Goal: Task Accomplishment & Management: Manage account settings

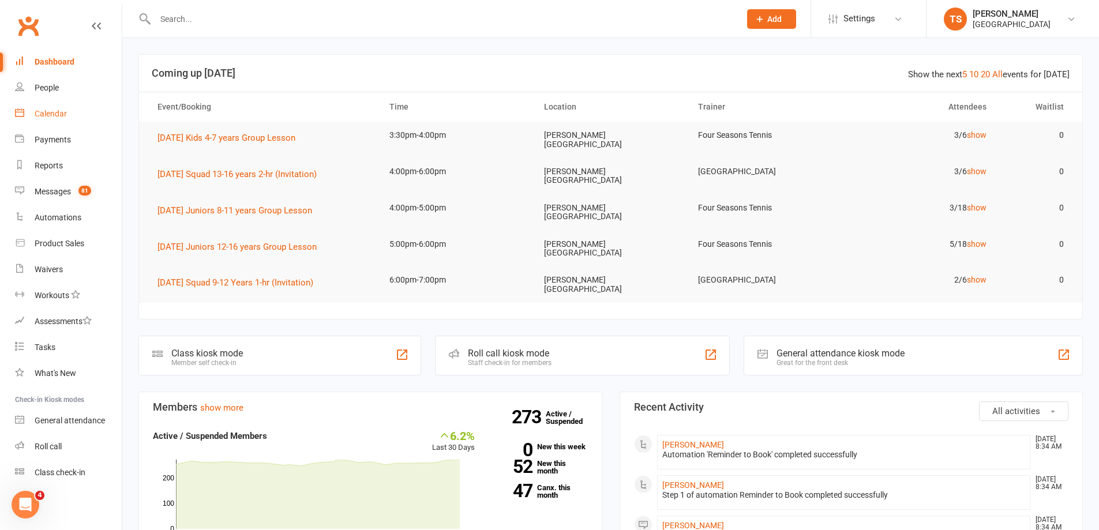
click at [46, 112] on div "Calendar" at bounding box center [51, 113] width 32 height 9
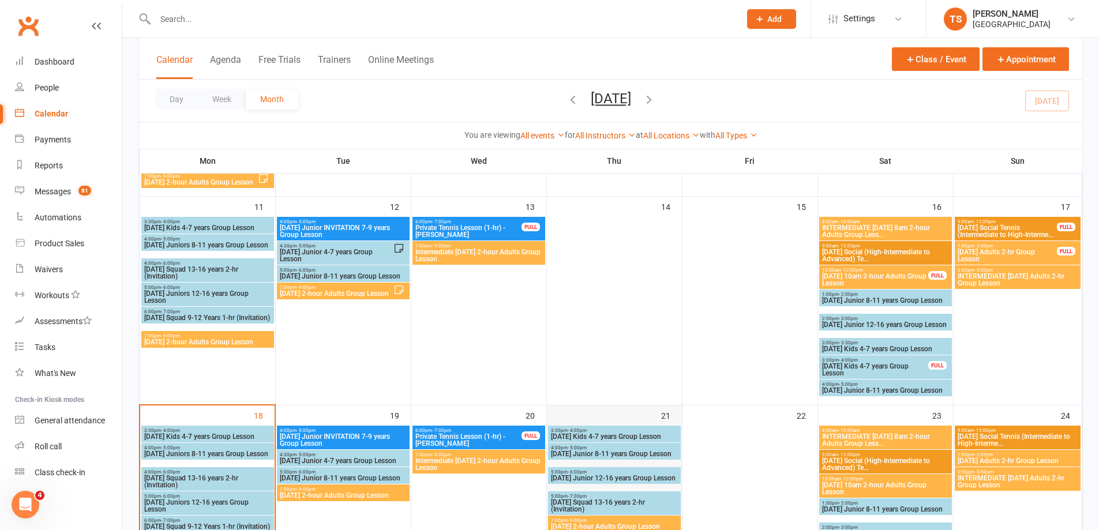
scroll to position [462, 0]
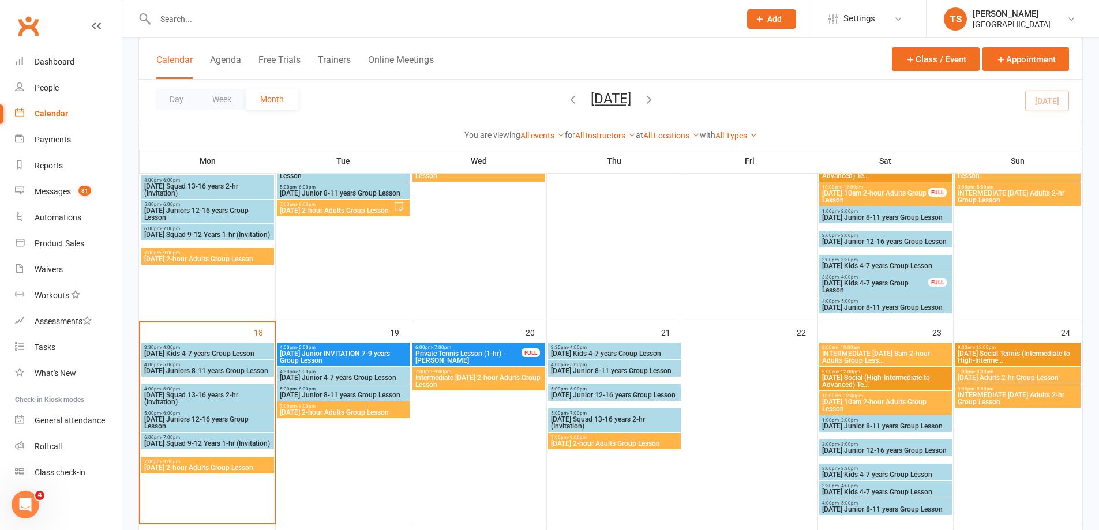
click at [316, 351] on span "[DATE] Junior INVITATION 7-9 years Group Lesson" at bounding box center [343, 357] width 128 height 14
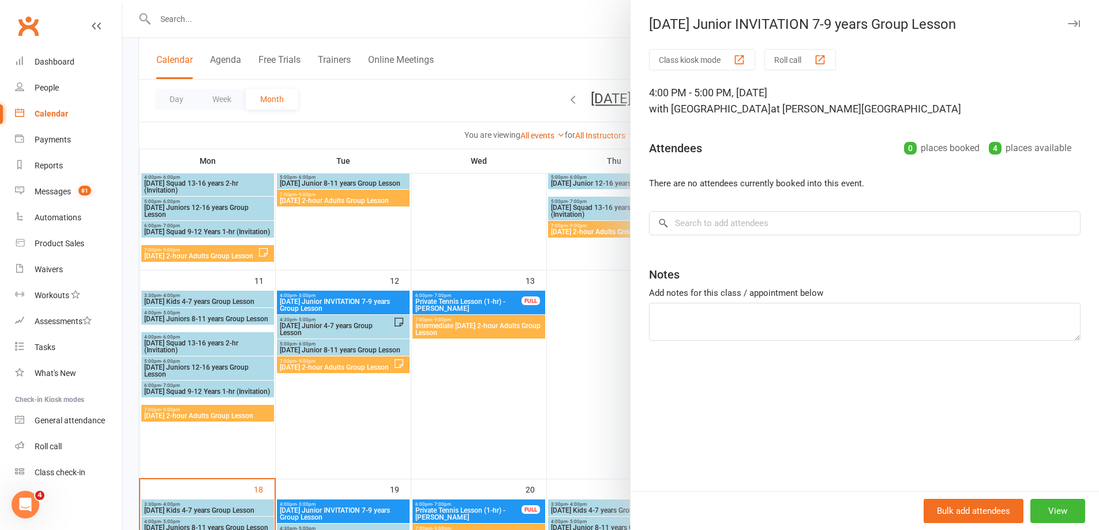
scroll to position [289, 0]
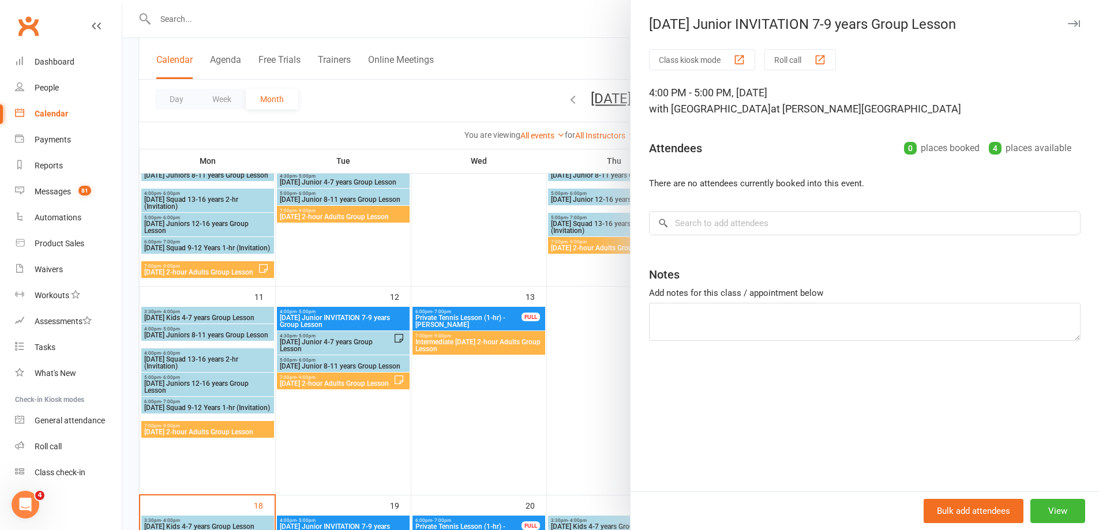
click at [339, 317] on div at bounding box center [610, 265] width 977 height 530
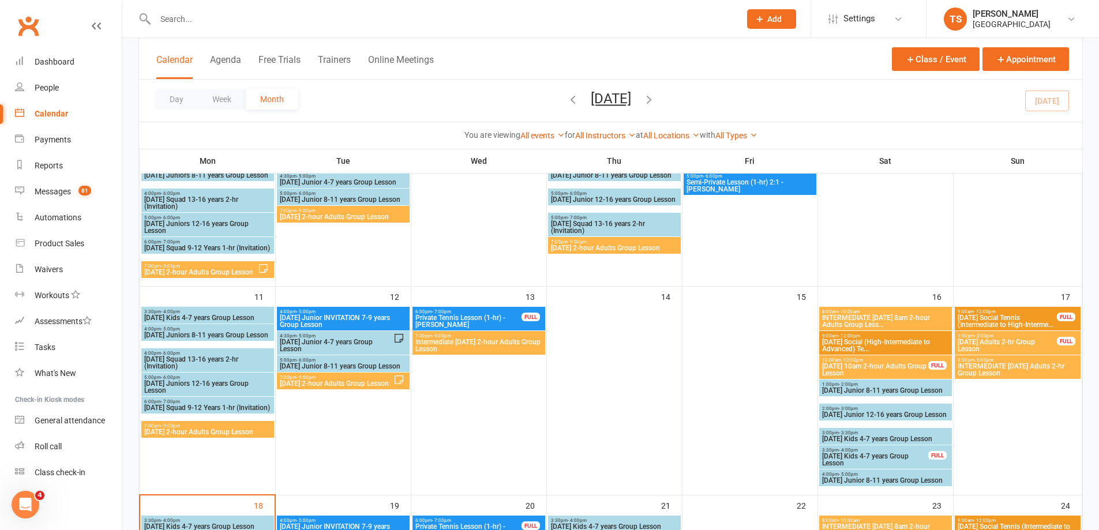
click at [346, 319] on span "[DATE] Junior INVITATION 7-9 years Group Lesson" at bounding box center [343, 321] width 128 height 14
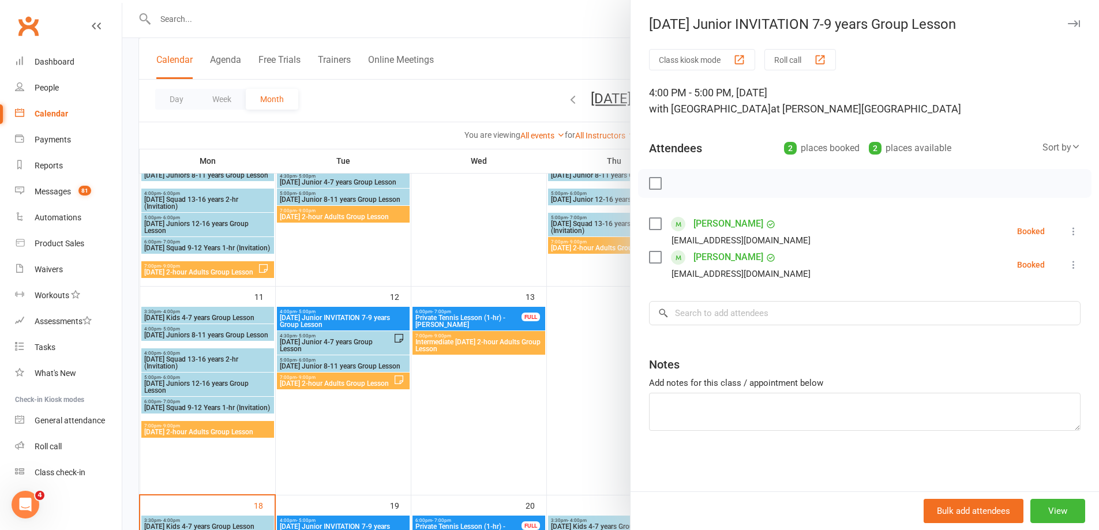
click at [651, 181] on label at bounding box center [655, 184] width 12 height 12
click at [680, 184] on icon "button" at bounding box center [680, 184] width 1 height 1
click at [323, 341] on div at bounding box center [610, 265] width 977 height 530
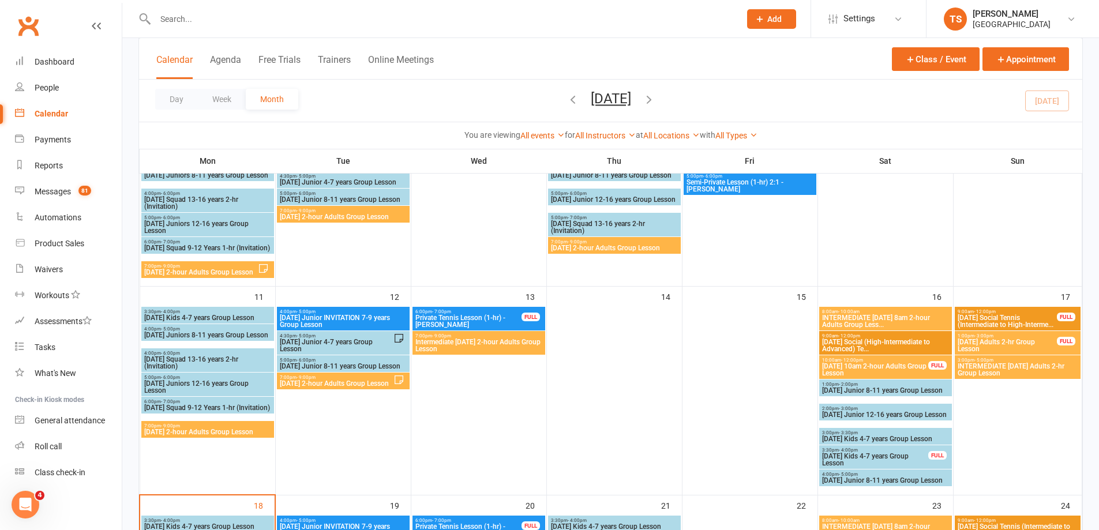
click at [323, 342] on span "[DATE] Junior 4-7 years Group Lesson" at bounding box center [336, 346] width 114 height 14
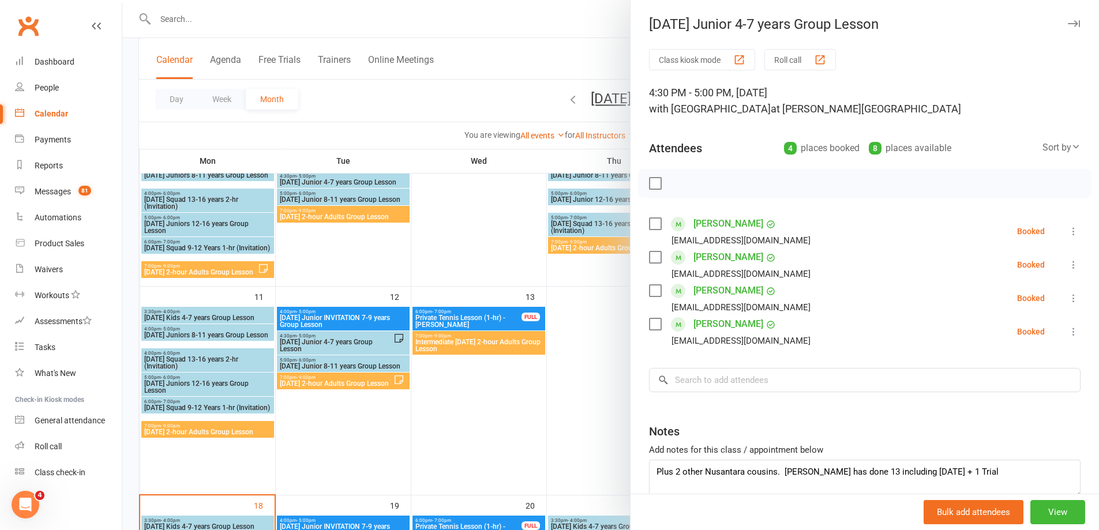
click at [650, 183] on label at bounding box center [655, 184] width 12 height 12
click at [676, 182] on icon "button" at bounding box center [681, 183] width 13 height 13
click at [313, 364] on div at bounding box center [610, 265] width 977 height 530
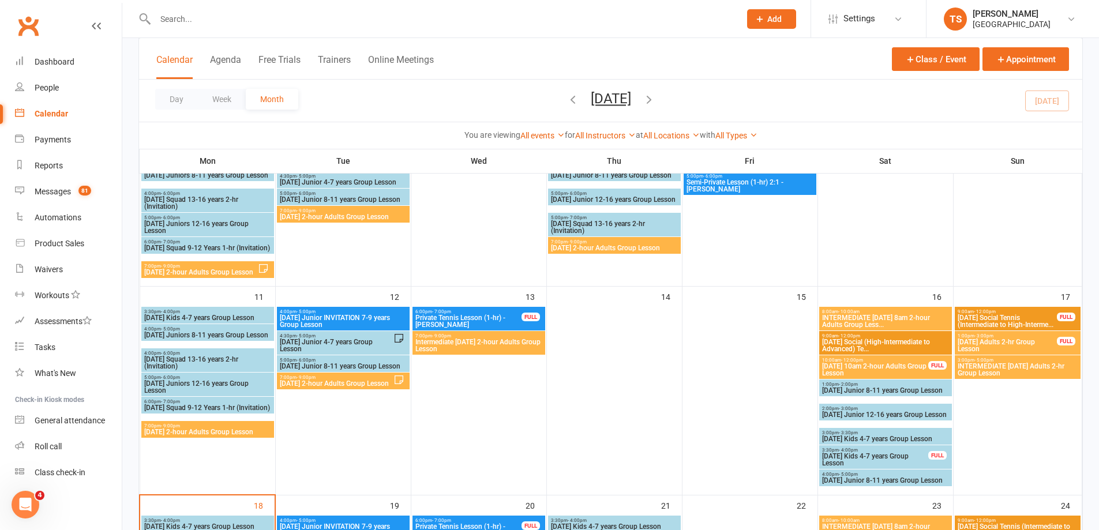
click at [312, 364] on span "[DATE] Junior 8-11 years Group Lesson" at bounding box center [343, 366] width 128 height 7
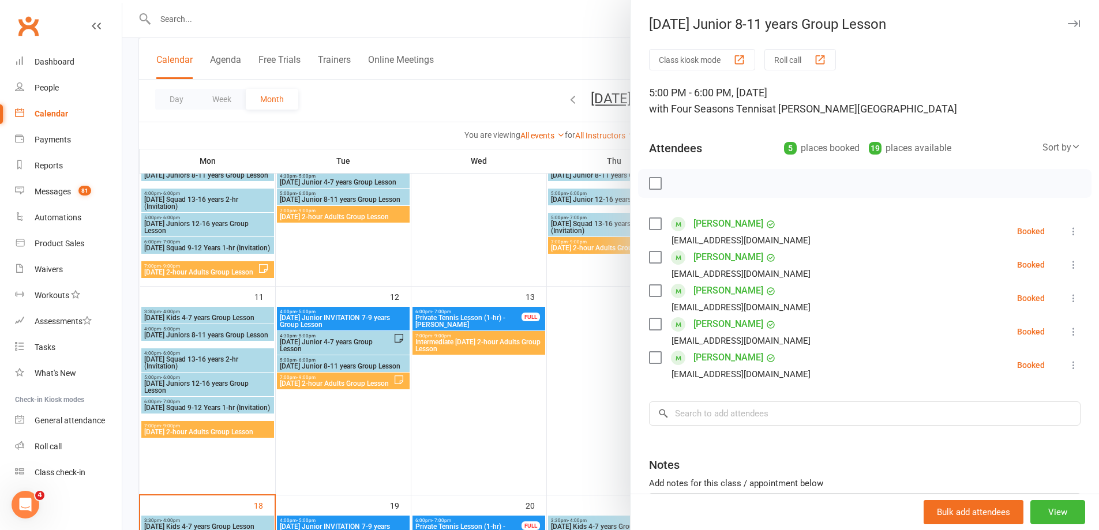
click at [653, 181] on label at bounding box center [655, 184] width 12 height 12
click at [681, 183] on icon "button" at bounding box center [682, 183] width 2 height 2
click at [675, 184] on icon "button" at bounding box center [681, 183] width 13 height 13
click at [320, 385] on div at bounding box center [610, 265] width 977 height 530
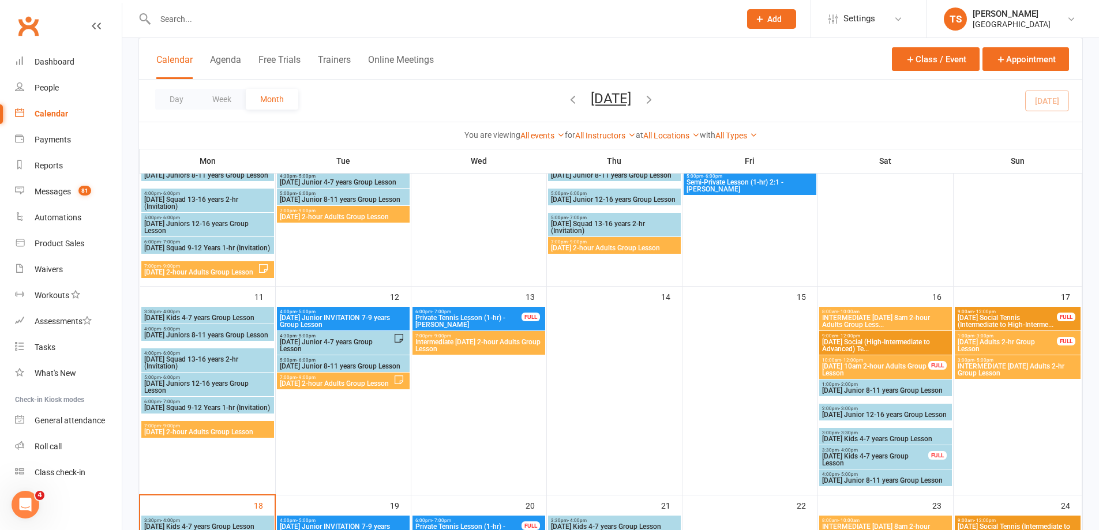
click at [320, 385] on span "[DATE] 2-hour Adults Group Lesson" at bounding box center [336, 383] width 114 height 7
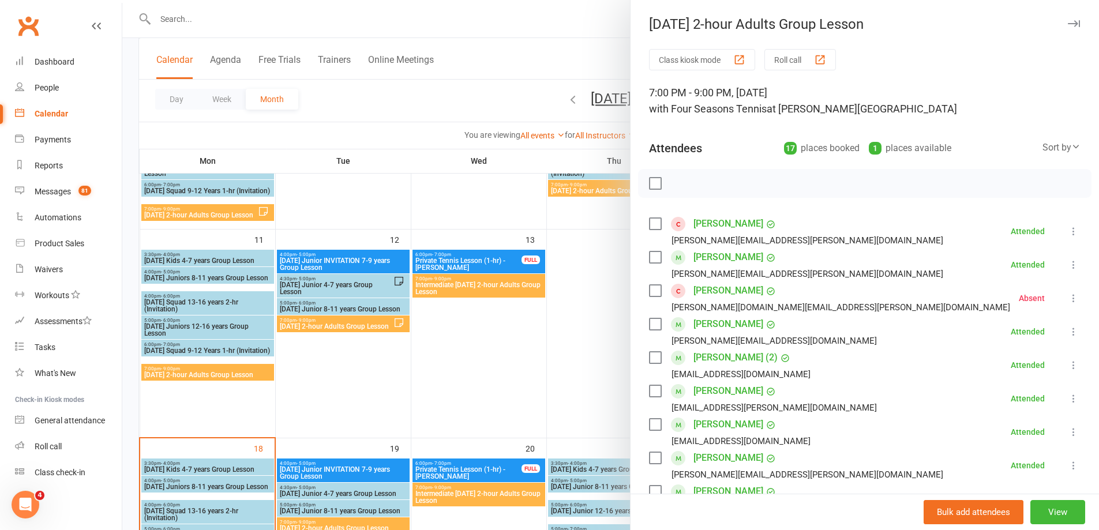
scroll to position [346, 0]
click at [479, 262] on div at bounding box center [610, 265] width 977 height 530
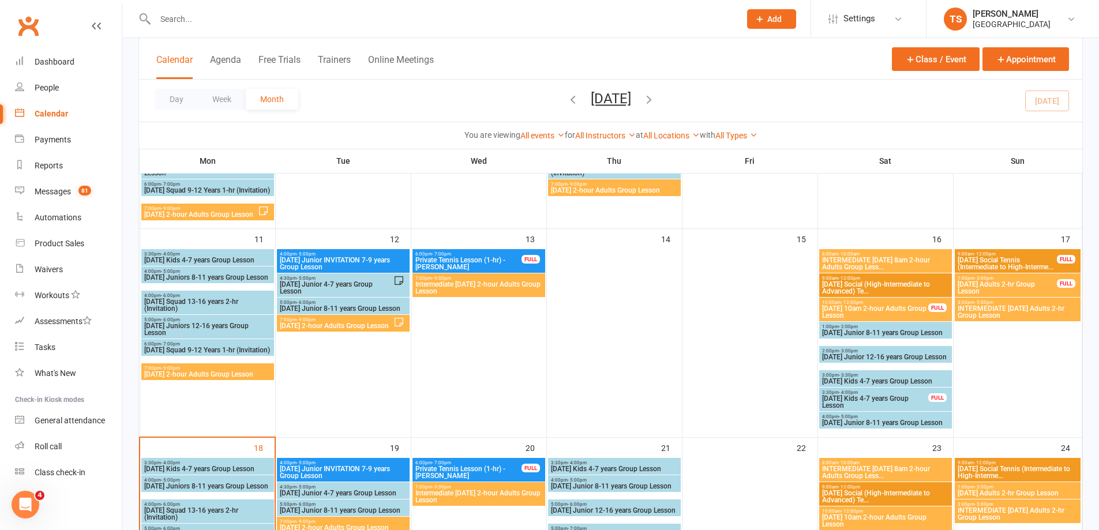
click at [463, 285] on span "Intermediate [DATE] 2-hour Adults Group Lesson" at bounding box center [479, 288] width 128 height 14
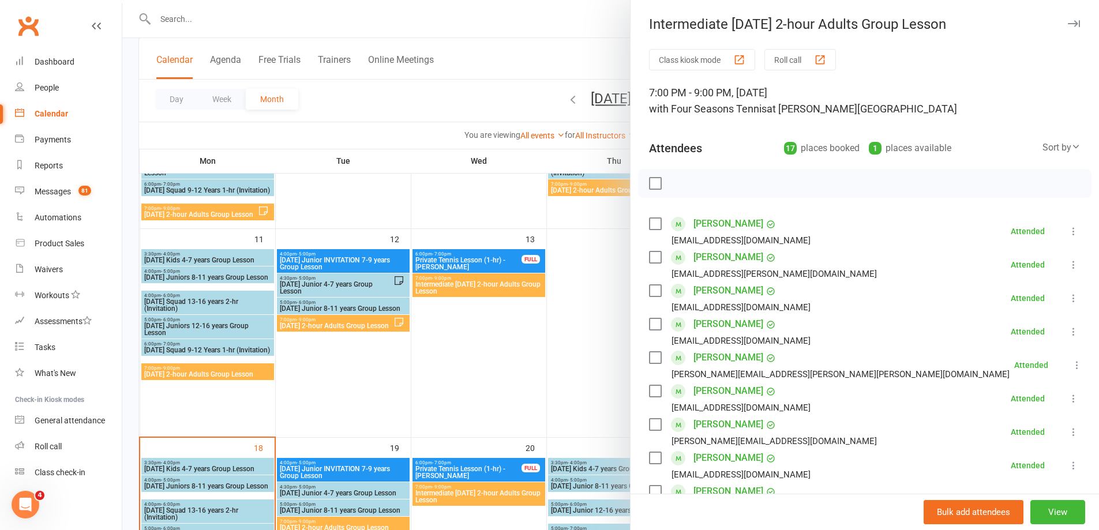
click at [475, 347] on div at bounding box center [610, 265] width 977 height 530
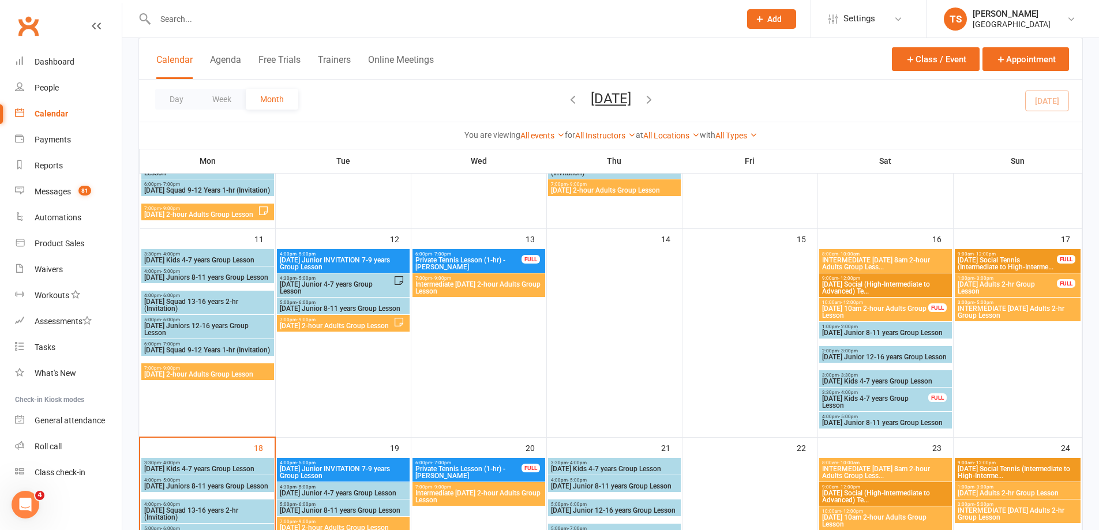
click at [864, 262] on span "INTERMEDIATE [DATE] 8am 2-hour Adults Group Less..." at bounding box center [886, 264] width 128 height 14
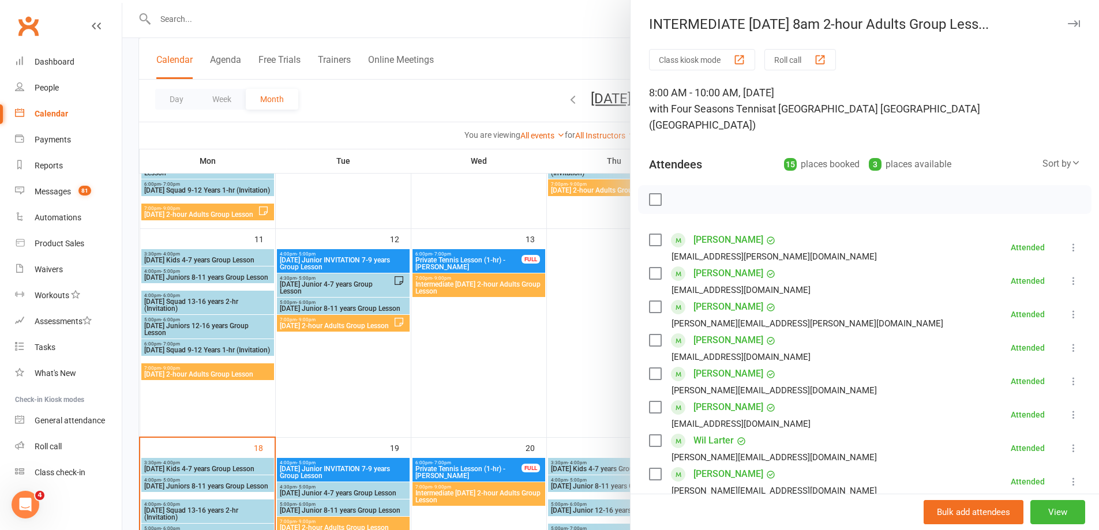
click at [583, 365] on div at bounding box center [610, 265] width 977 height 530
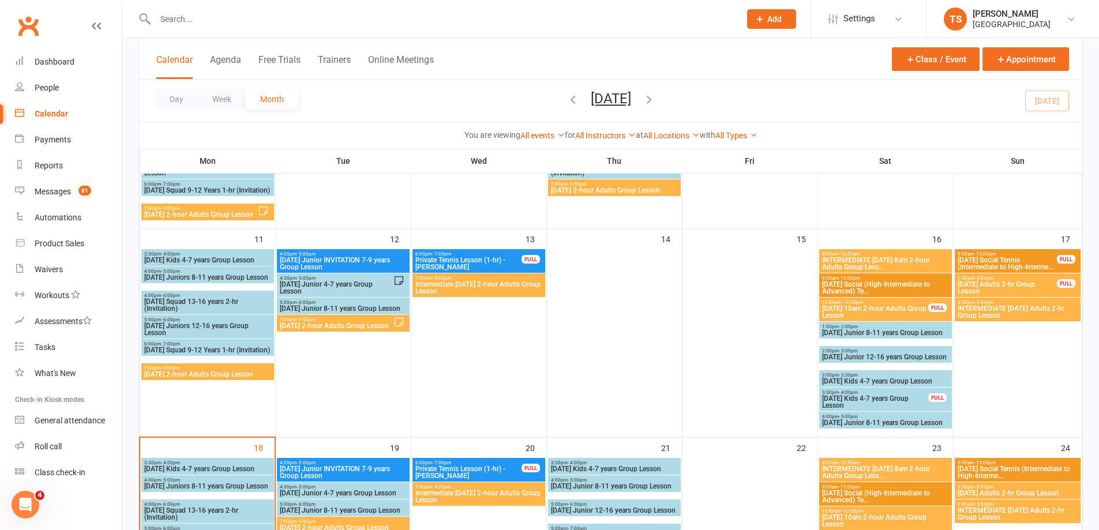
click at [867, 317] on span "[DATE] 10am 2-hour Adults Group Lesson" at bounding box center [875, 312] width 107 height 14
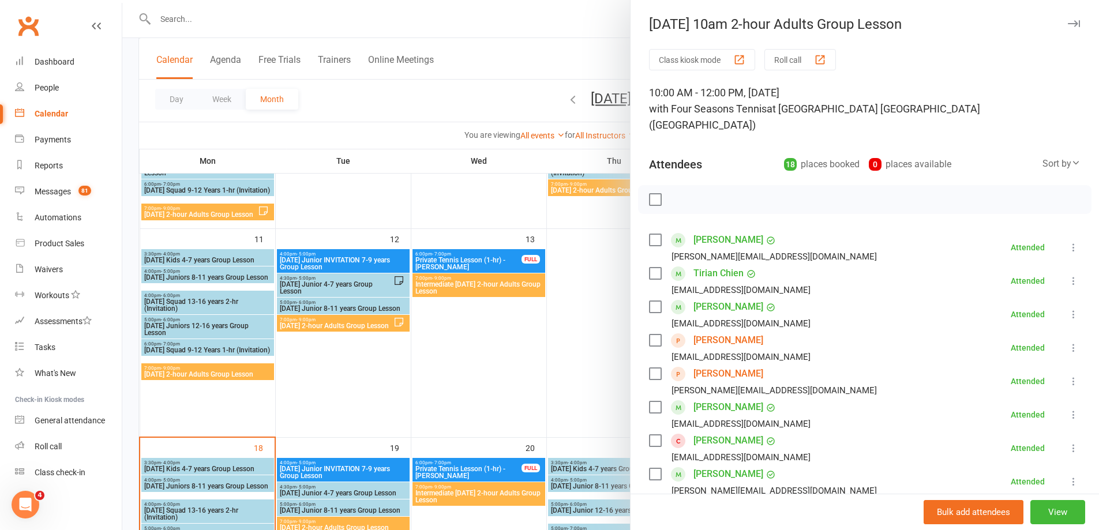
click at [615, 383] on div at bounding box center [610, 265] width 977 height 530
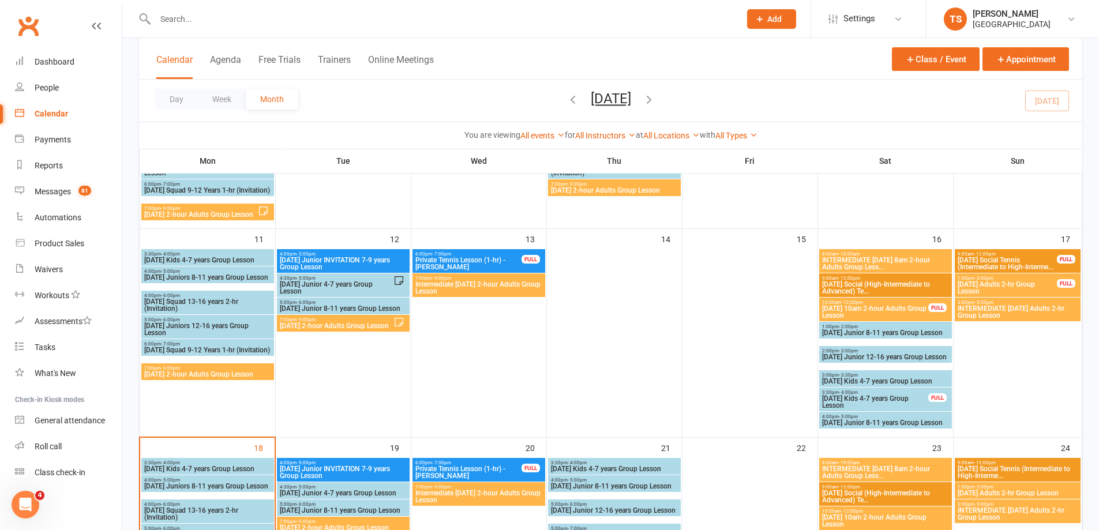
click at [997, 284] on span "[DATE] Adults 2-hr Group Lesson" at bounding box center [1007, 288] width 101 height 14
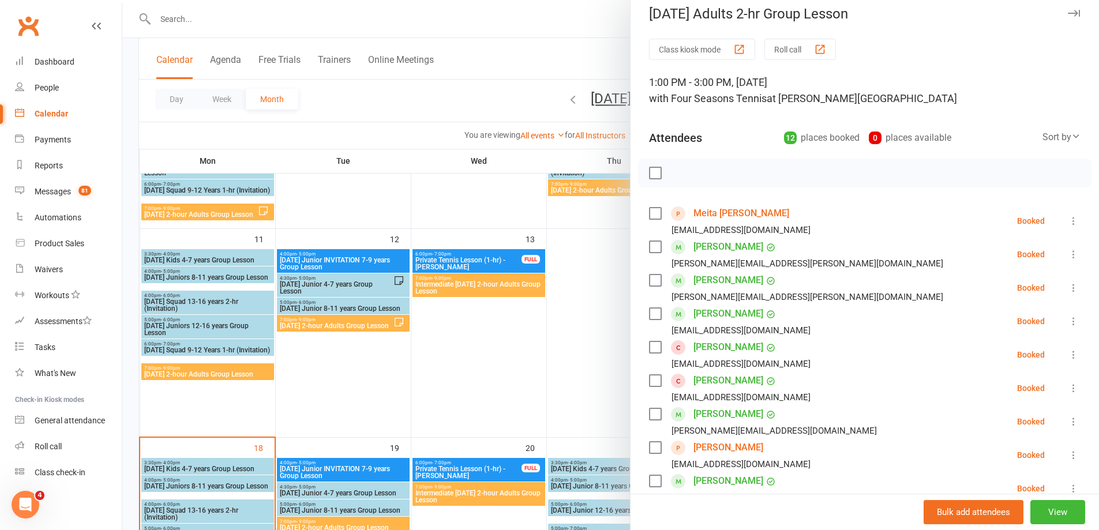
scroll to position [0, 0]
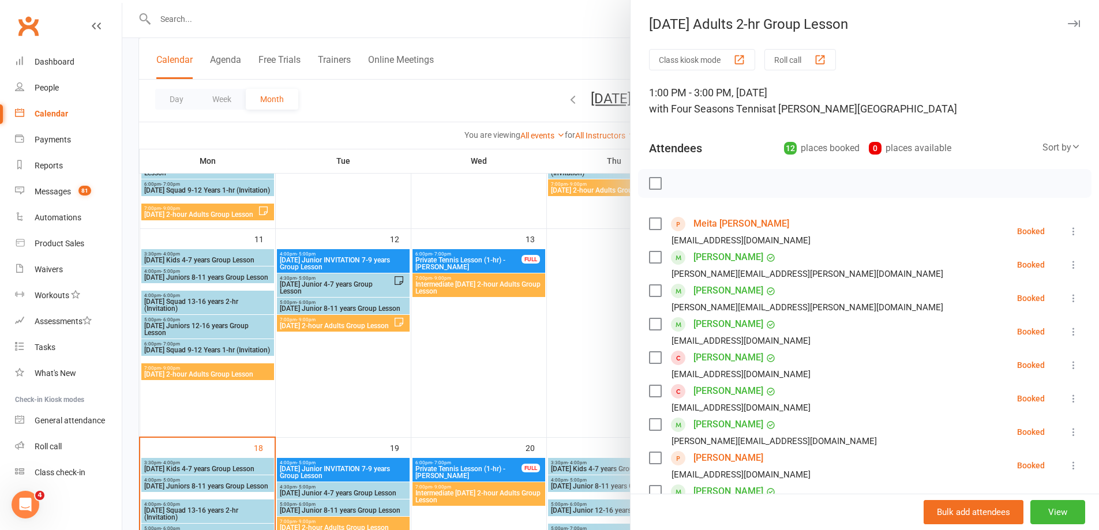
click at [653, 186] on label at bounding box center [655, 184] width 12 height 12
click at [675, 186] on icon "button" at bounding box center [681, 183] width 13 height 13
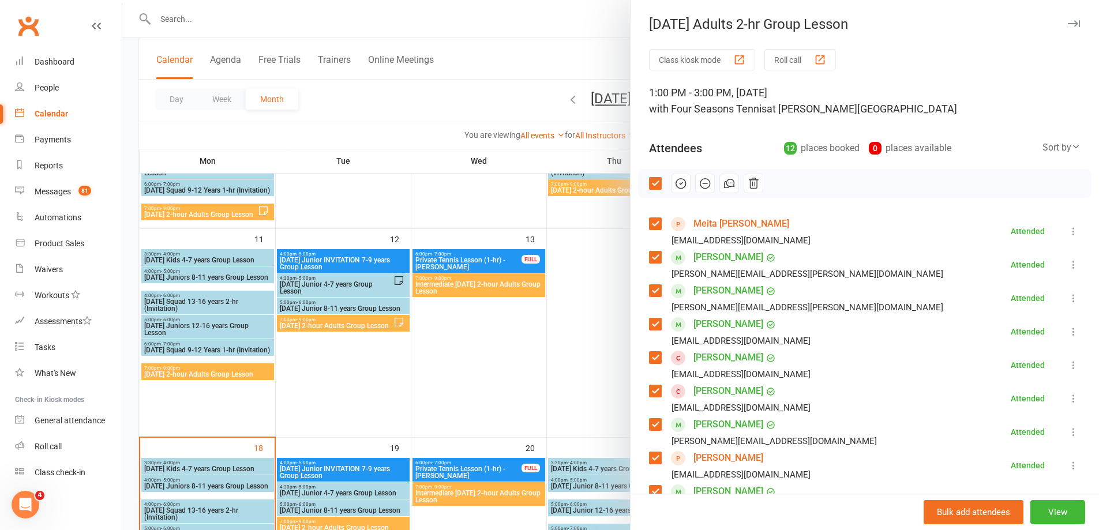
drag, startPoint x: 582, startPoint y: 310, endPoint x: 600, endPoint y: 312, distance: 17.9
click at [585, 312] on div at bounding box center [610, 265] width 977 height 530
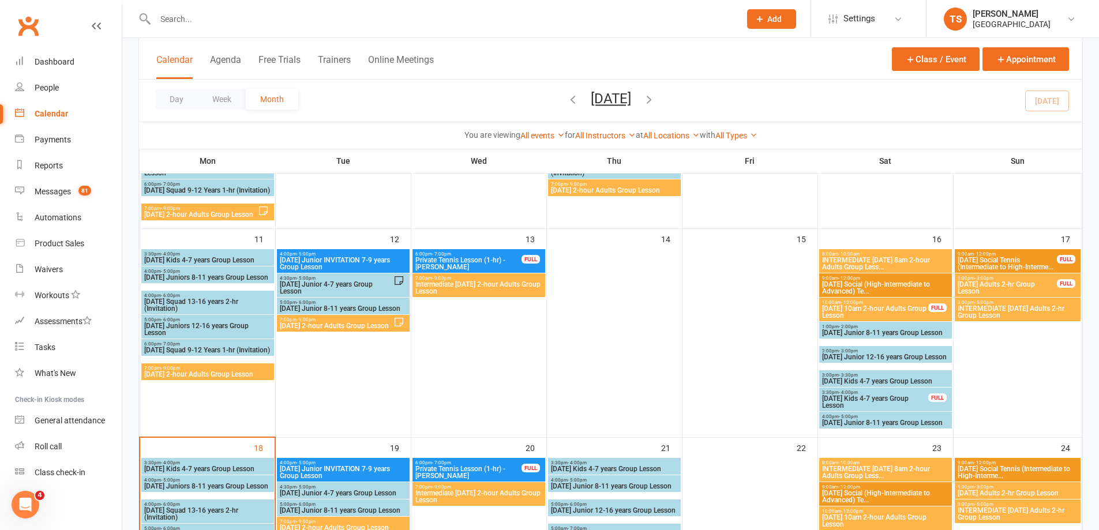
click at [1002, 315] on span "INTERMEDIATE [DATE] Adults 2-hr Group Lesson" at bounding box center [1018, 312] width 122 height 14
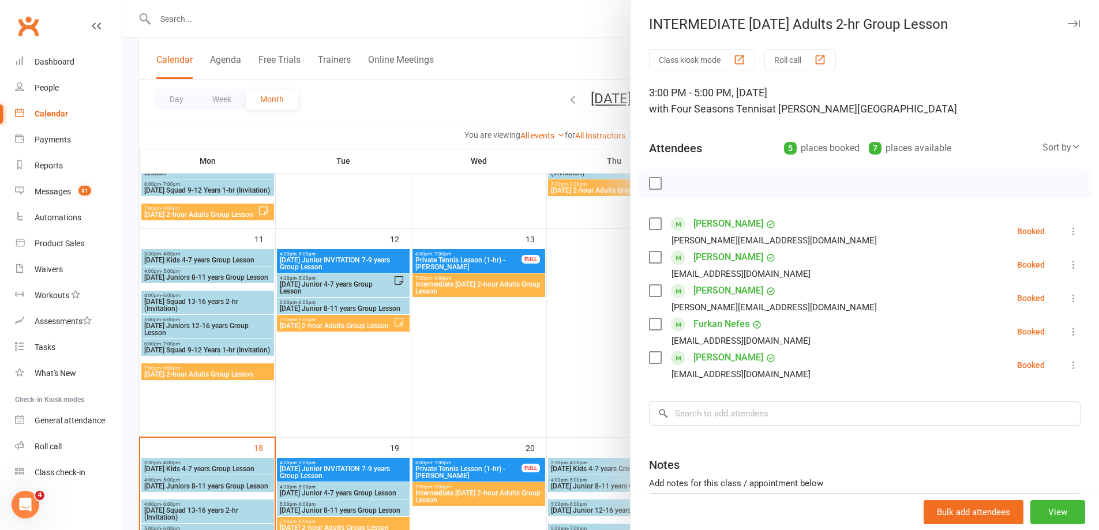
click at [649, 182] on label at bounding box center [655, 184] width 12 height 12
click at [681, 184] on icon "button" at bounding box center [682, 183] width 2 height 2
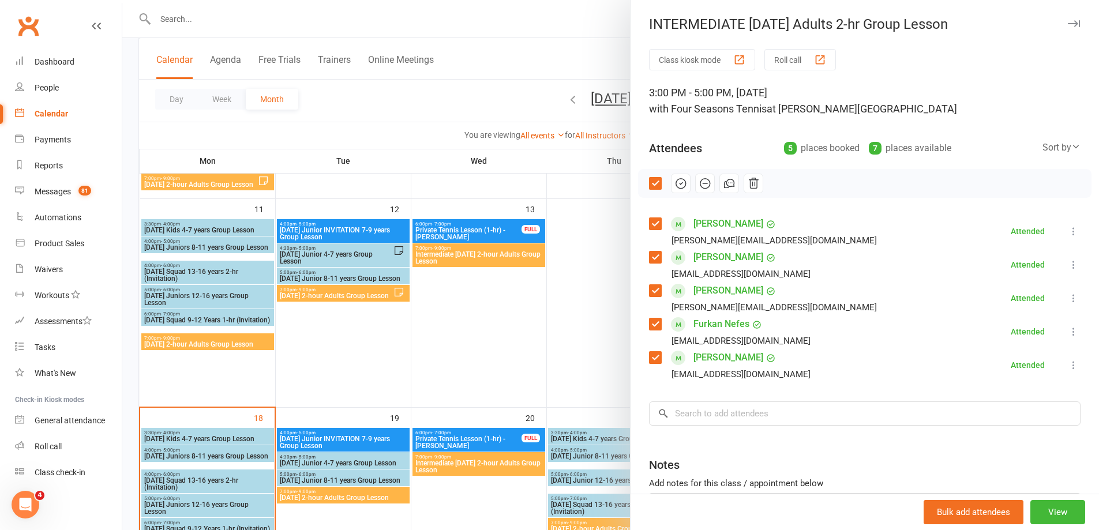
scroll to position [404, 0]
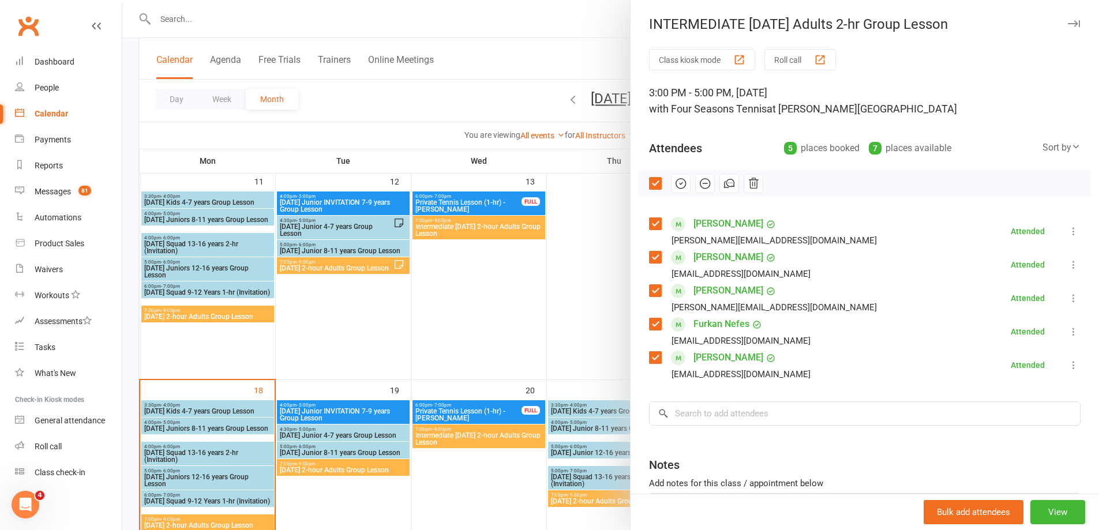
click at [333, 432] on div at bounding box center [610, 265] width 977 height 530
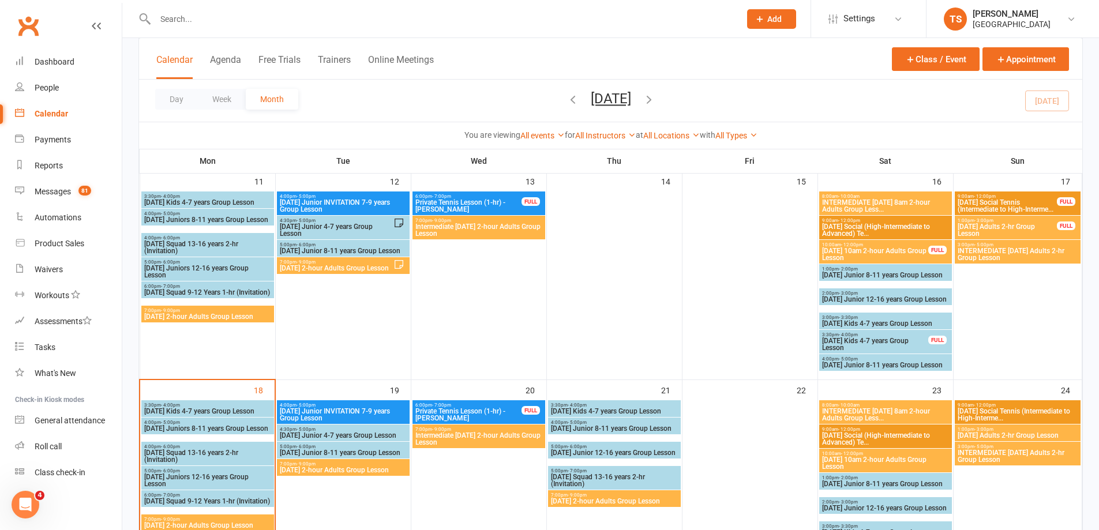
click at [332, 418] on span "[DATE] Junior INVITATION 7-9 years Group Lesson" at bounding box center [343, 415] width 128 height 14
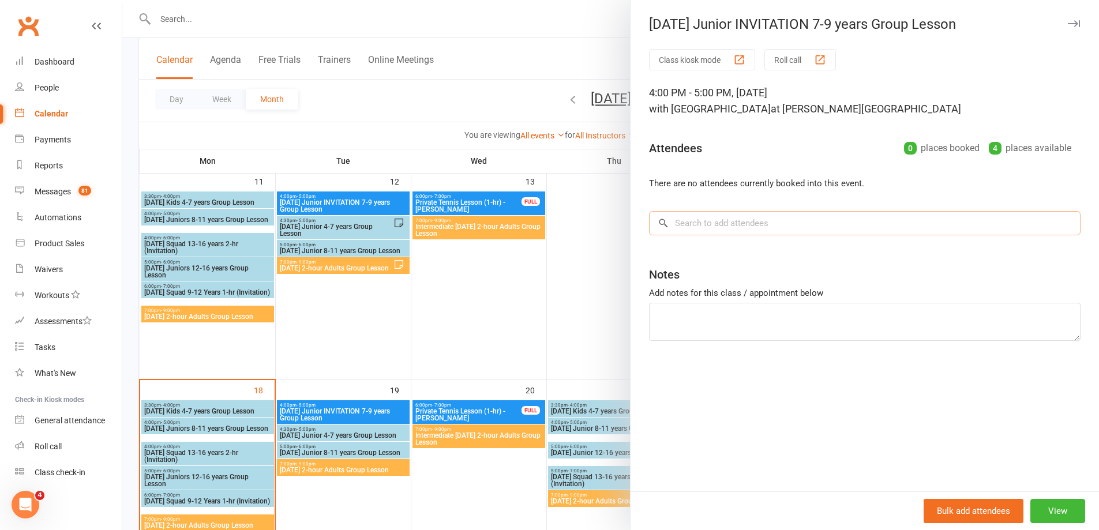
click at [677, 229] on input "search" at bounding box center [865, 223] width 432 height 24
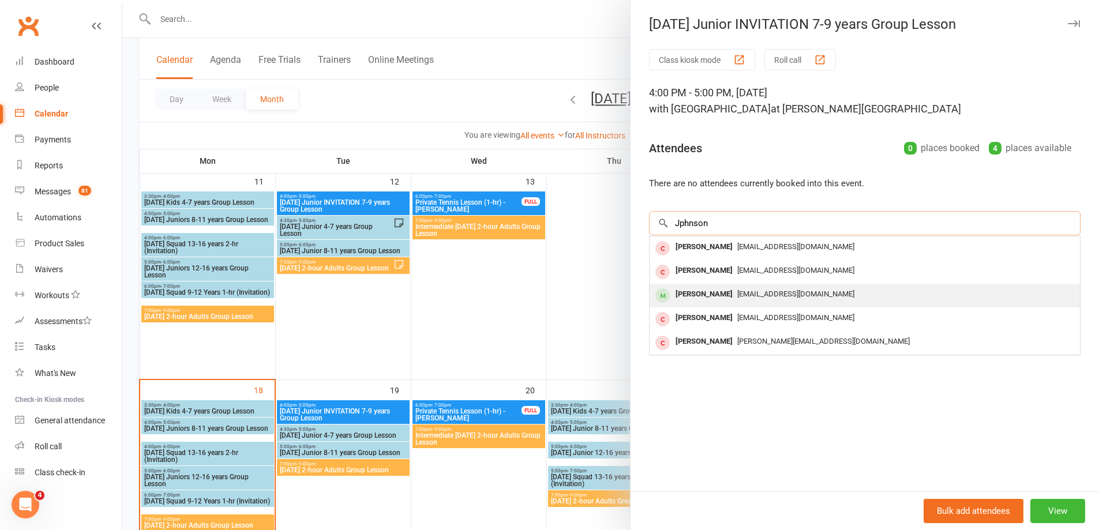
type input "Jphnson"
click at [703, 294] on div "[PERSON_NAME]" at bounding box center [704, 294] width 66 height 17
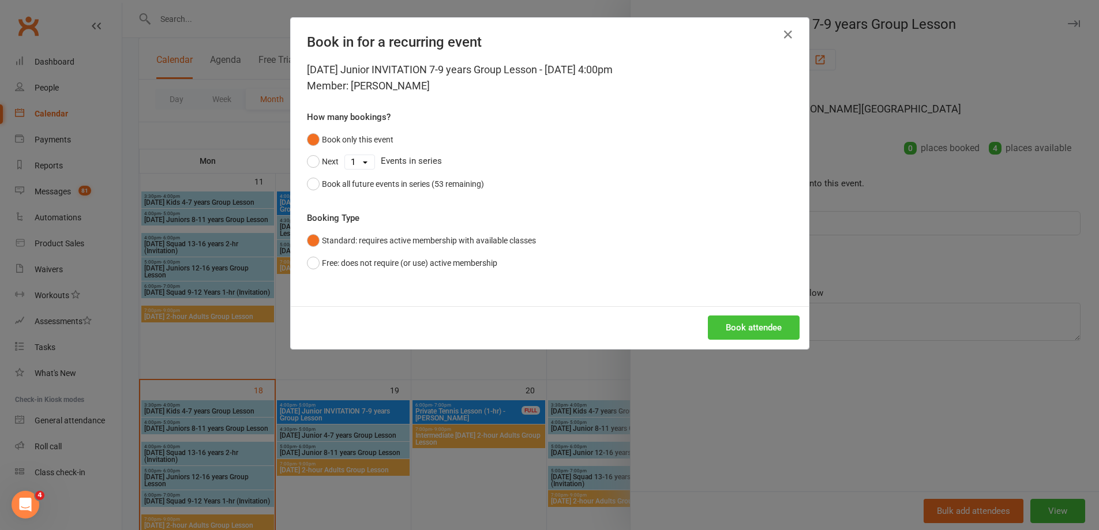
click at [737, 334] on button "Book attendee" at bounding box center [754, 328] width 92 height 24
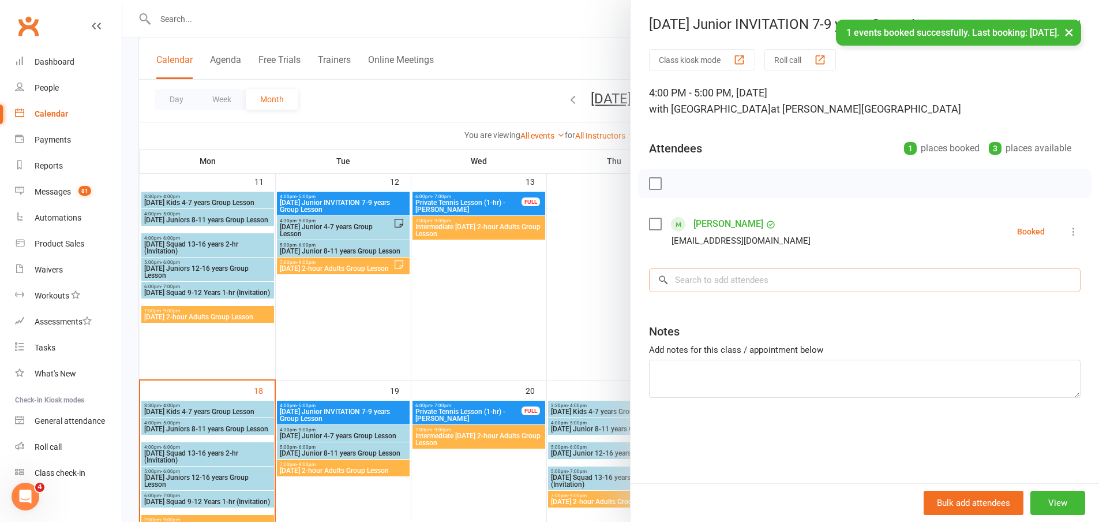
click at [677, 275] on input "search" at bounding box center [865, 280] width 432 height 24
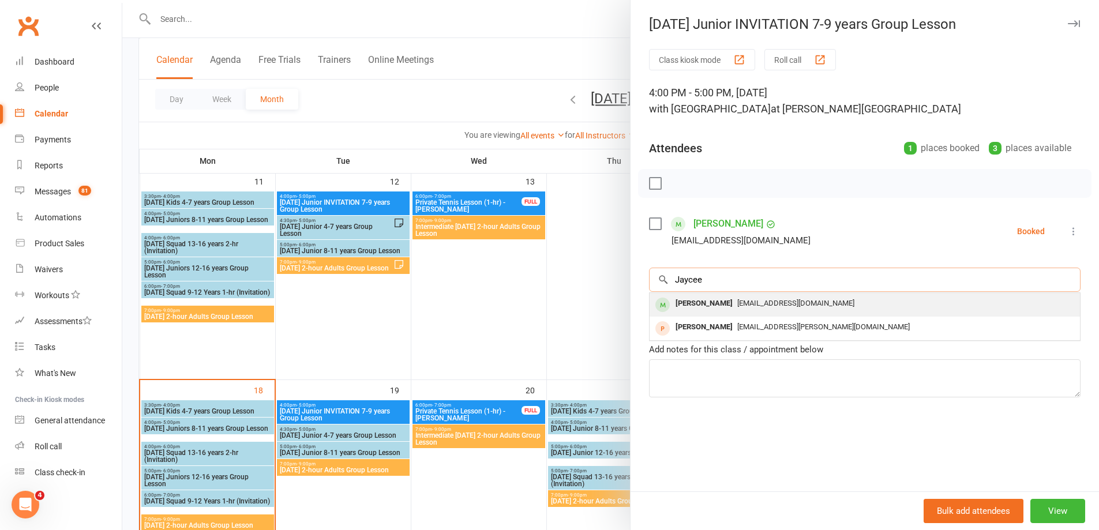
type input "Jaycee"
click at [737, 301] on span "[EMAIL_ADDRESS][DOMAIN_NAME]" at bounding box center [795, 303] width 117 height 9
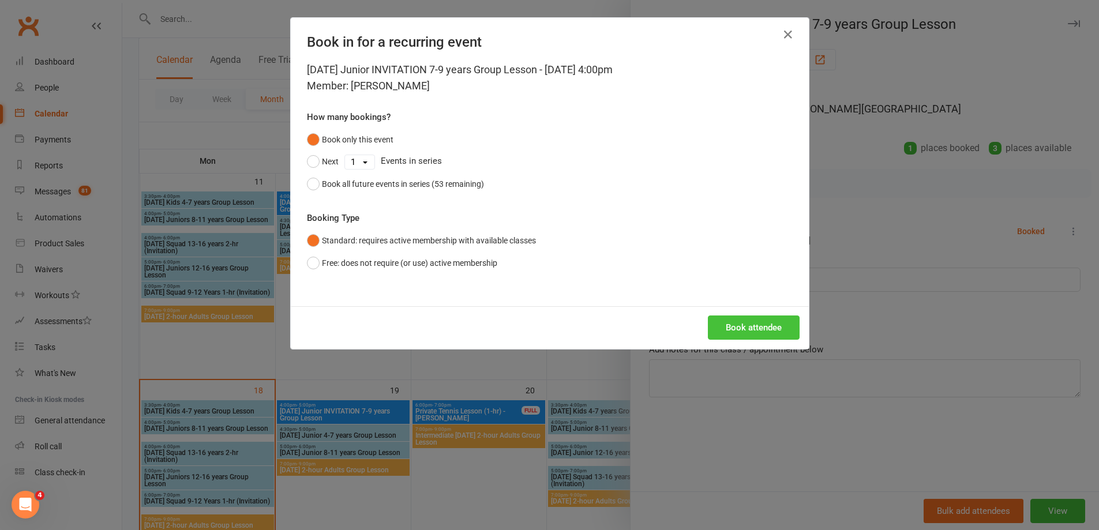
drag, startPoint x: 742, startPoint y: 331, endPoint x: 736, endPoint y: 324, distance: 9.0
click at [738, 328] on button "Book attendee" at bounding box center [754, 328] width 92 height 24
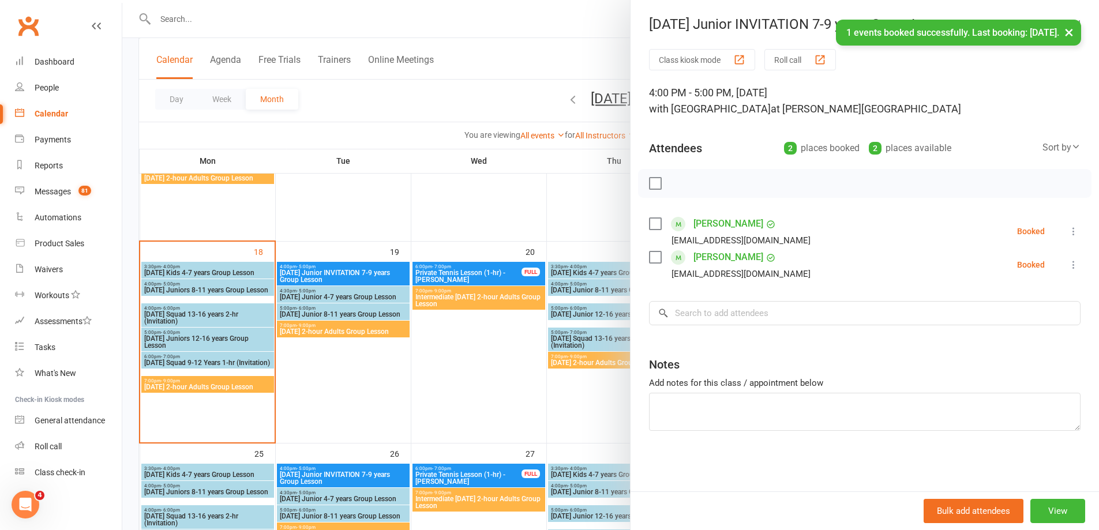
scroll to position [577, 0]
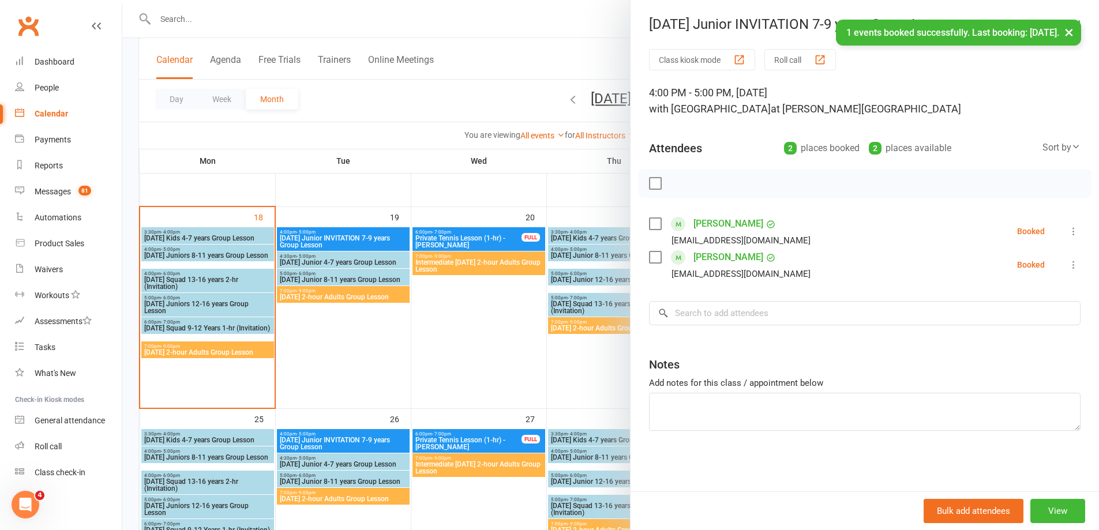
click at [307, 263] on div at bounding box center [610, 265] width 977 height 530
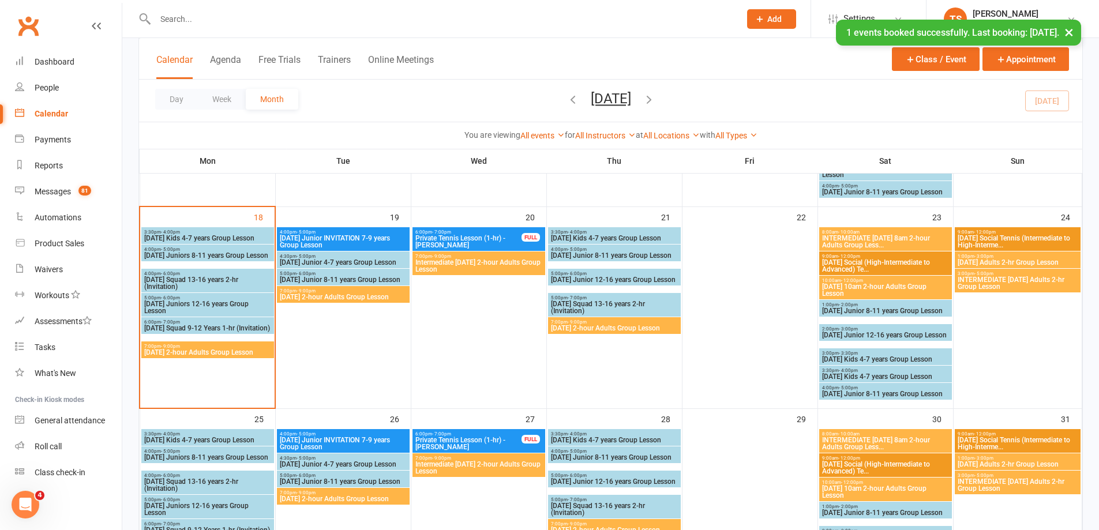
click at [307, 262] on span "[DATE] Junior 4-7 years Group Lesson" at bounding box center [343, 262] width 128 height 7
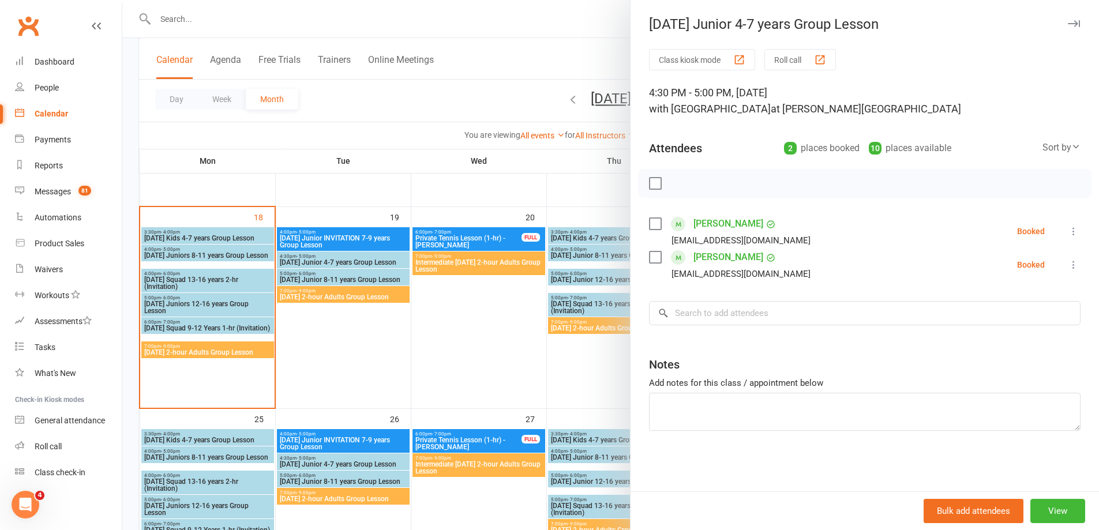
click at [350, 279] on div at bounding box center [610, 265] width 977 height 530
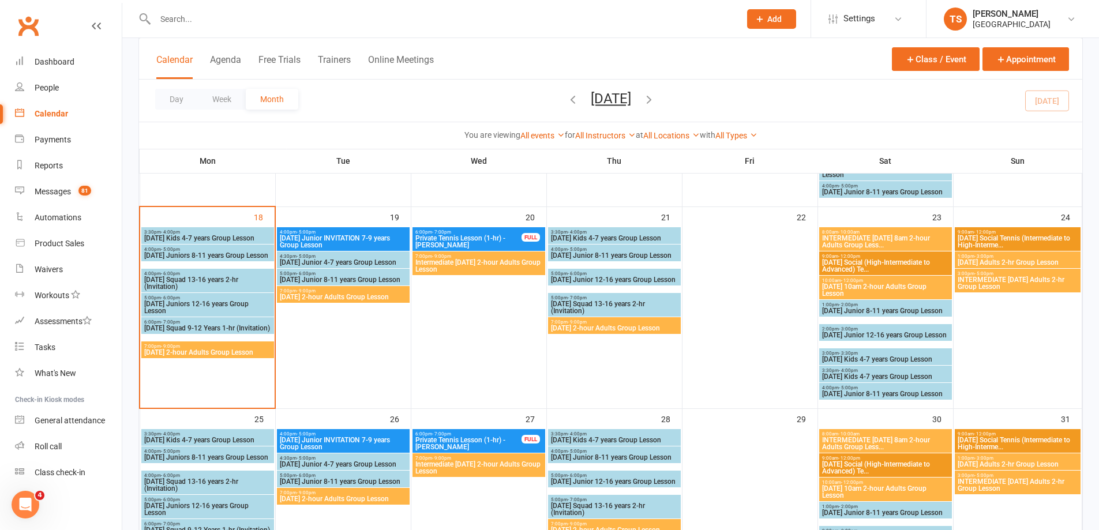
click at [350, 279] on span "[DATE] Junior 8-11 years Group Lesson" at bounding box center [343, 279] width 128 height 7
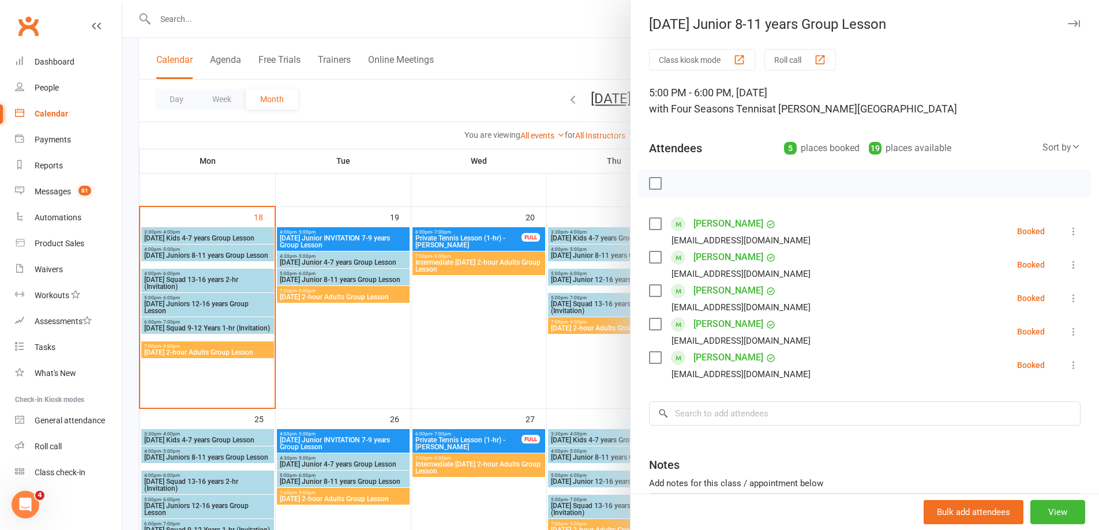
click at [496, 340] on div at bounding box center [610, 265] width 977 height 530
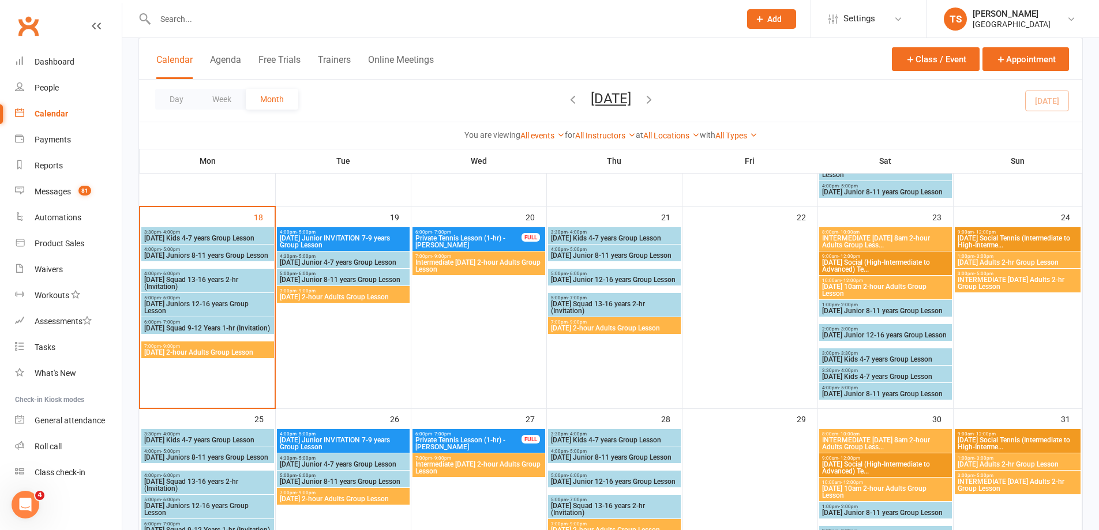
click at [185, 348] on span "7:00pm - 9:00pm" at bounding box center [208, 346] width 128 height 5
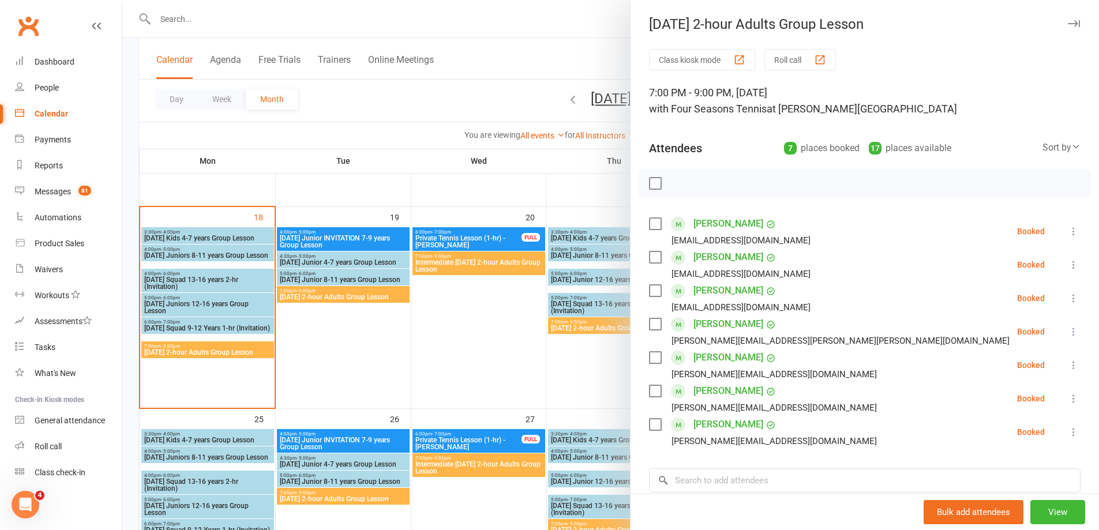
click at [364, 294] on div at bounding box center [610, 265] width 977 height 530
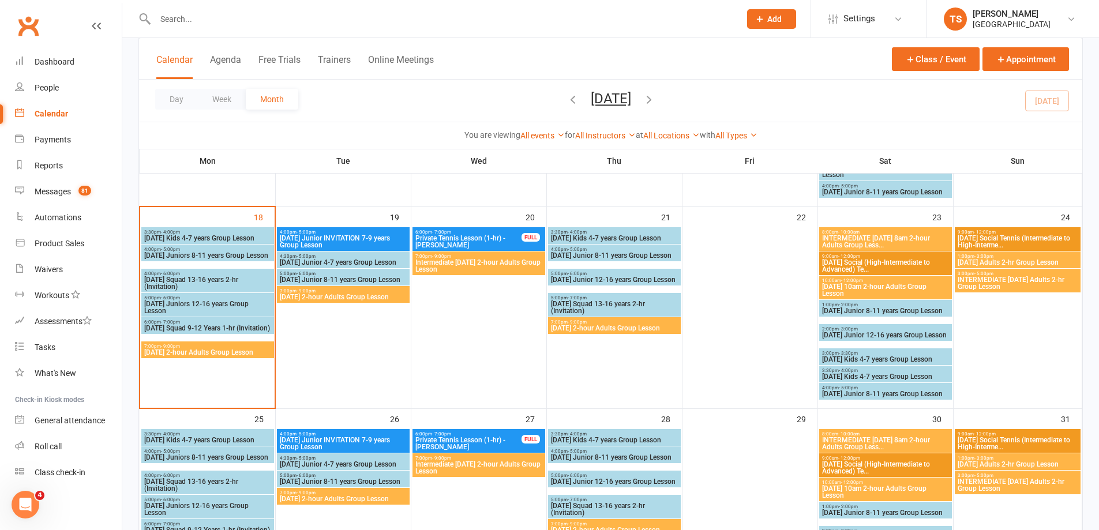
click at [350, 294] on span "[DATE] 2-hour Adults Group Lesson" at bounding box center [343, 297] width 128 height 7
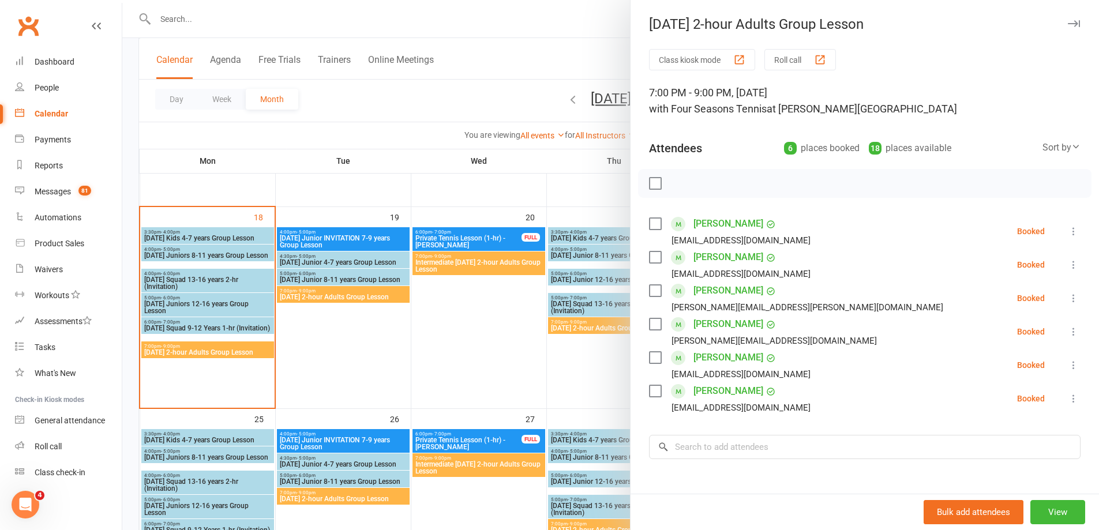
drag, startPoint x: 203, startPoint y: 15, endPoint x: 189, endPoint y: 14, distance: 13.9
click at [199, 14] on div at bounding box center [610, 265] width 977 height 530
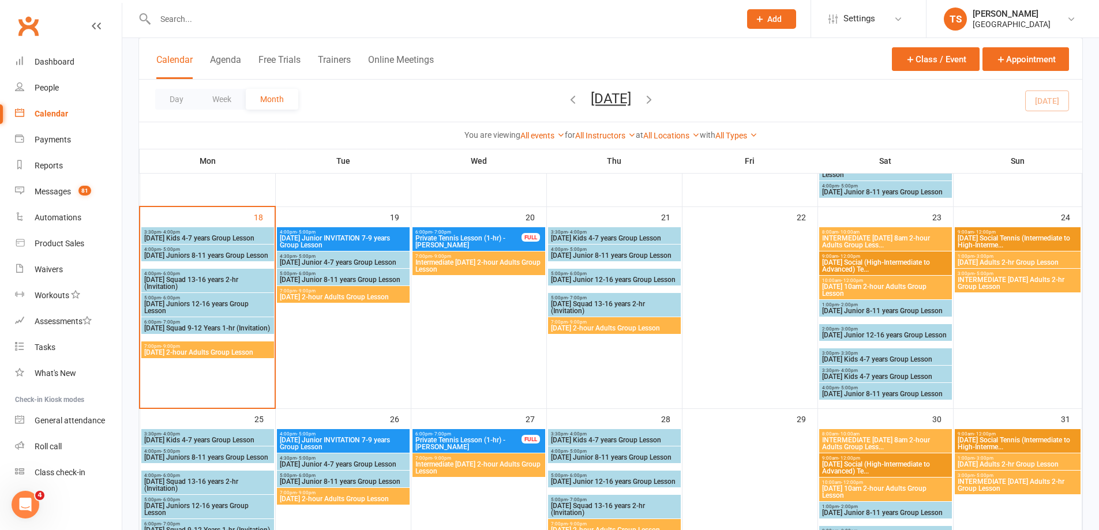
click at [164, 19] on input "text" at bounding box center [442, 19] width 581 height 16
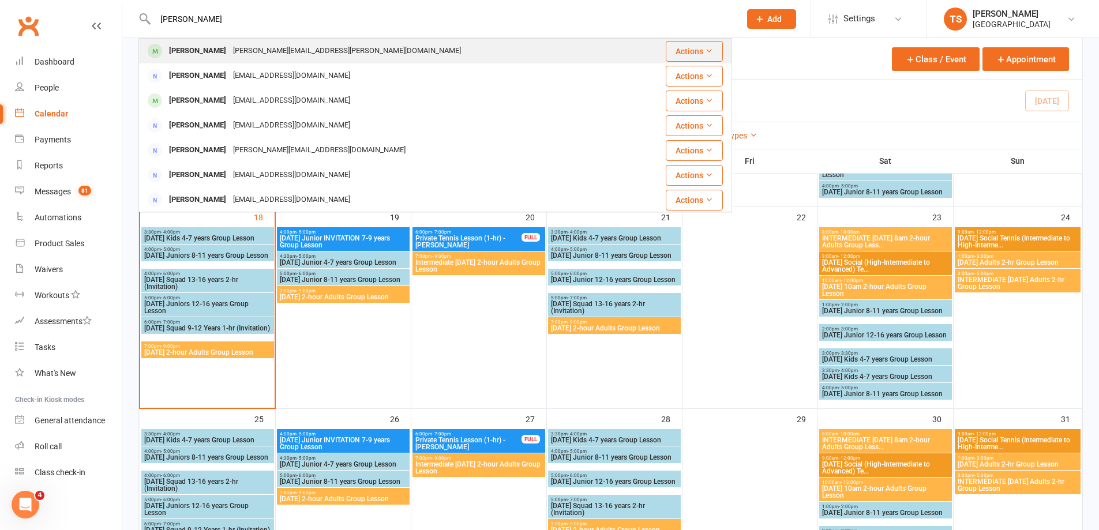
type input "[PERSON_NAME]"
click at [280, 53] on div "[PERSON_NAME][EMAIL_ADDRESS][PERSON_NAME][DOMAIN_NAME]" at bounding box center [347, 51] width 235 height 17
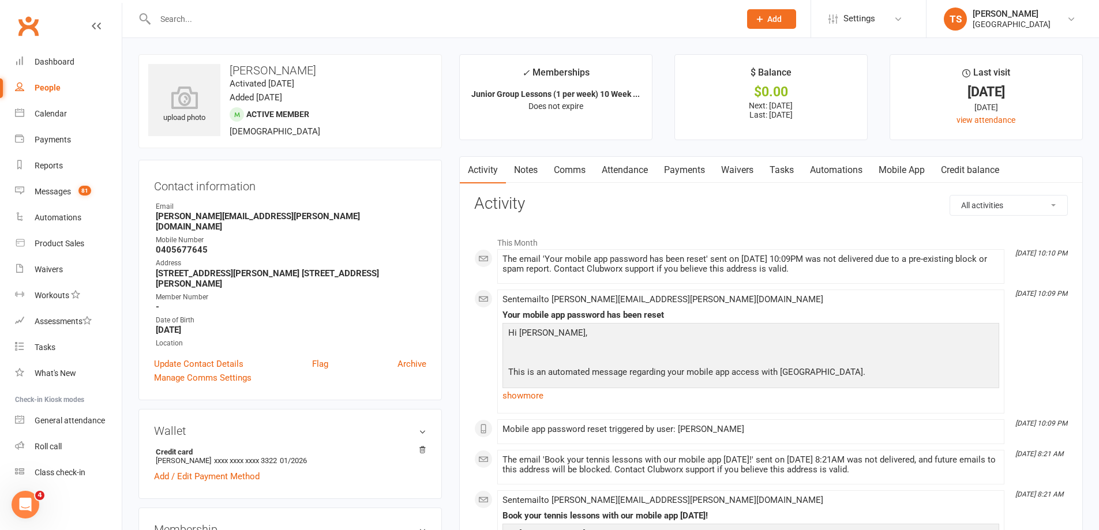
click at [908, 171] on link "Mobile App" at bounding box center [902, 170] width 62 height 27
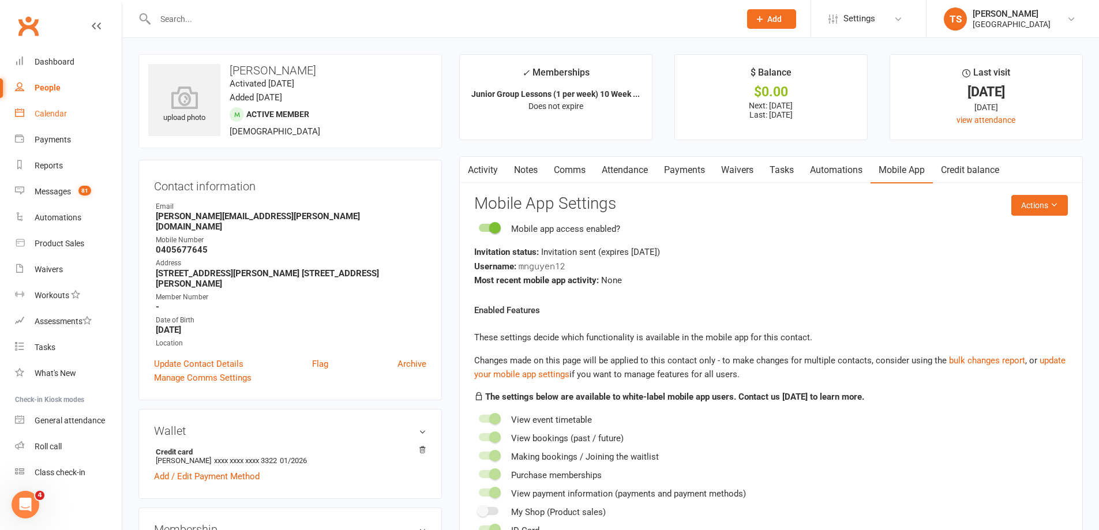
click at [50, 110] on div "Calendar" at bounding box center [51, 113] width 32 height 9
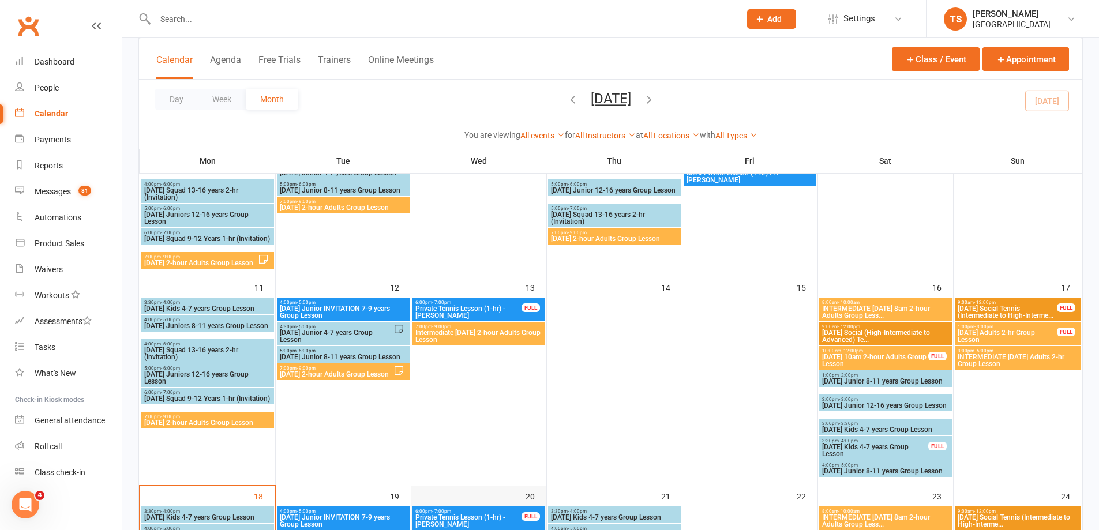
scroll to position [462, 0]
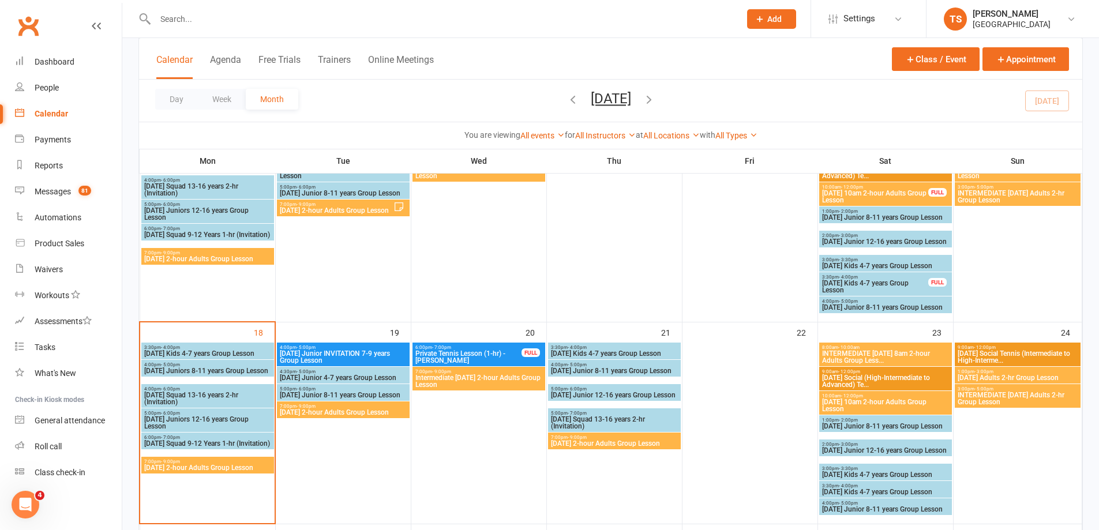
click at [455, 383] on span "Intermediate [DATE] 2-hour Adults Group Lesson" at bounding box center [479, 382] width 128 height 14
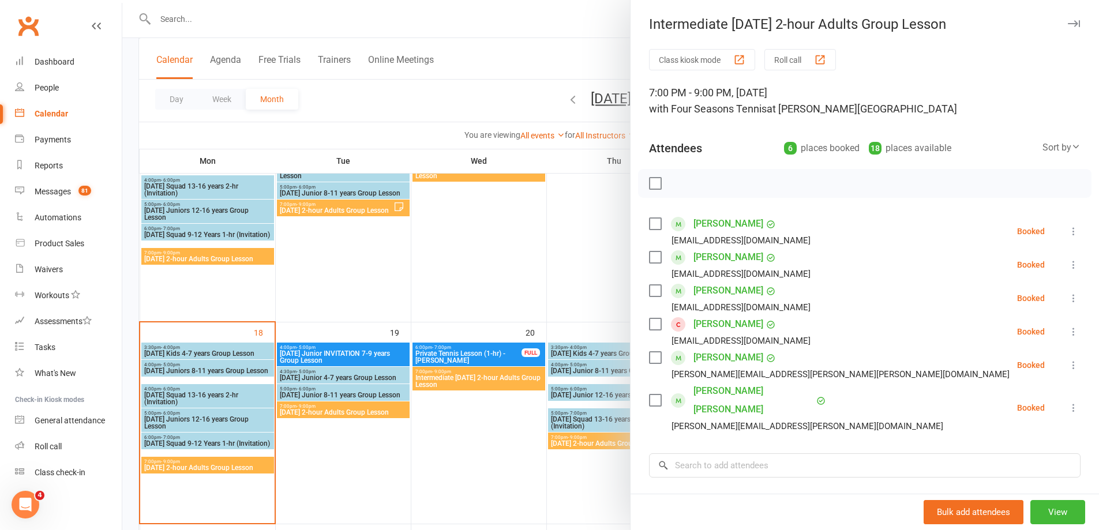
click at [504, 461] on div at bounding box center [610, 265] width 977 height 530
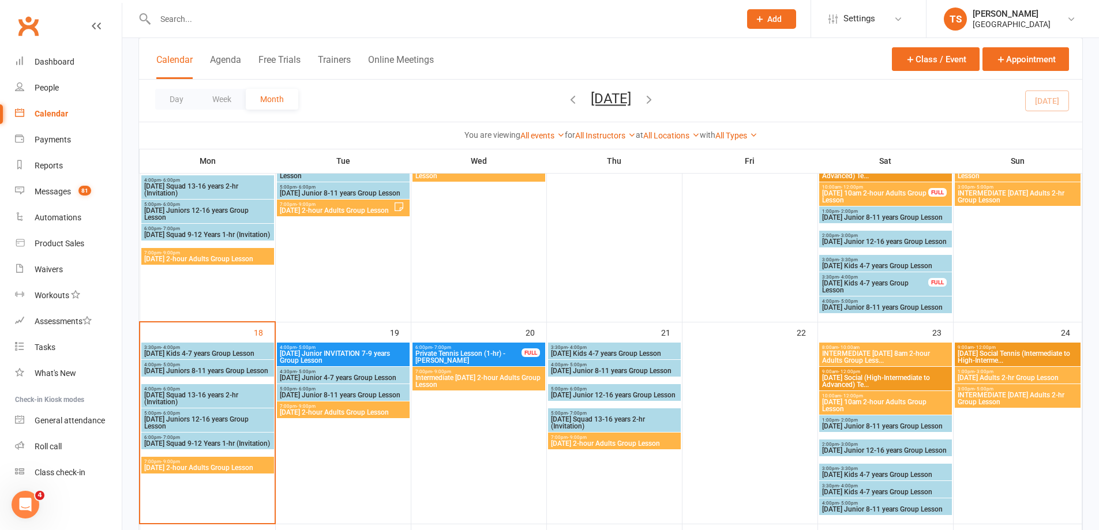
click at [608, 441] on span "[DATE] 2-hour Adults Group Lesson" at bounding box center [615, 443] width 128 height 7
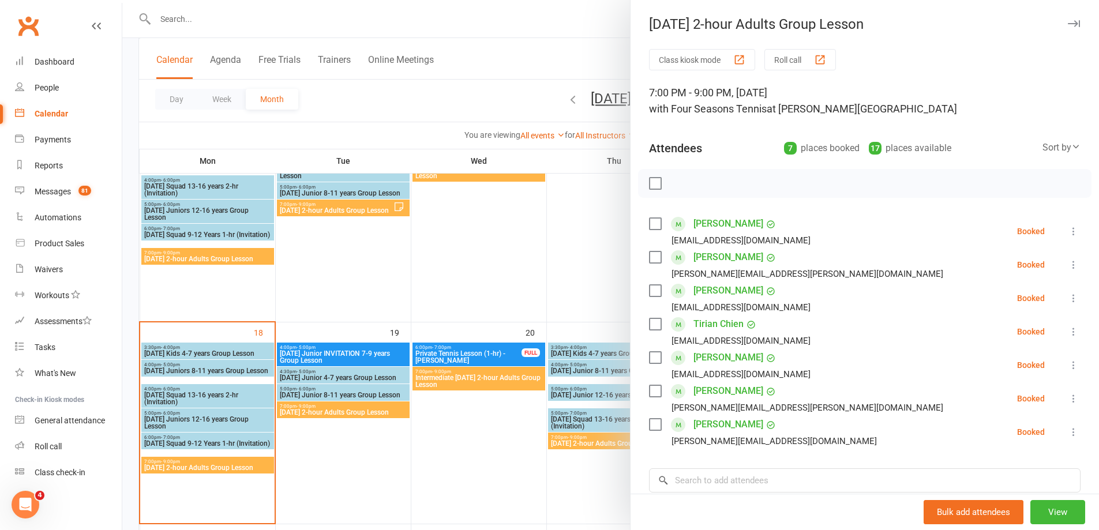
click at [572, 485] on div at bounding box center [610, 265] width 977 height 530
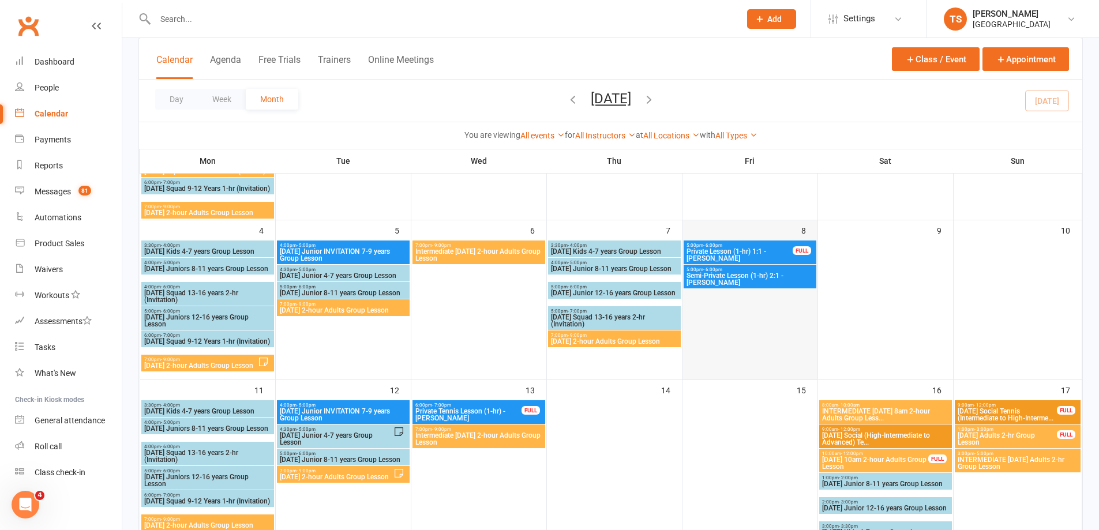
scroll to position [200, 0]
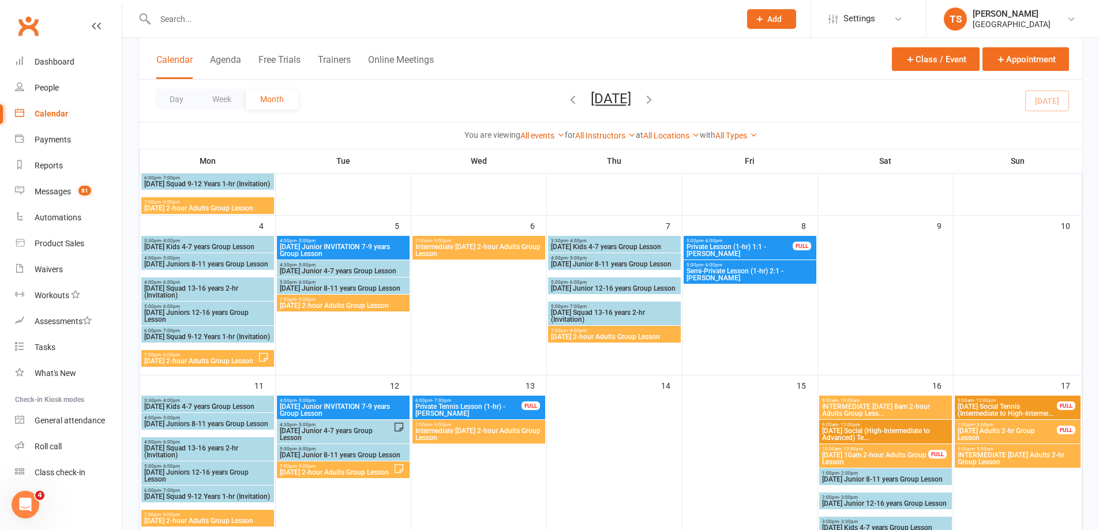
click at [744, 269] on span "Semi-Private Lesson (1-hr) 2:1 - [PERSON_NAME]" at bounding box center [750, 275] width 128 height 14
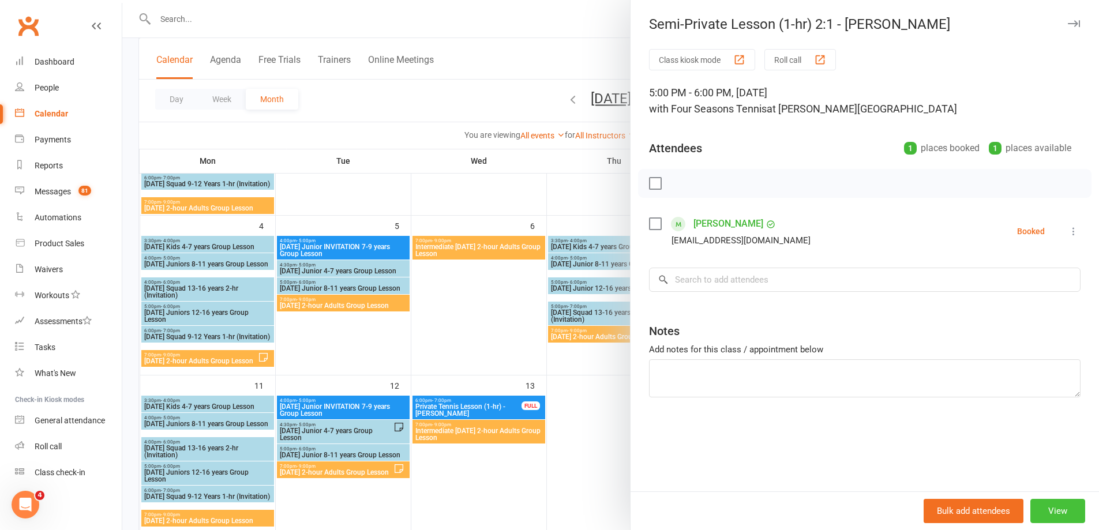
click at [1051, 516] on button "View" at bounding box center [1058, 511] width 55 height 24
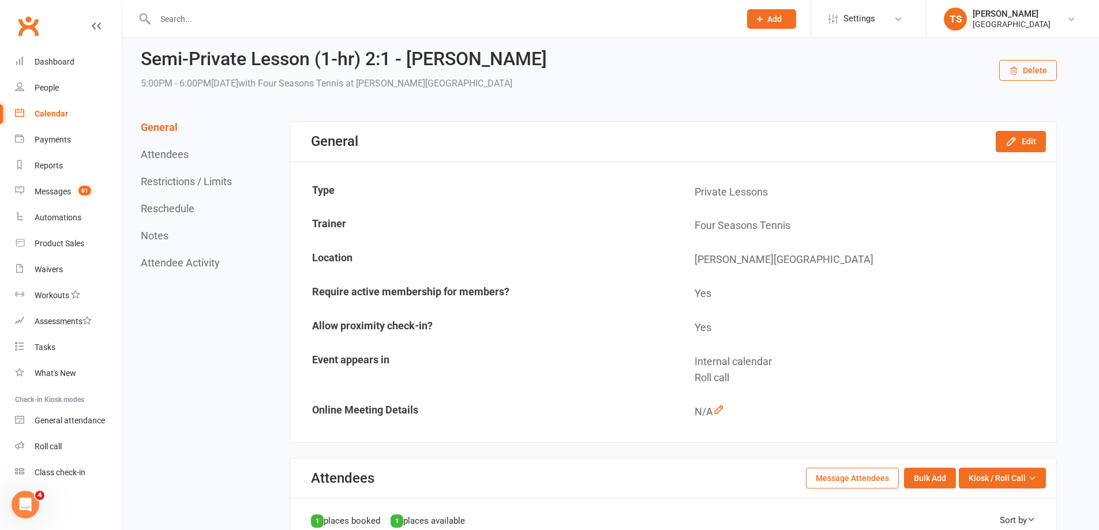
scroll to position [115, 0]
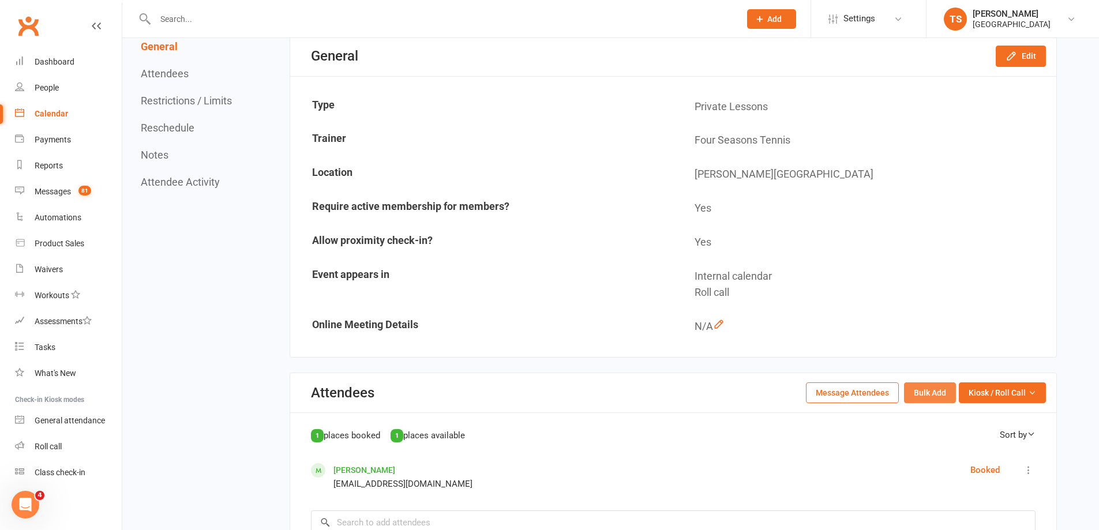
click at [934, 393] on button "Bulk Add" at bounding box center [930, 393] width 52 height 21
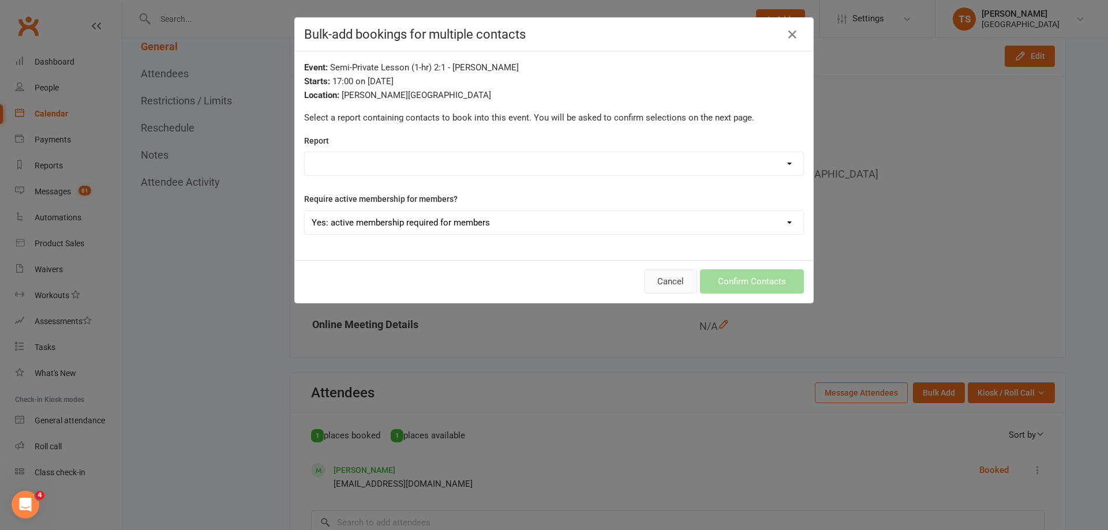
click at [662, 285] on button "Cancel" at bounding box center [670, 281] width 53 height 24
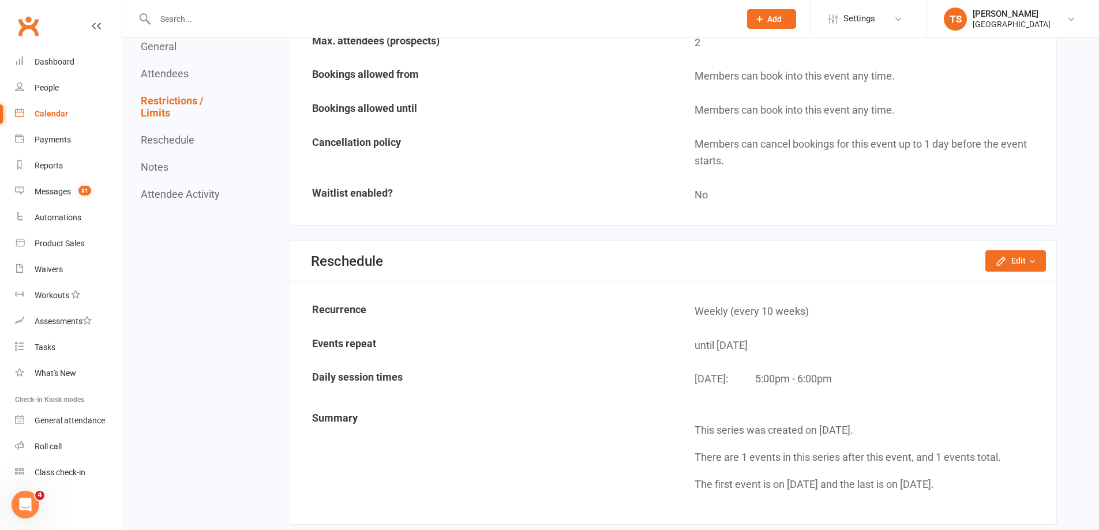
scroll to position [750, 0]
click at [722, 312] on td "Weekly (every 10 weeks)" at bounding box center [864, 310] width 381 height 33
click at [1024, 254] on button "Edit" at bounding box center [1016, 259] width 61 height 21
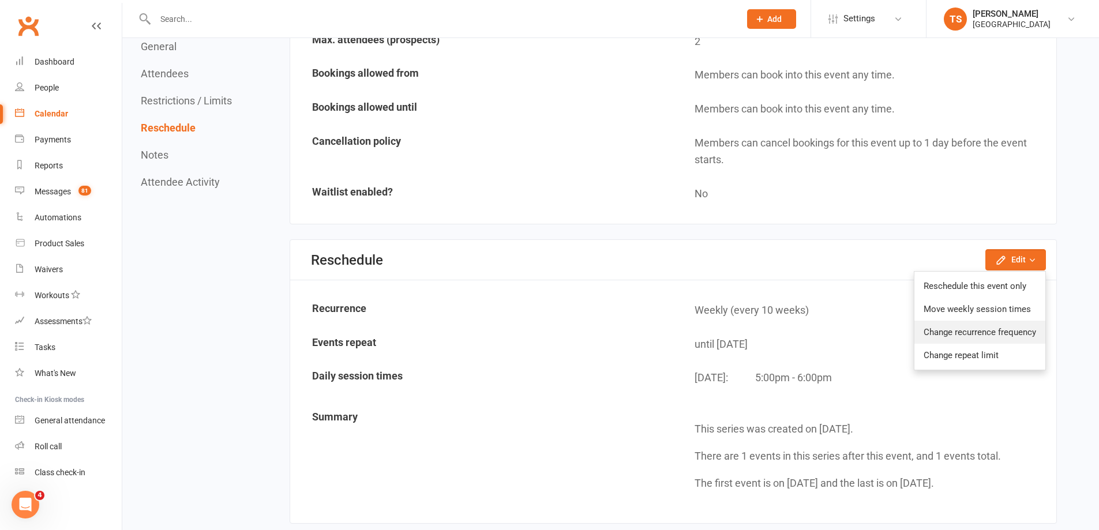
click at [979, 335] on link "Change recurrence frequency" at bounding box center [980, 332] width 131 height 23
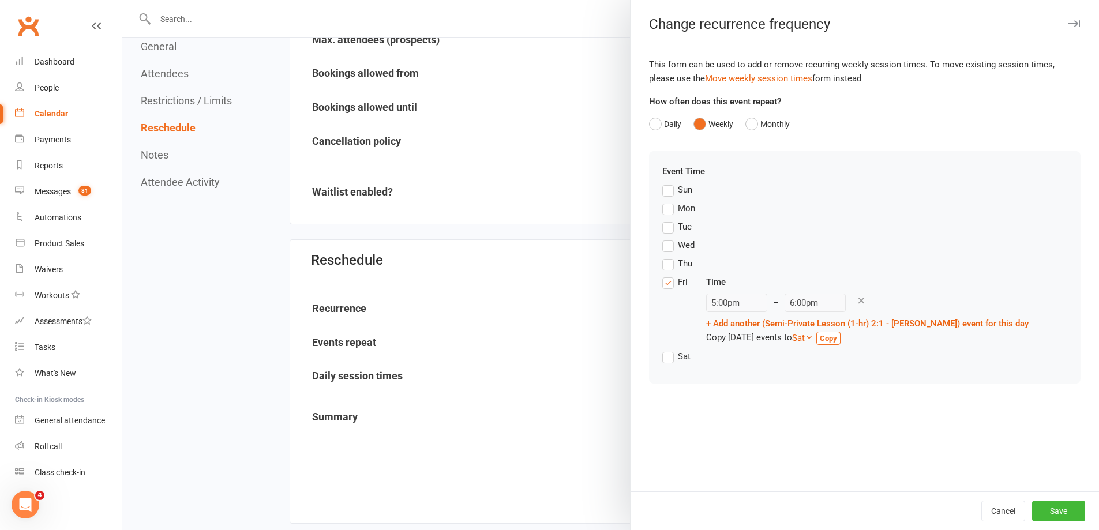
scroll to position [692, 0]
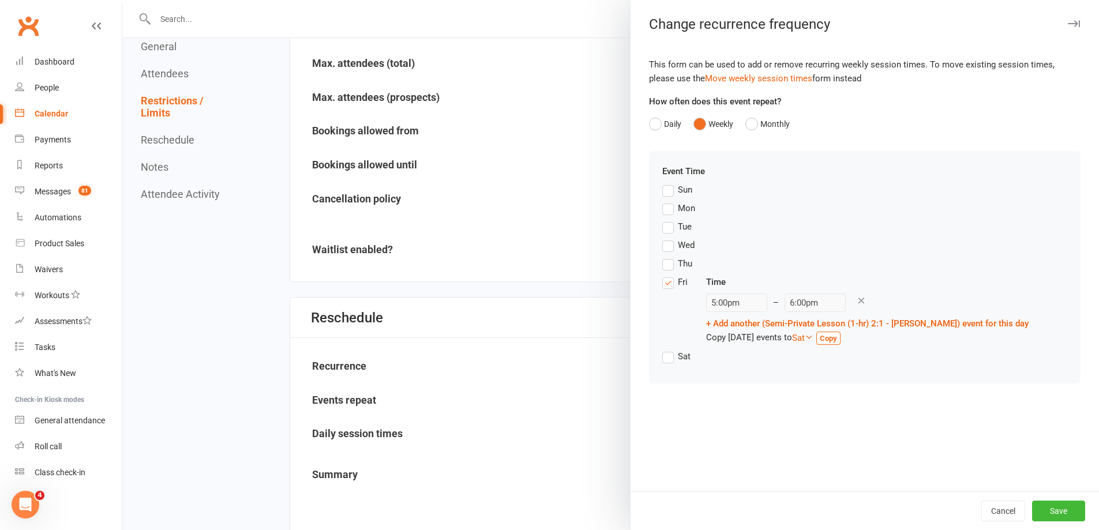
click at [1068, 22] on icon "button" at bounding box center [1074, 23] width 12 height 7
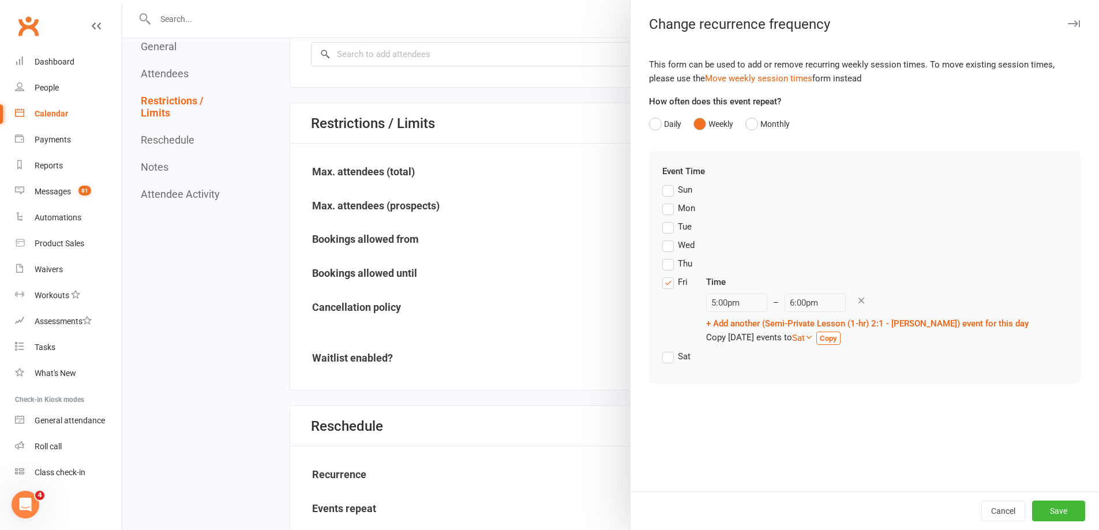
scroll to position [519, 0]
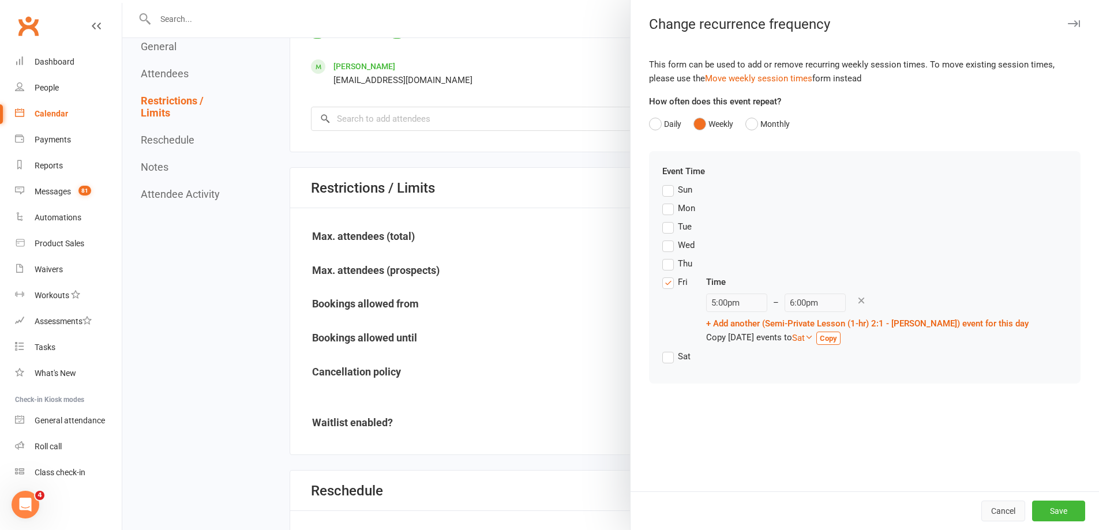
drag, startPoint x: 997, startPoint y: 510, endPoint x: 611, endPoint y: 35, distance: 612.0
click at [994, 510] on button "Cancel" at bounding box center [1004, 511] width 44 height 21
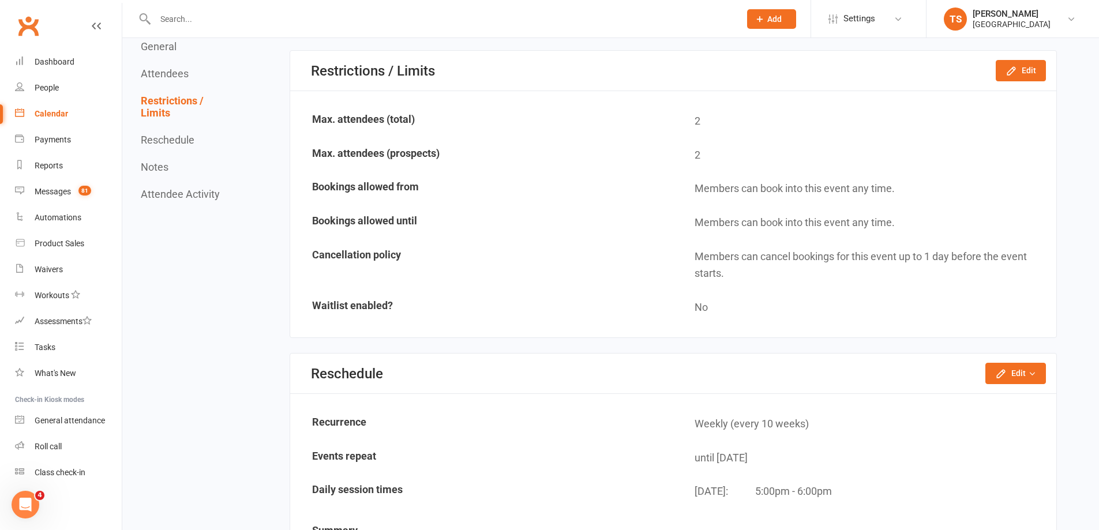
scroll to position [750, 0]
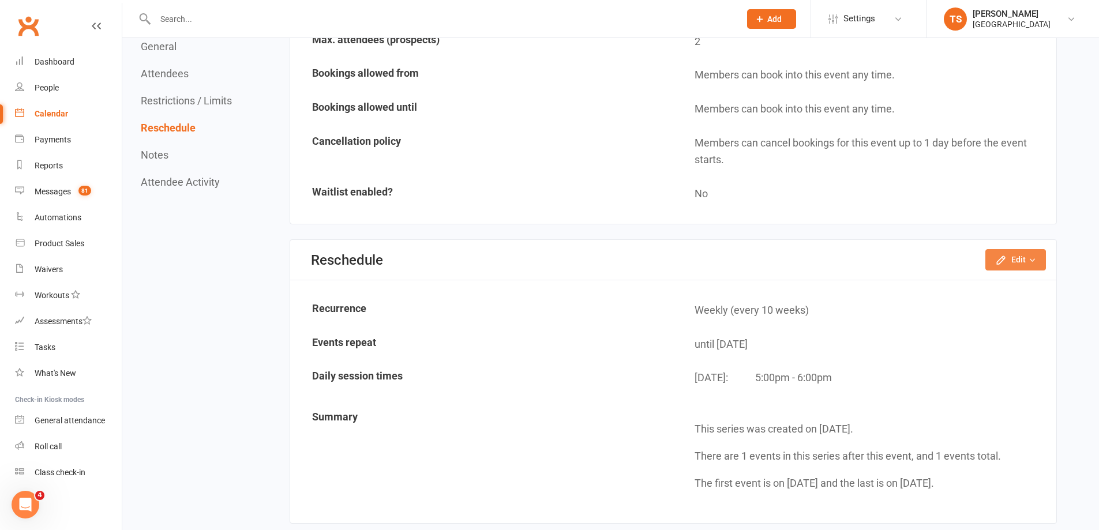
click at [1021, 258] on button "Edit" at bounding box center [1016, 259] width 61 height 21
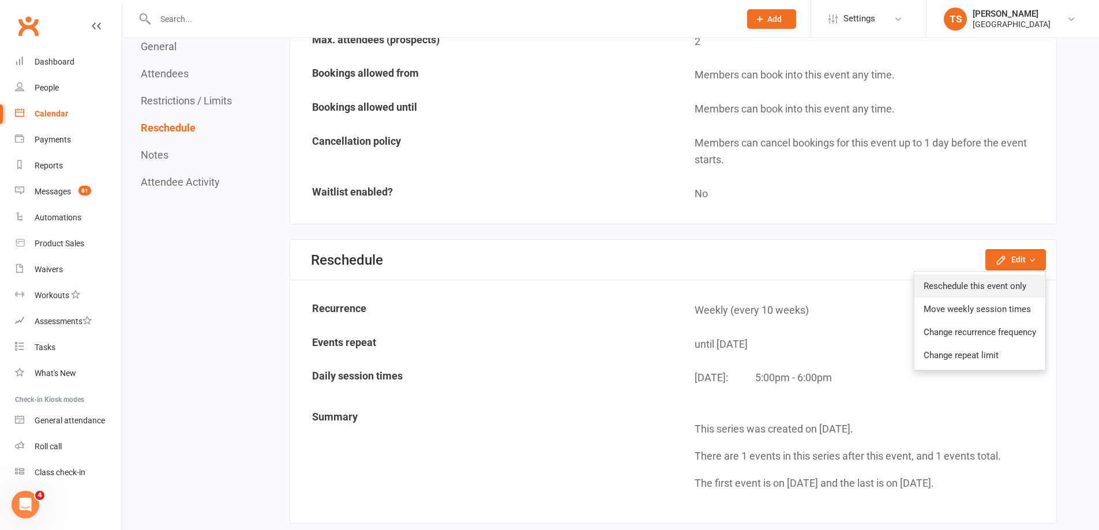
click at [973, 289] on link "Reschedule this event only" at bounding box center [980, 286] width 131 height 23
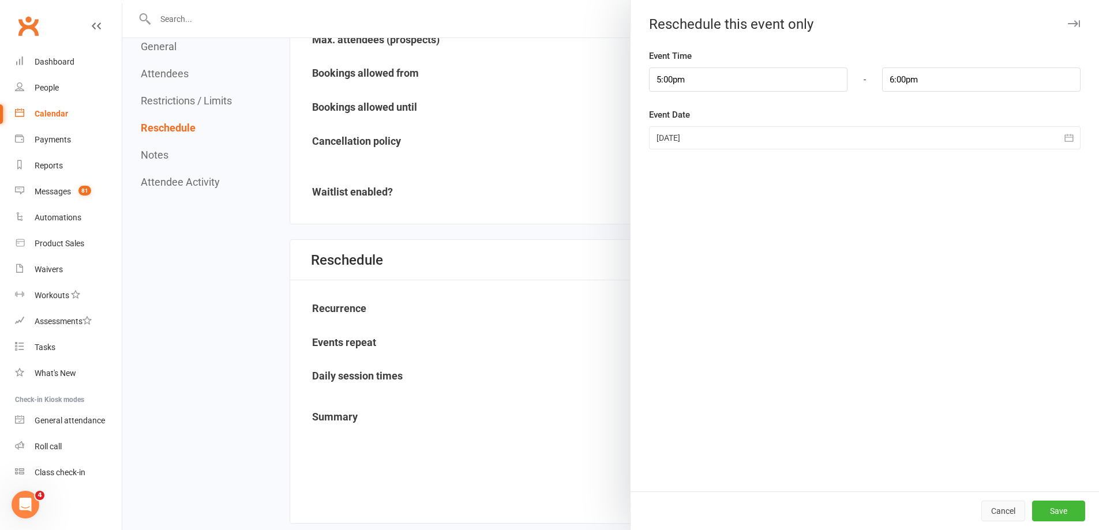
click at [993, 501] on button "Cancel" at bounding box center [1004, 511] width 44 height 21
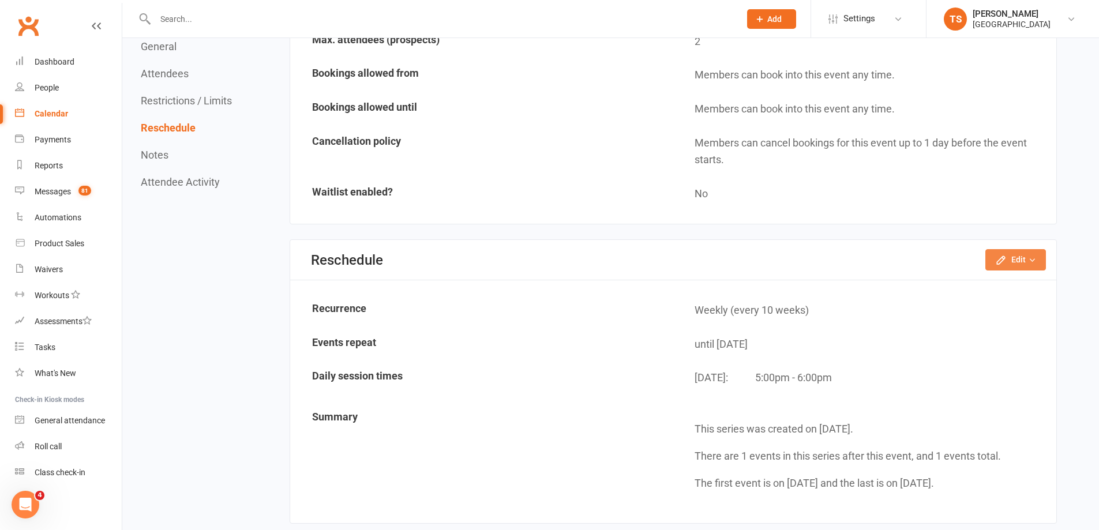
click at [1017, 257] on button "Edit" at bounding box center [1016, 259] width 61 height 21
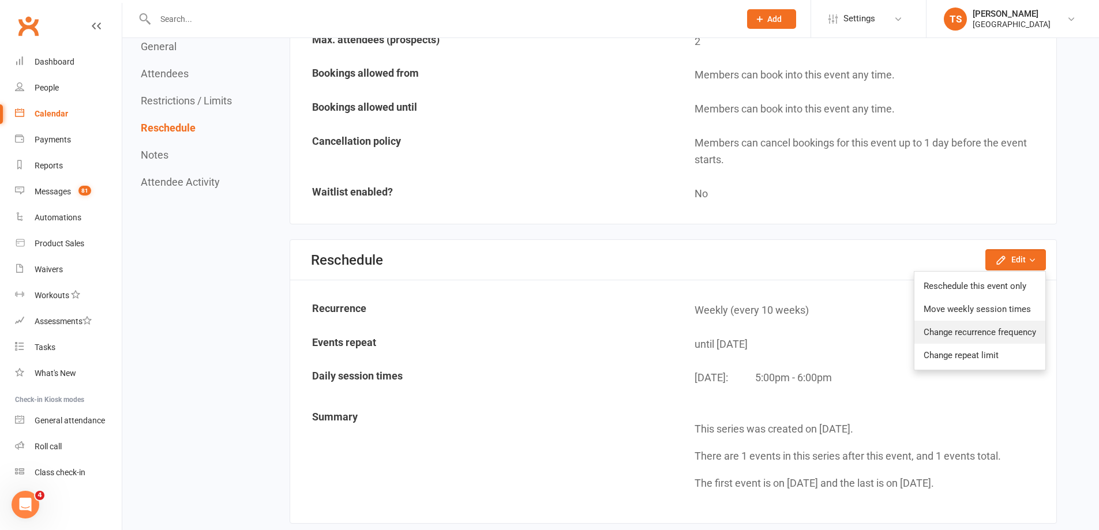
click at [963, 335] on link "Change recurrence frequency" at bounding box center [980, 332] width 131 height 23
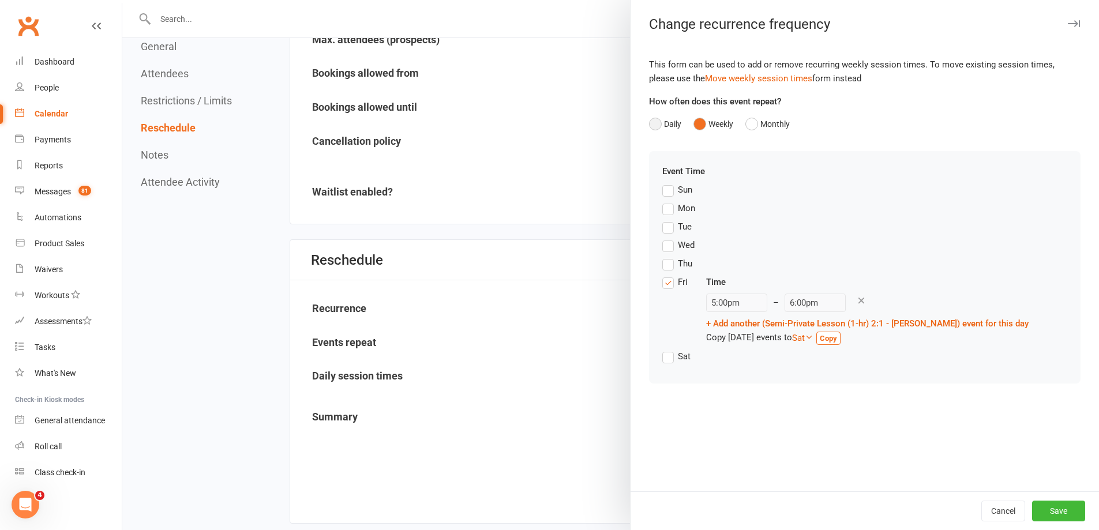
click at [653, 122] on button "Daily" at bounding box center [665, 124] width 32 height 22
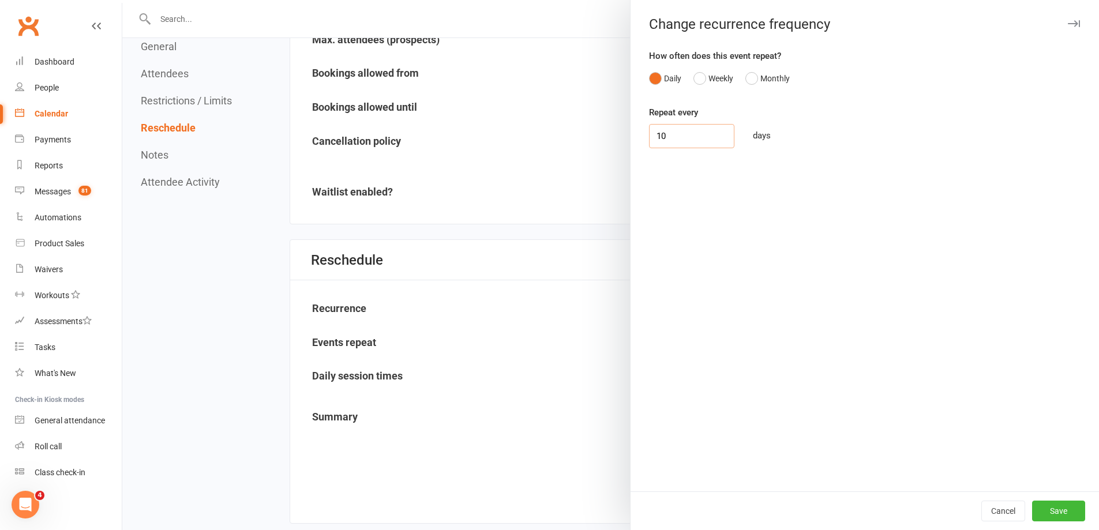
click at [658, 136] on input "10" at bounding box center [691, 136] width 85 height 24
type input "14"
click at [698, 78] on button "Weekly" at bounding box center [714, 79] width 40 height 22
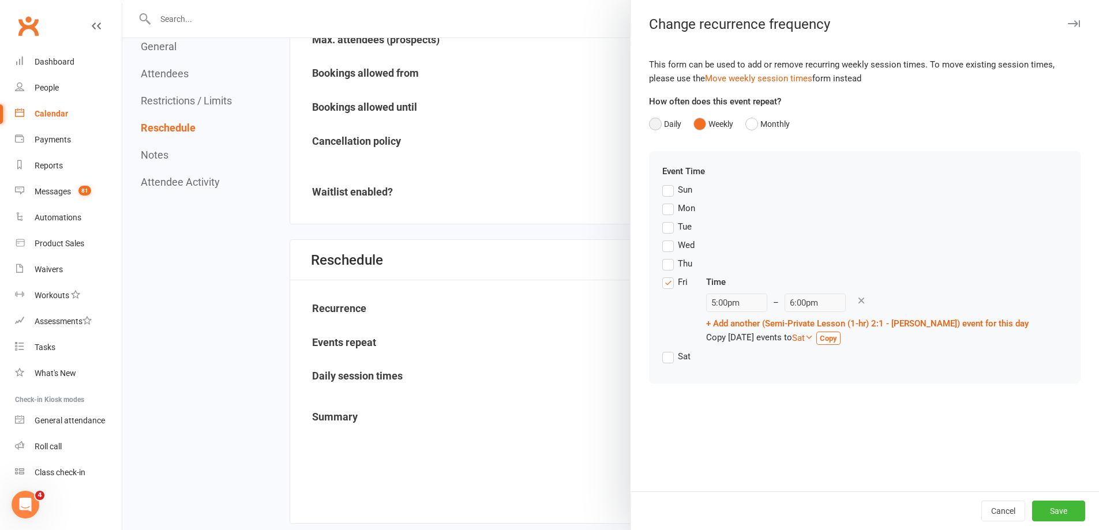
click at [653, 122] on button "Daily" at bounding box center [665, 124] width 32 height 22
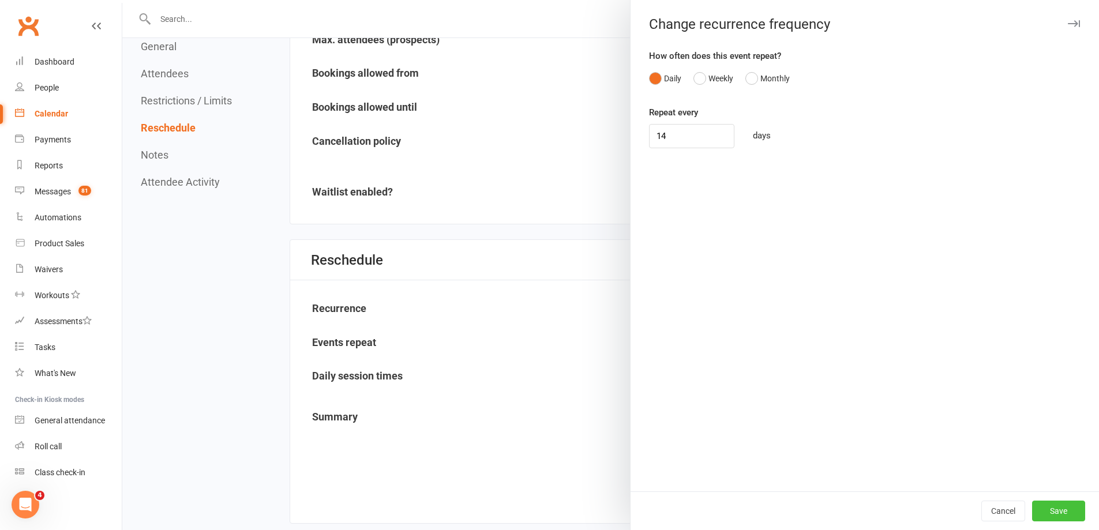
click at [1055, 511] on button "Save" at bounding box center [1058, 511] width 53 height 21
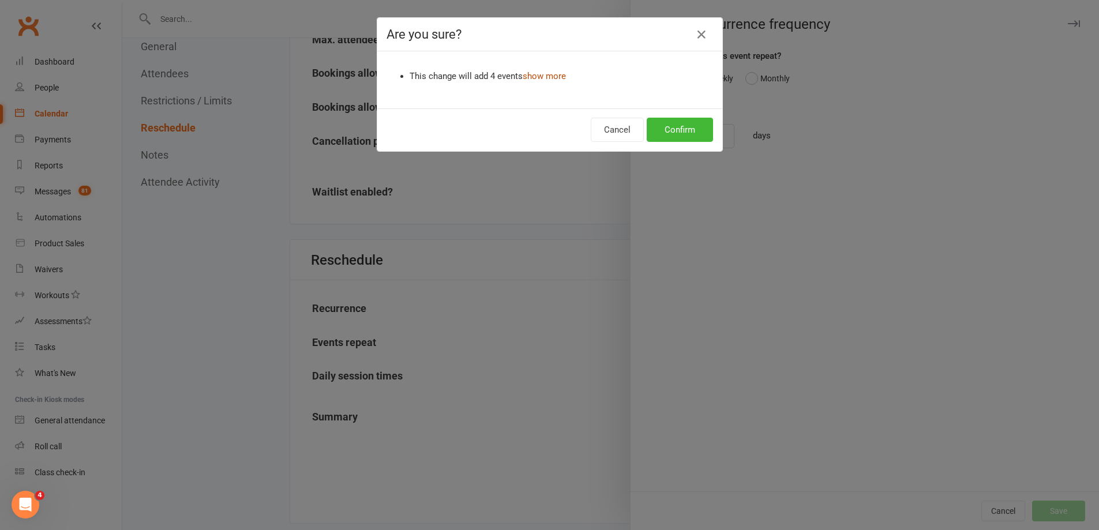
click at [544, 77] on link "show more" at bounding box center [544, 76] width 43 height 10
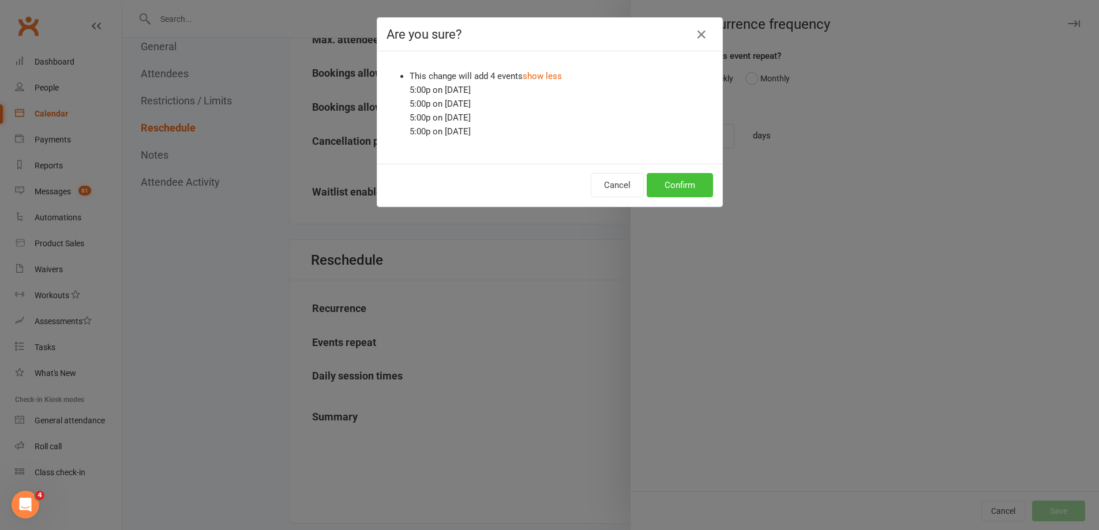
click at [676, 186] on button "Confirm" at bounding box center [680, 185] width 66 height 24
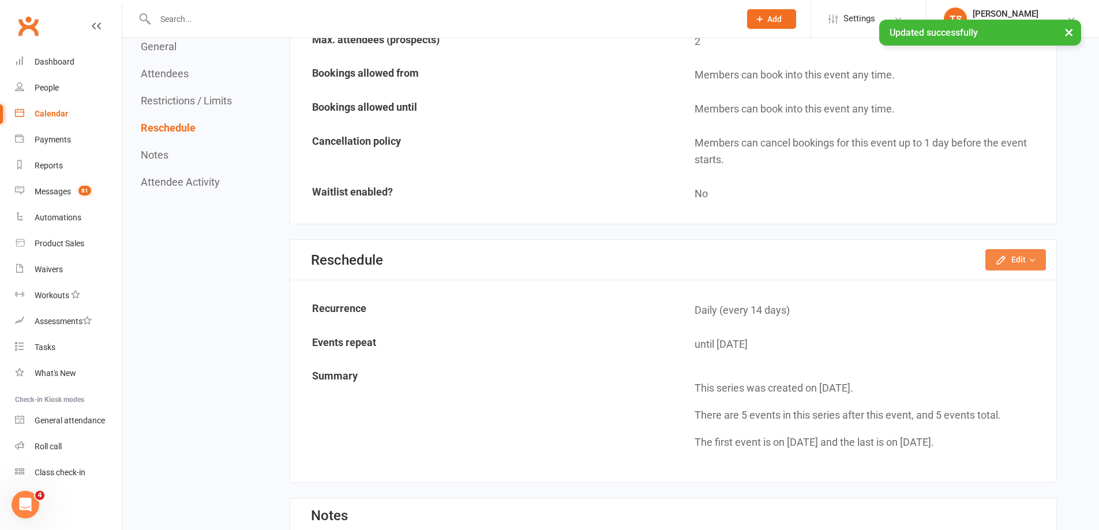
click at [1031, 260] on icon "button" at bounding box center [1032, 260] width 8 height 8
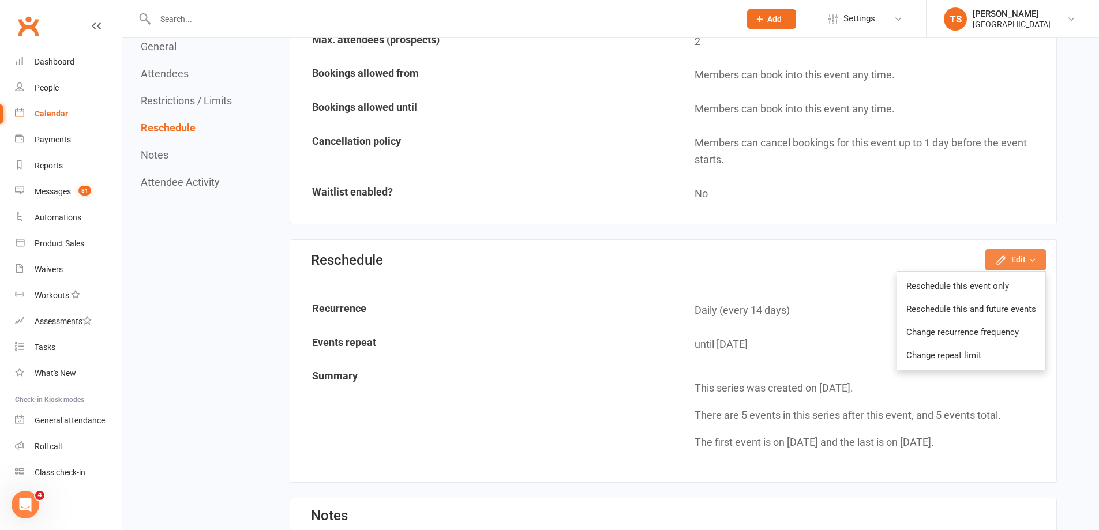
click at [1013, 264] on button "Edit" at bounding box center [1016, 259] width 61 height 21
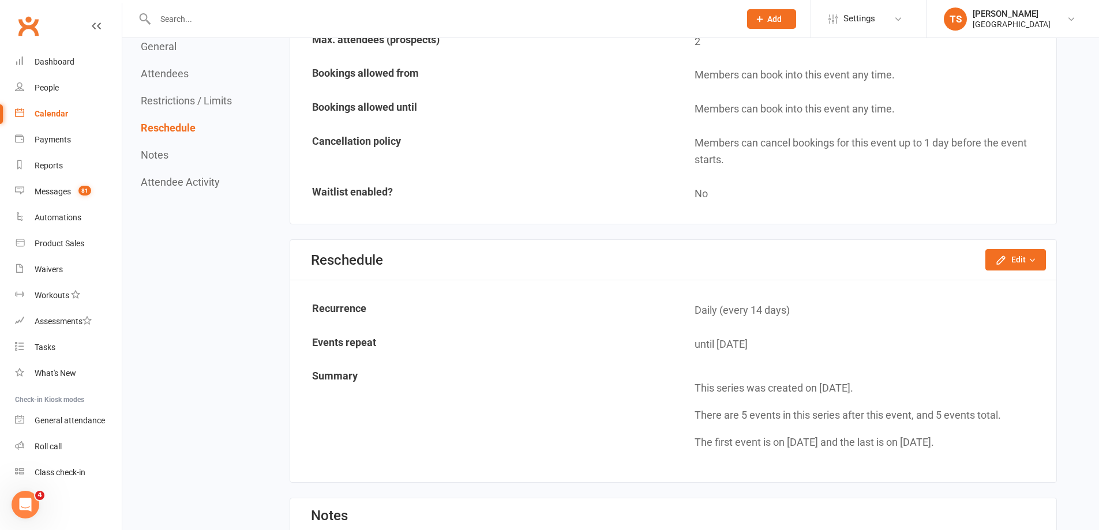
click at [747, 336] on td "until [DATE]" at bounding box center [864, 344] width 381 height 33
click at [353, 344] on td "Events repeat" at bounding box center [481, 344] width 381 height 33
click at [1035, 261] on icon "button" at bounding box center [1032, 260] width 8 height 8
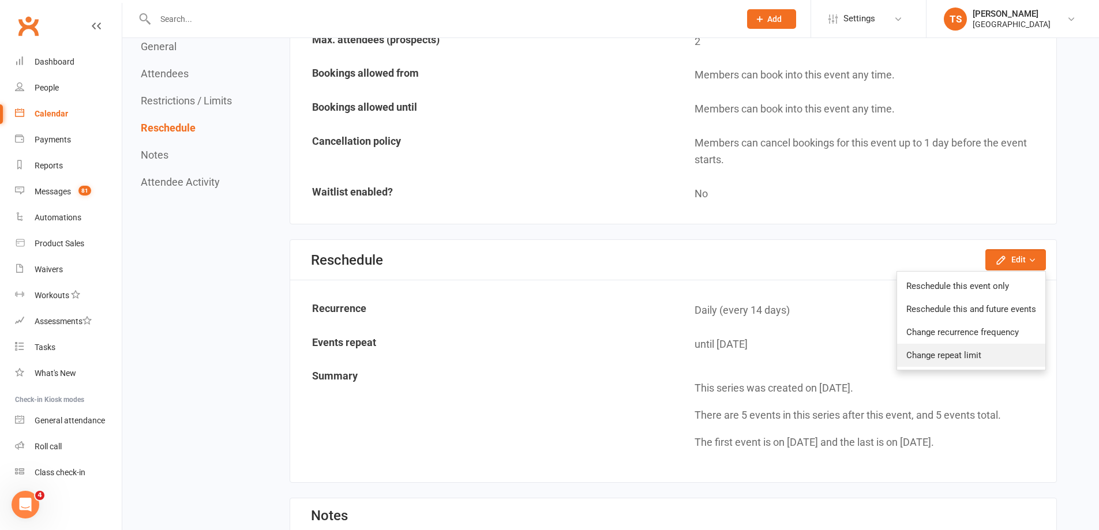
click at [957, 355] on link "Change repeat limit" at bounding box center [971, 355] width 148 height 23
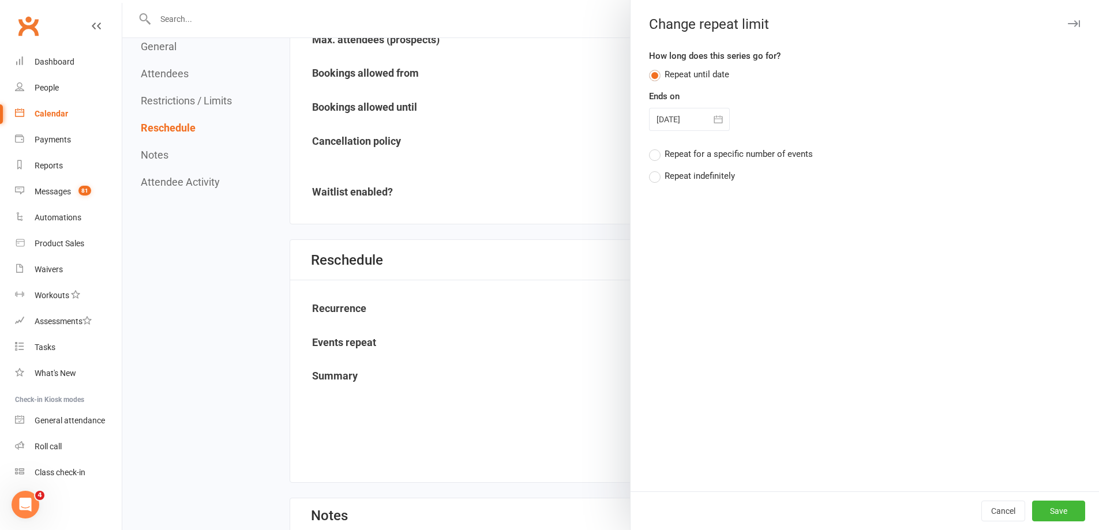
click at [716, 122] on icon "button" at bounding box center [719, 120] width 12 height 12
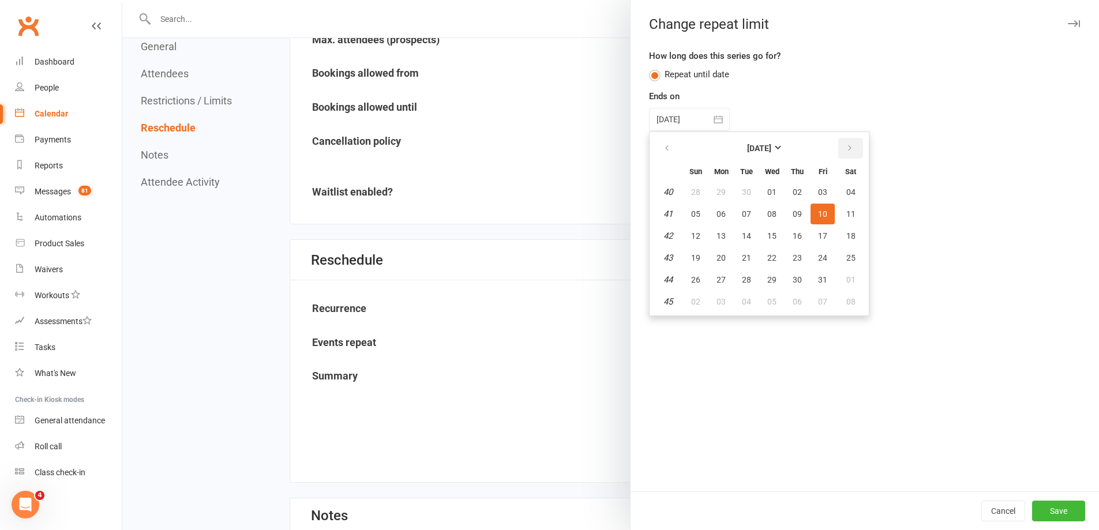
click at [846, 145] on icon "button" at bounding box center [850, 148] width 8 height 9
click at [853, 148] on button "button" at bounding box center [850, 148] width 25 height 21
click at [818, 234] on span "19" at bounding box center [822, 235] width 9 height 9
type input "[DATE]"
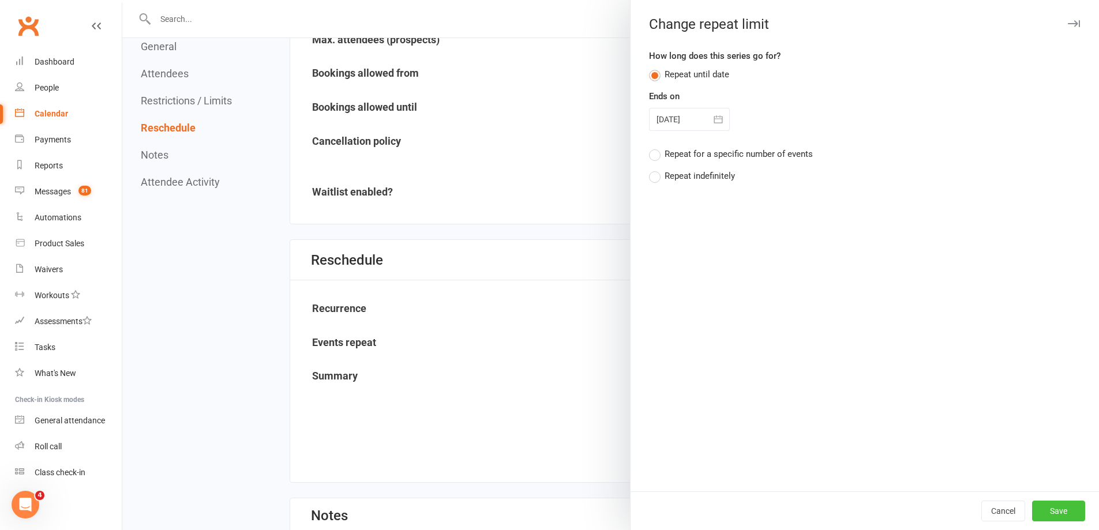
click at [1047, 515] on button "Save" at bounding box center [1058, 511] width 53 height 21
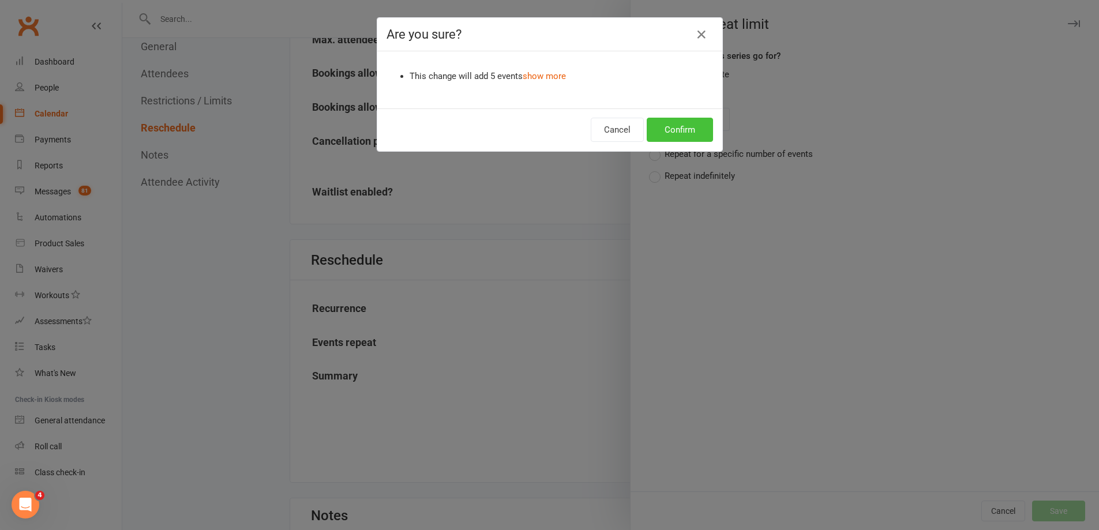
click at [691, 128] on button "Confirm" at bounding box center [680, 130] width 66 height 24
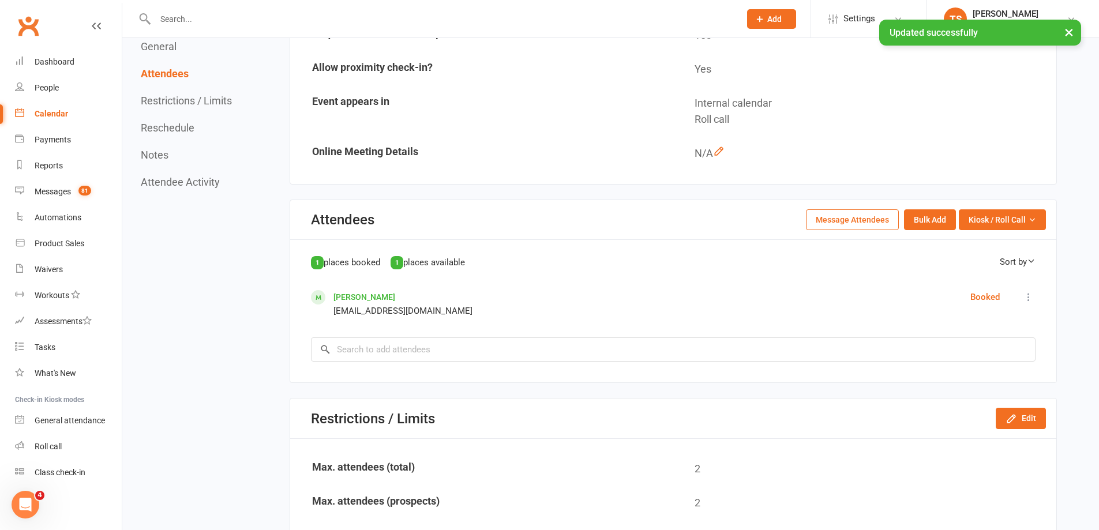
scroll to position [0, 0]
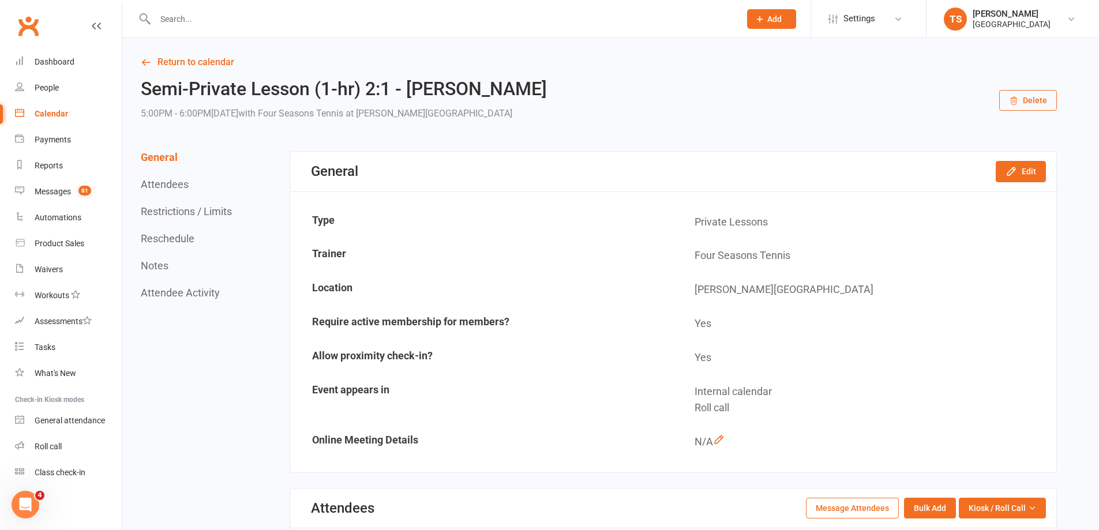
click at [183, 21] on input "text" at bounding box center [442, 19] width 581 height 16
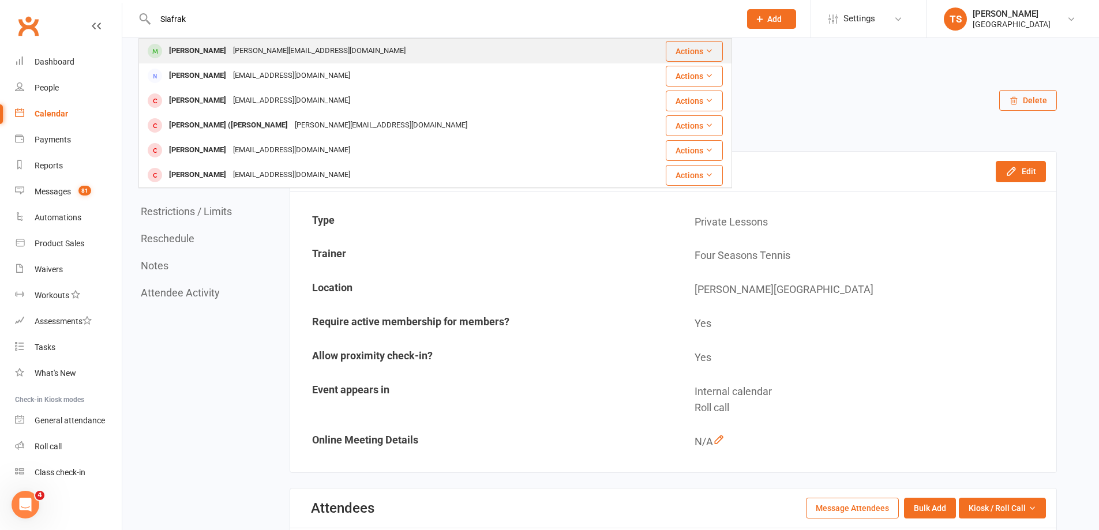
type input "Siafrak"
click at [199, 53] on div "[PERSON_NAME]" at bounding box center [198, 51] width 64 height 17
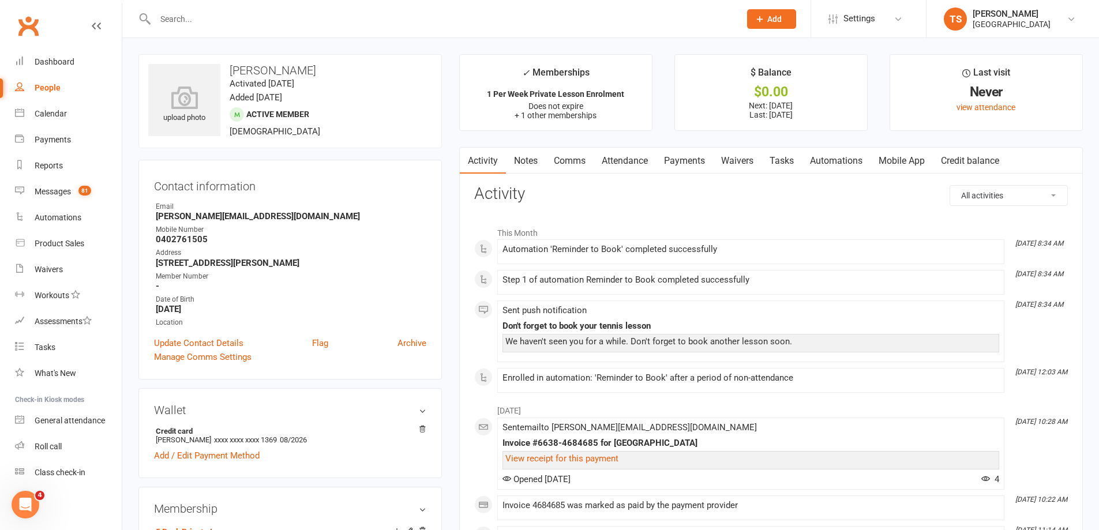
drag, startPoint x: 686, startPoint y: 159, endPoint x: 787, endPoint y: 196, distance: 107.0
click at [688, 160] on link "Payments" at bounding box center [684, 161] width 57 height 27
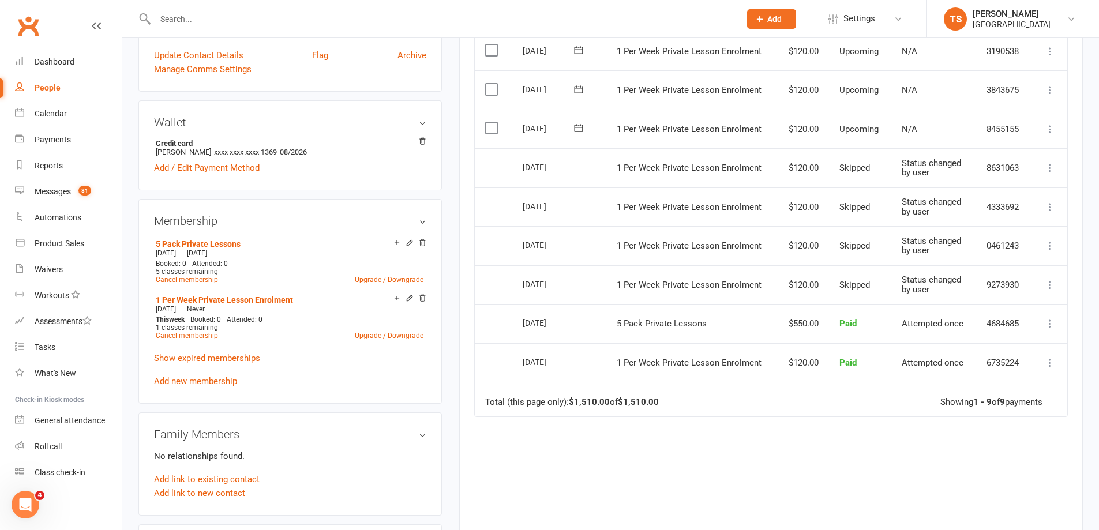
scroll to position [173, 0]
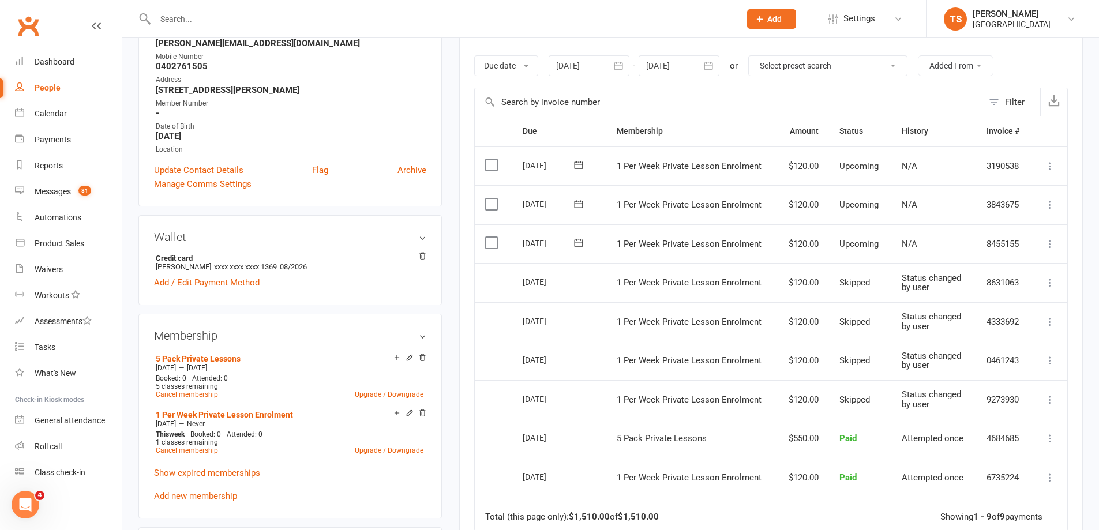
click at [1049, 244] on icon at bounding box center [1050, 244] width 12 height 12
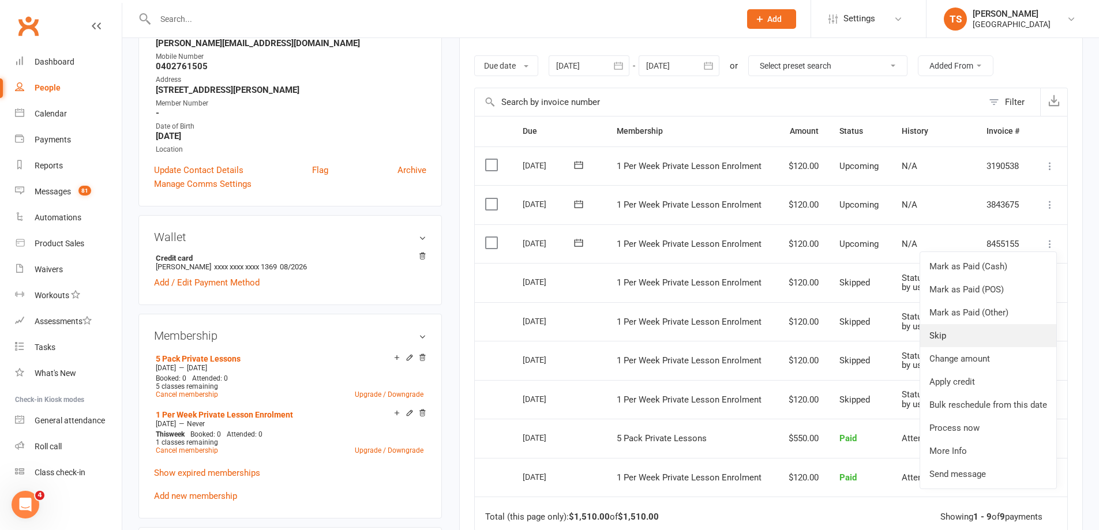
click at [943, 336] on link "Skip" at bounding box center [988, 335] width 136 height 23
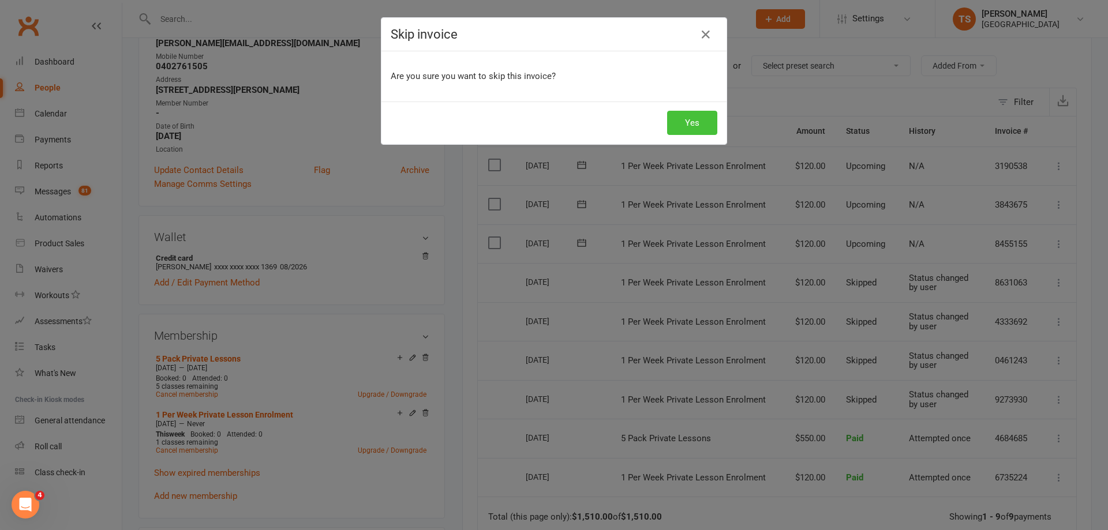
drag, startPoint x: 698, startPoint y: 121, endPoint x: 742, endPoint y: 136, distance: 46.9
click at [698, 121] on button "Yes" at bounding box center [692, 123] width 50 height 24
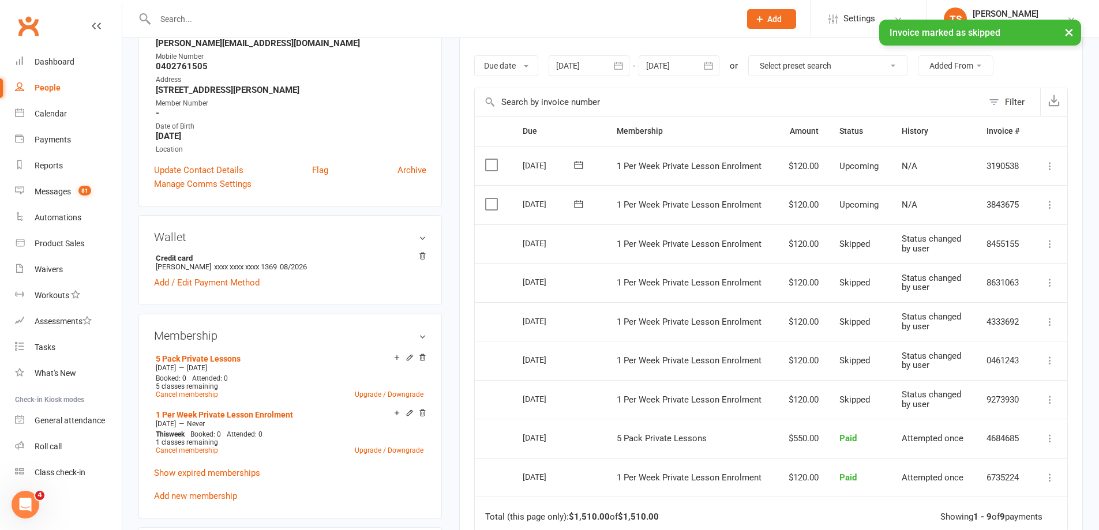
click at [1050, 203] on icon at bounding box center [1050, 205] width 12 height 12
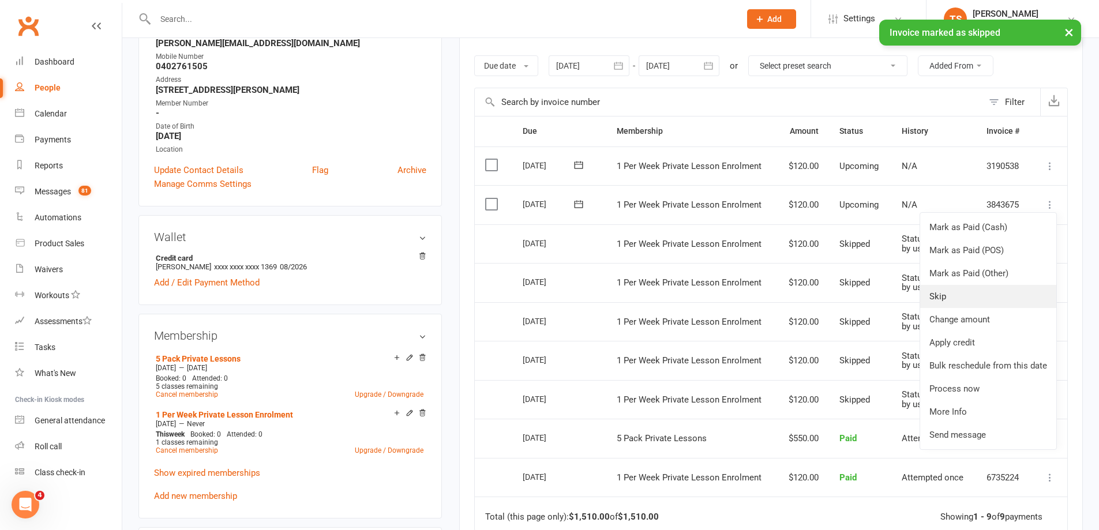
click at [943, 296] on link "Skip" at bounding box center [988, 296] width 136 height 23
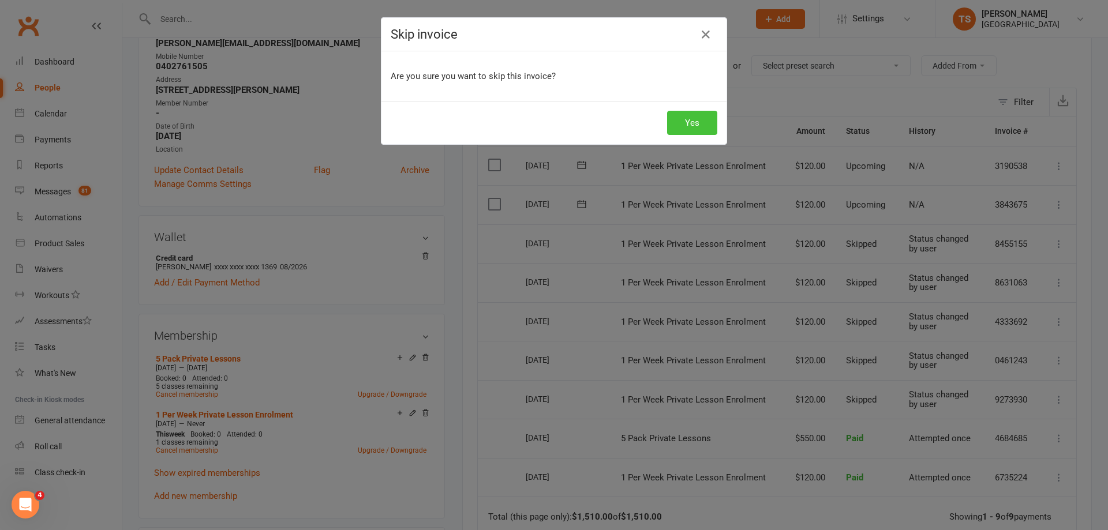
drag, startPoint x: 688, startPoint y: 117, endPoint x: 788, endPoint y: 144, distance: 103.9
click at [694, 117] on button "Yes" at bounding box center [692, 123] width 50 height 24
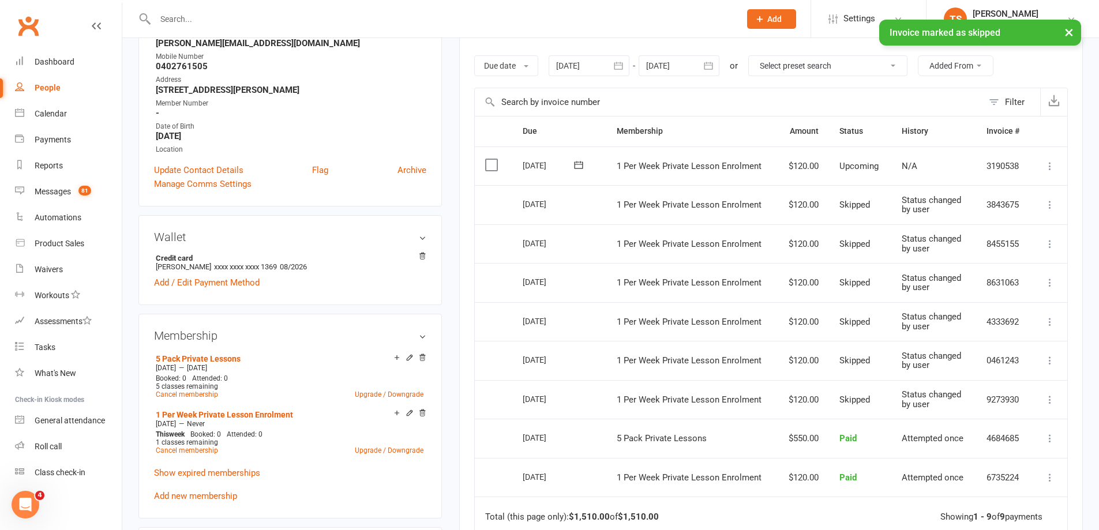
click at [1046, 163] on icon at bounding box center [1050, 166] width 12 height 12
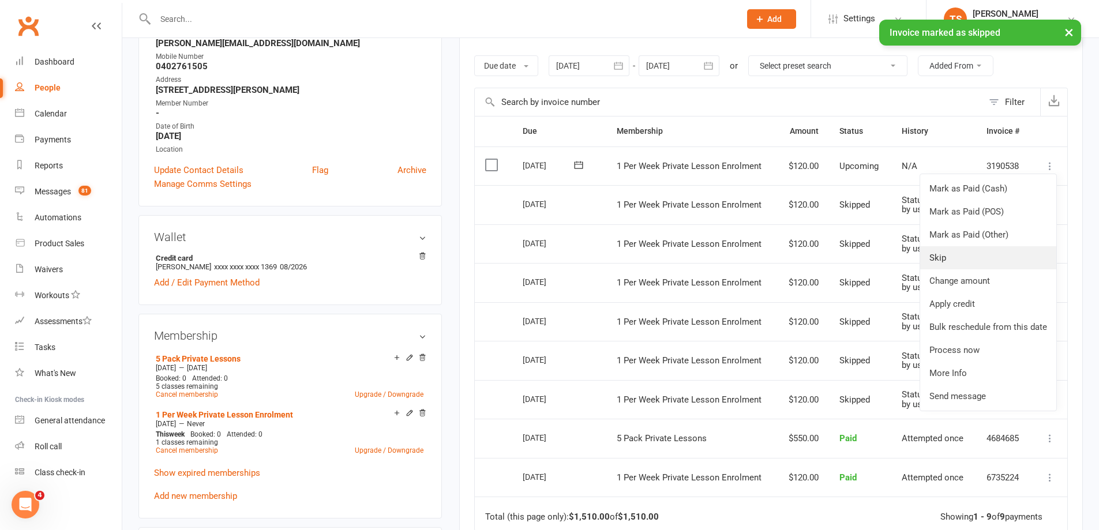
click at [946, 252] on link "Skip" at bounding box center [988, 257] width 136 height 23
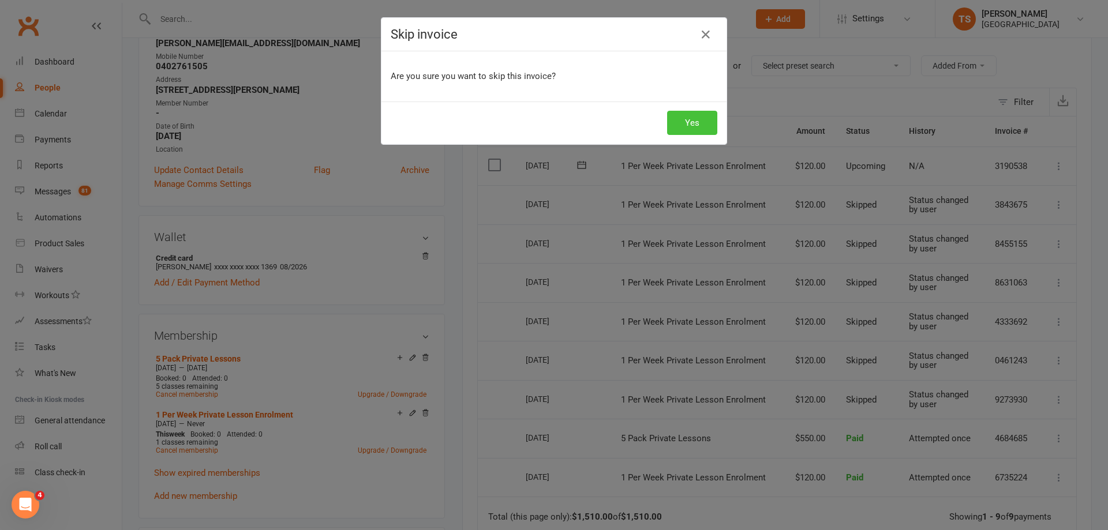
click at [688, 121] on button "Yes" at bounding box center [692, 123] width 50 height 24
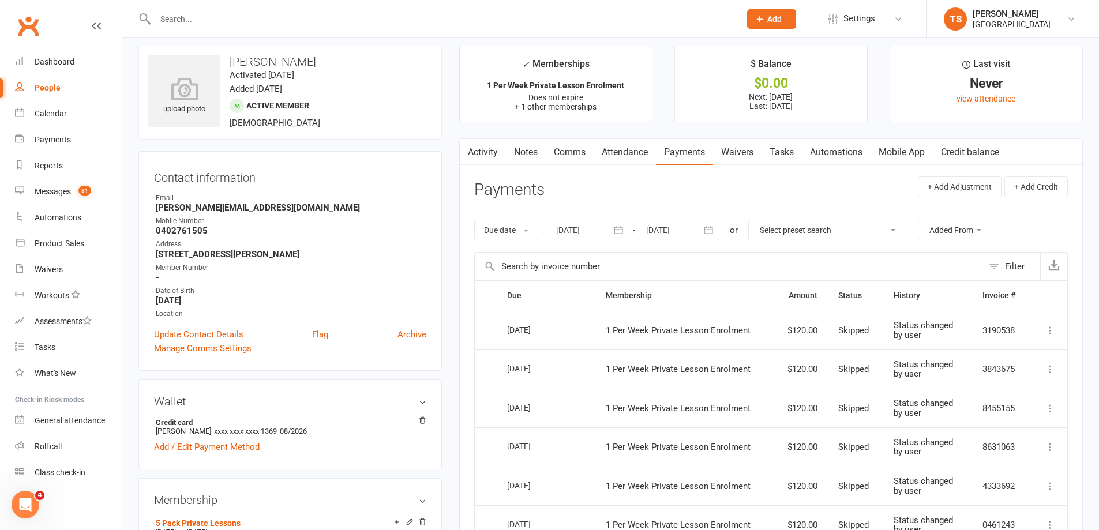
scroll to position [0, 0]
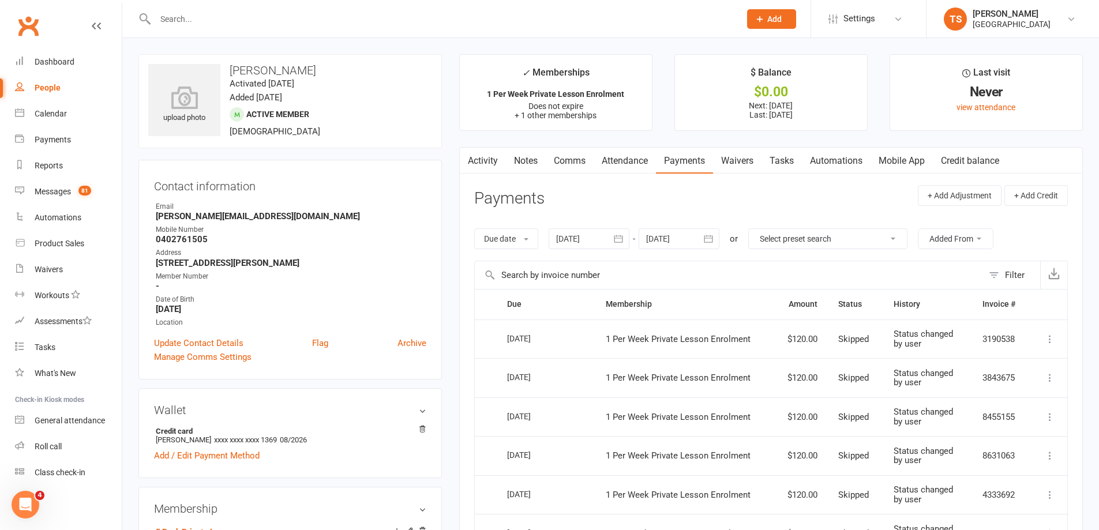
click at [180, 20] on input "text" at bounding box center [442, 19] width 581 height 16
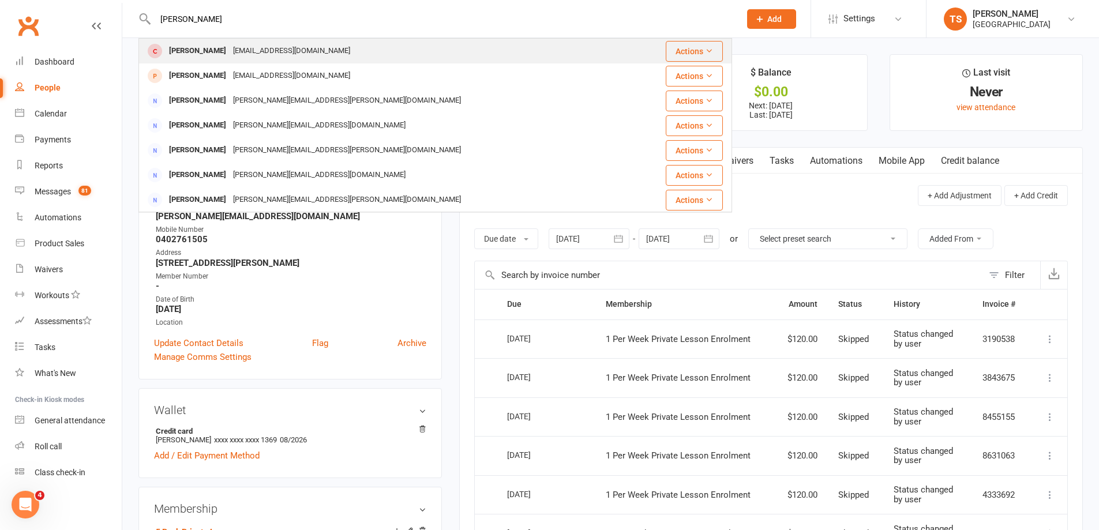
type input "[PERSON_NAME]"
click at [256, 47] on div "[EMAIL_ADDRESS][DOMAIN_NAME]" at bounding box center [292, 51] width 124 height 17
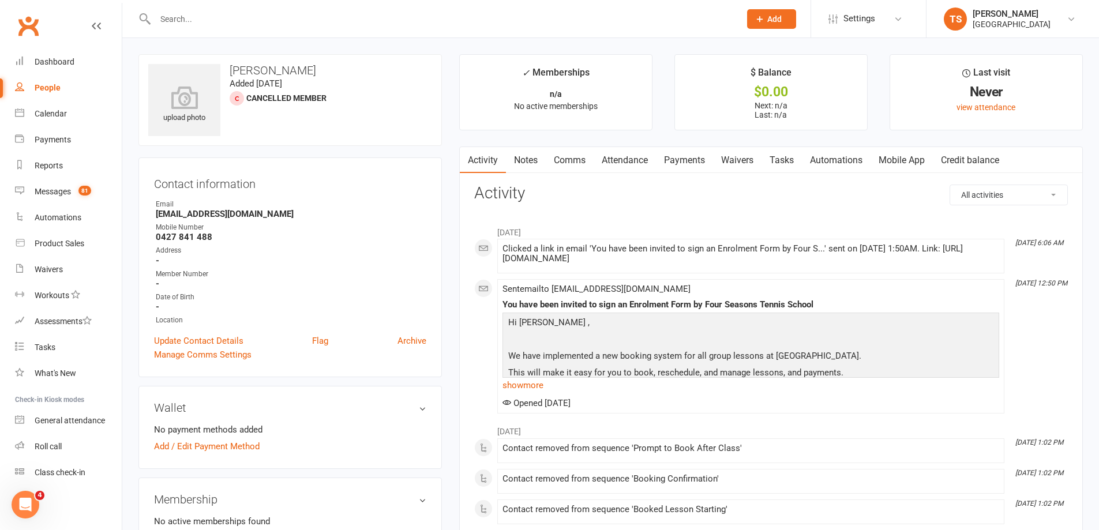
click at [682, 159] on link "Payments" at bounding box center [684, 160] width 57 height 27
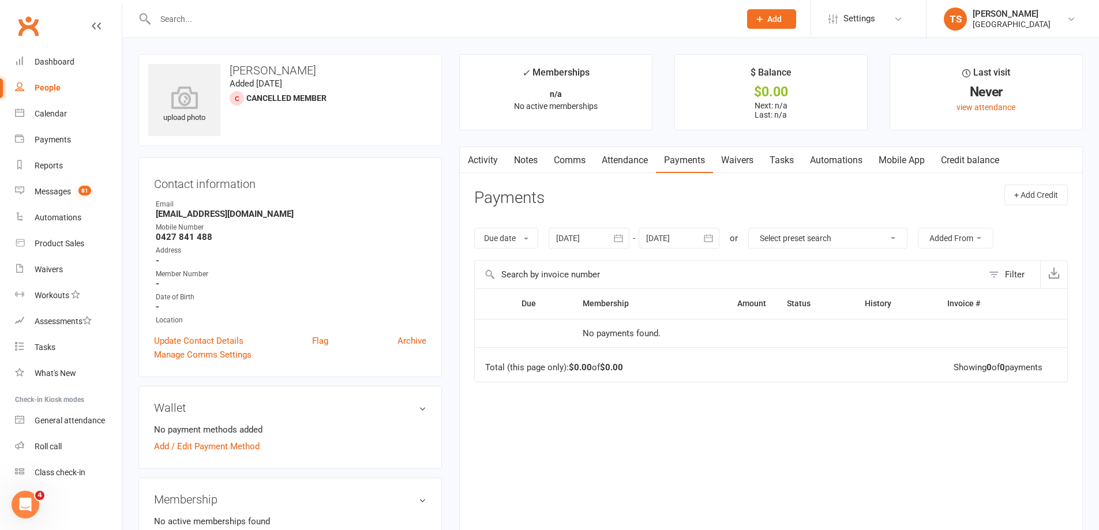
scroll to position [231, 0]
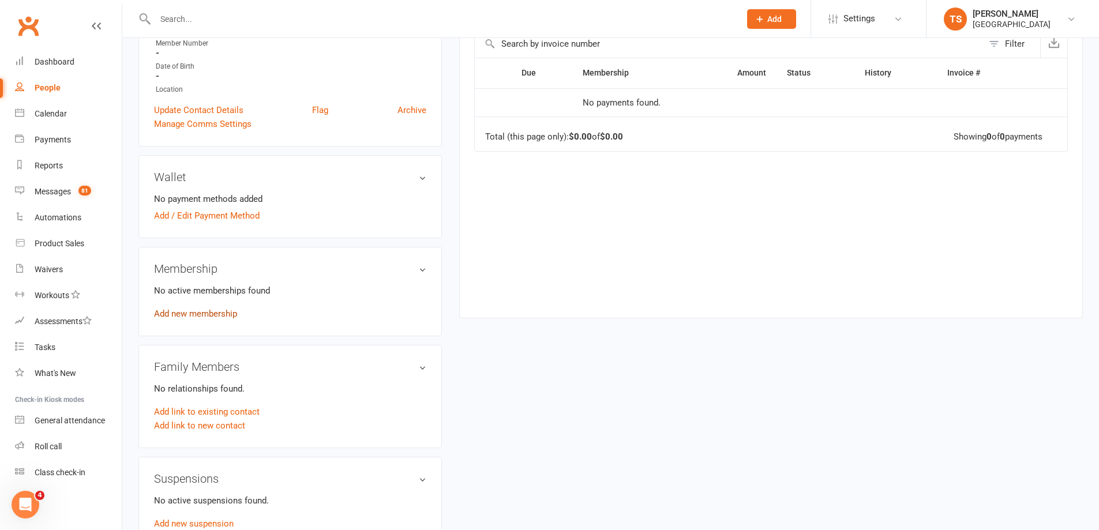
click at [199, 315] on link "Add new membership" at bounding box center [195, 314] width 83 height 10
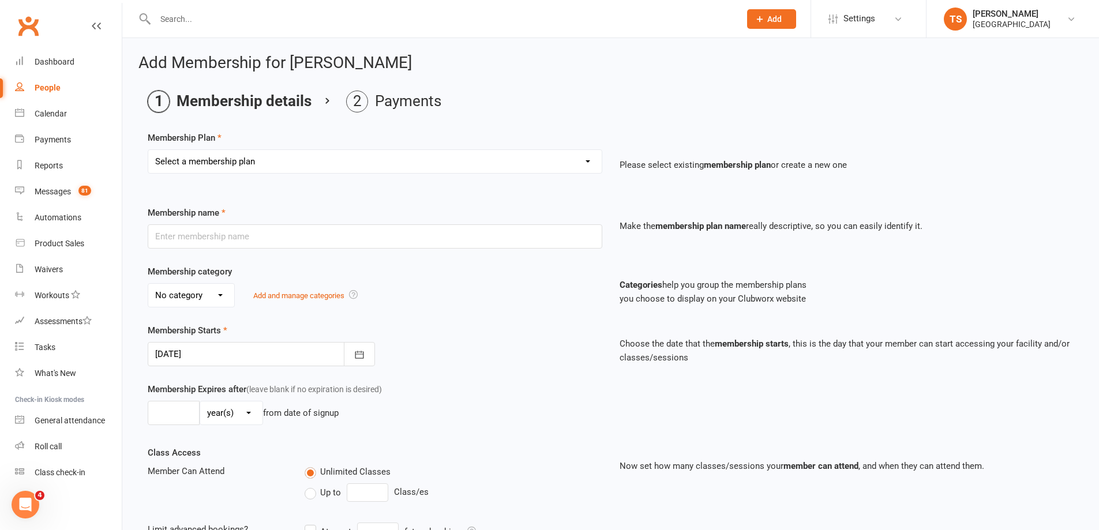
click at [587, 158] on select "Select a membership plan Create new Membership Plan Trial Junior Group Lesson (…" at bounding box center [375, 161] width 454 height 23
select select "13"
click at [148, 150] on select "Select a membership plan Create new Membership Plan Trial Junior Group Lesson (…" at bounding box center [375, 161] width 454 height 23
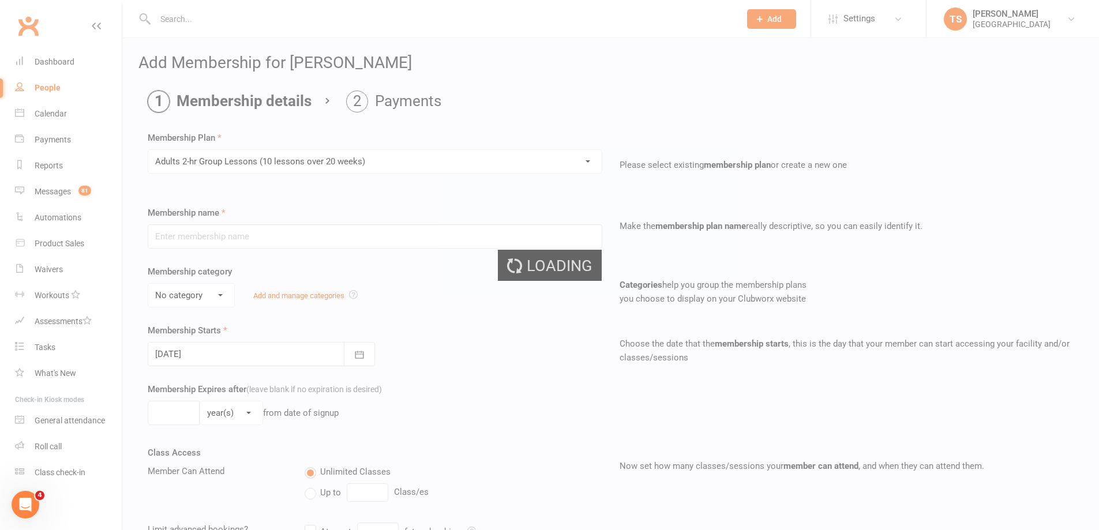
type input "Adults 2-hr Group Lessons (10 lessons over 20 weeks)"
select select "0"
type input "20"
select select "1"
type input "10"
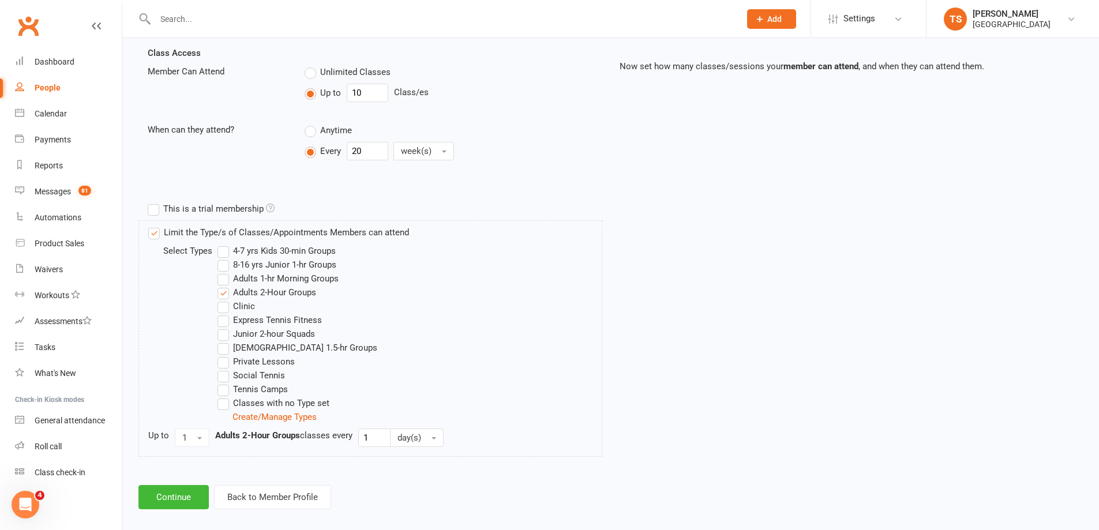
scroll to position [412, 0]
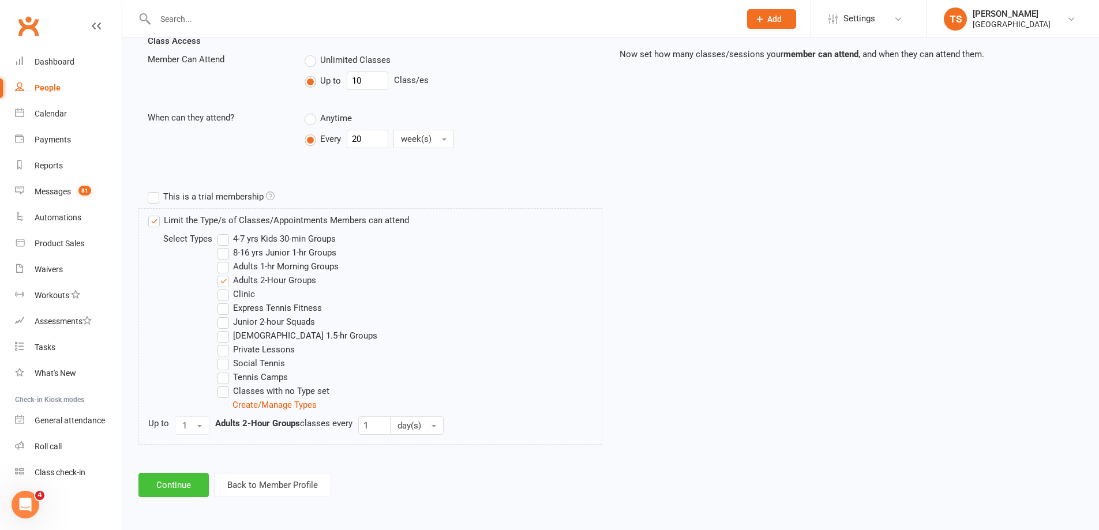
click at [168, 481] on button "Continue" at bounding box center [173, 485] width 70 height 24
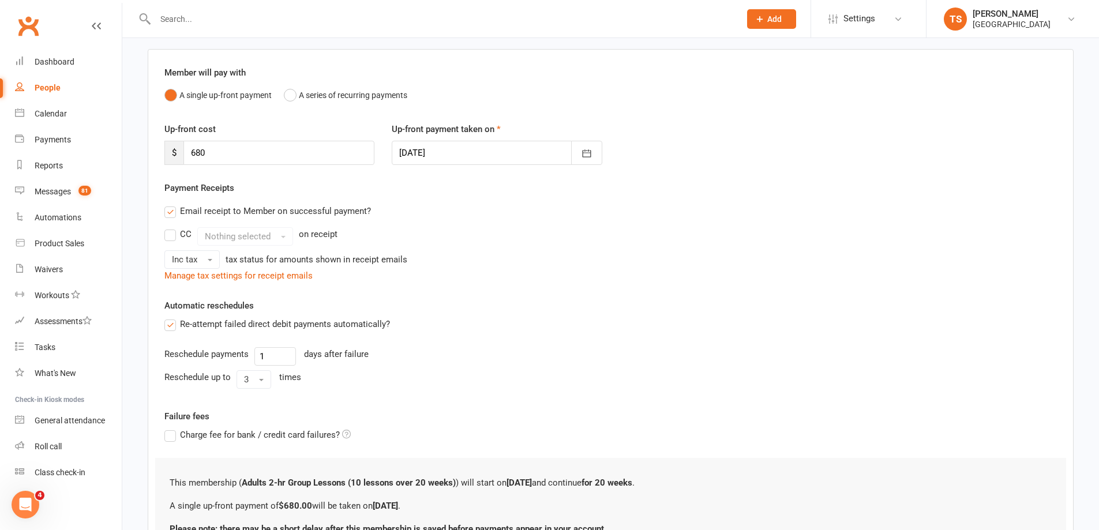
scroll to position [190, 0]
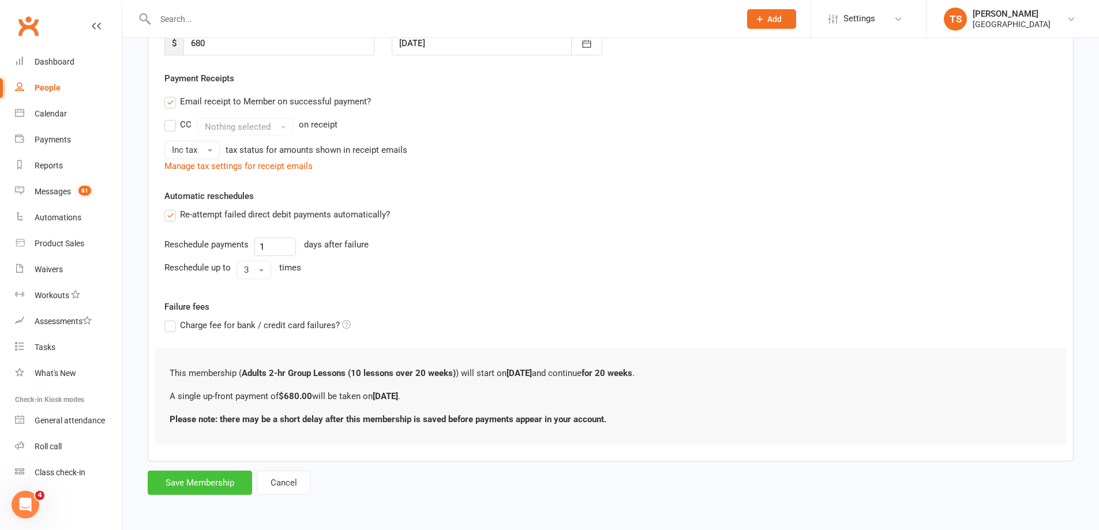
click at [188, 484] on button "Save Membership" at bounding box center [200, 483] width 104 height 24
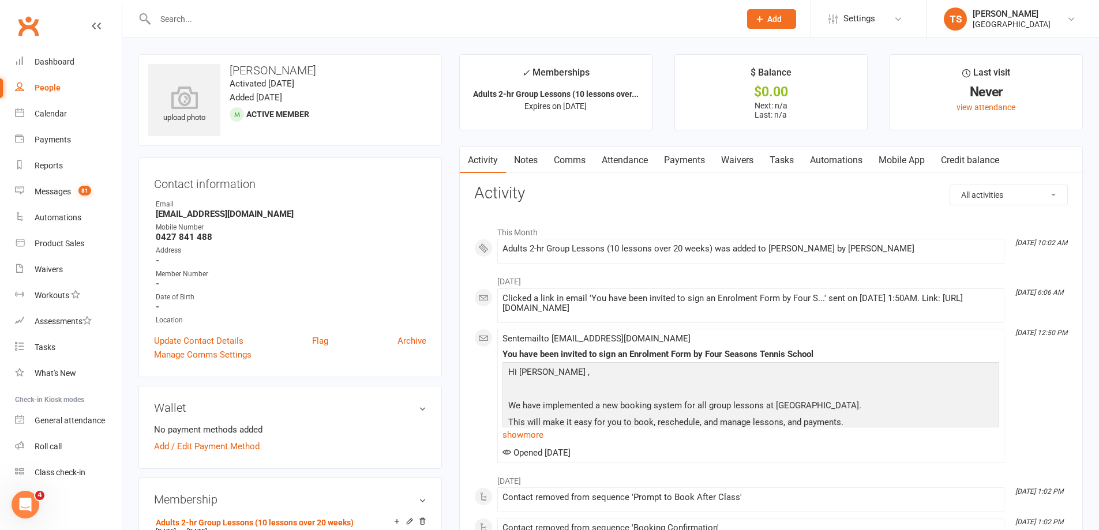
click at [691, 162] on link "Payments" at bounding box center [684, 160] width 57 height 27
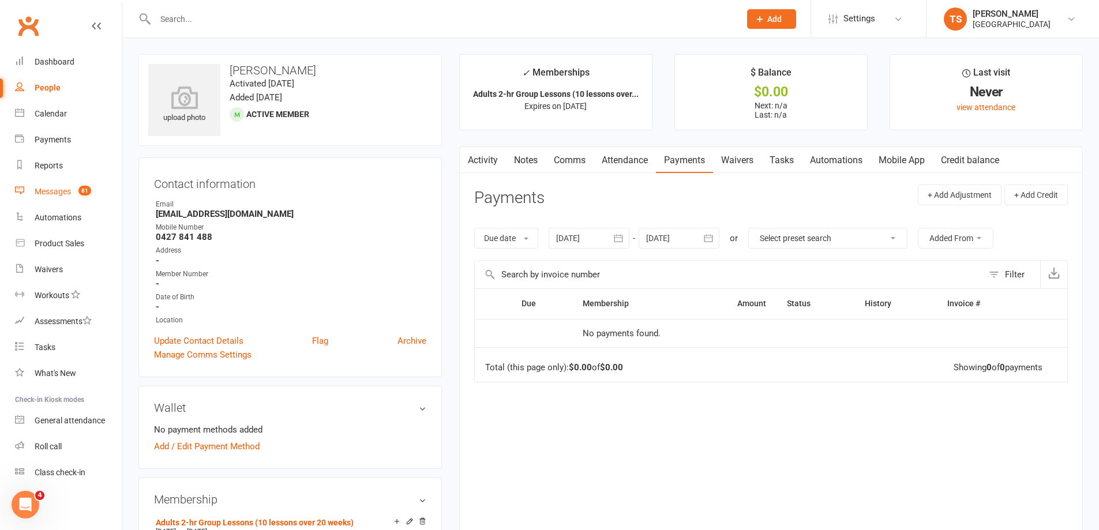
click at [66, 189] on div "Messages" at bounding box center [53, 191] width 36 height 9
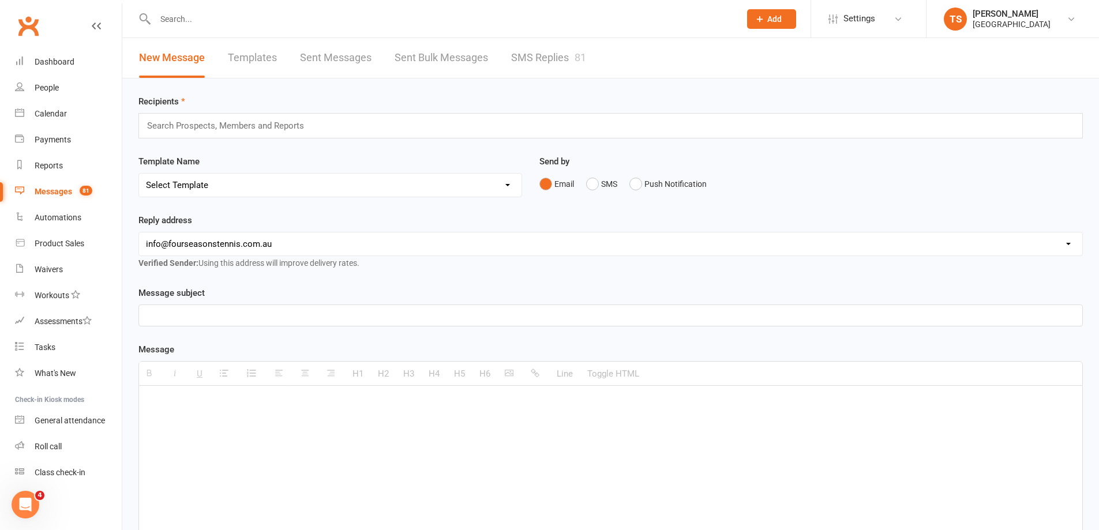
click at [172, 18] on input "text" at bounding box center [442, 19] width 581 height 16
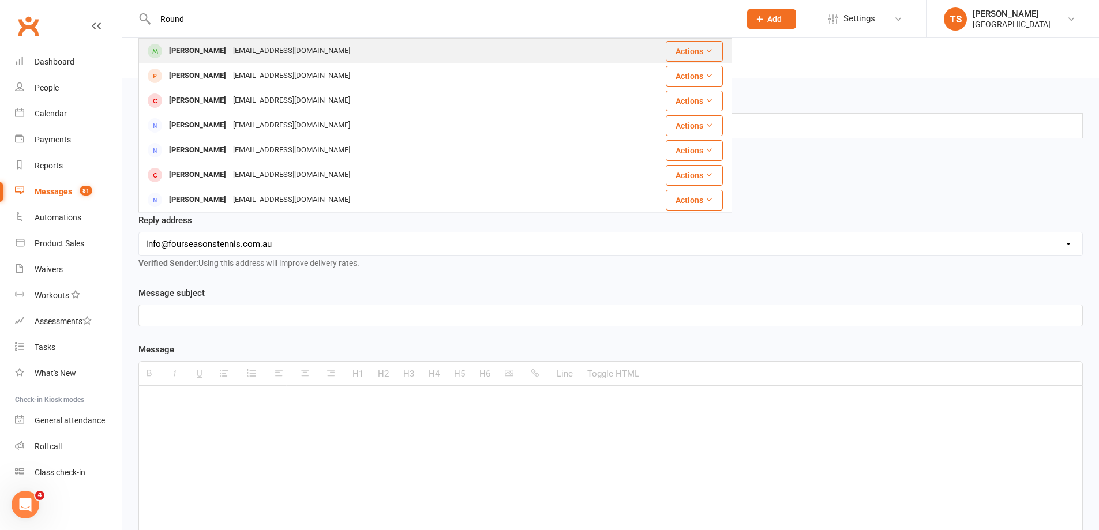
type input "Round"
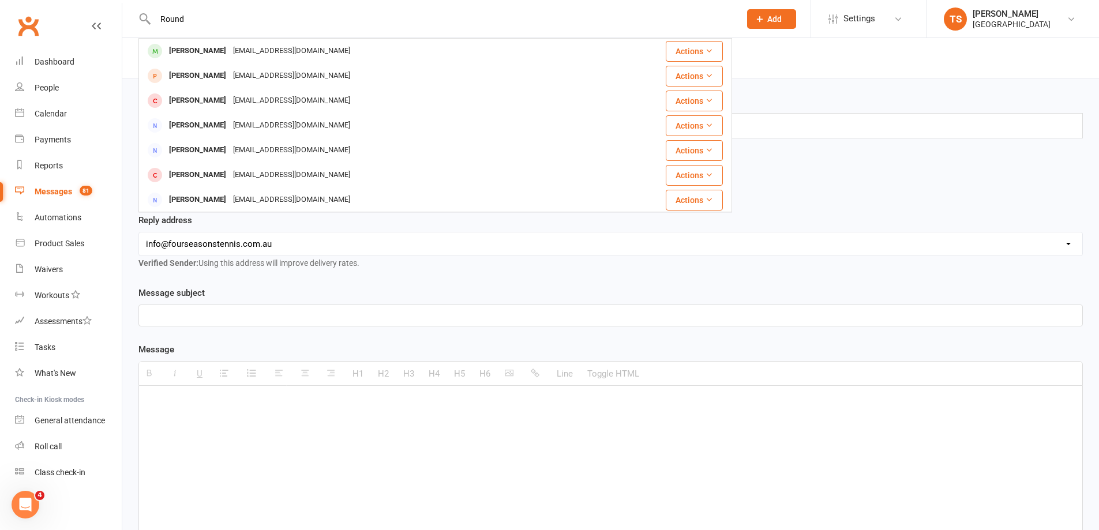
click at [254, 52] on div "[EMAIL_ADDRESS][DOMAIN_NAME]" at bounding box center [292, 51] width 124 height 17
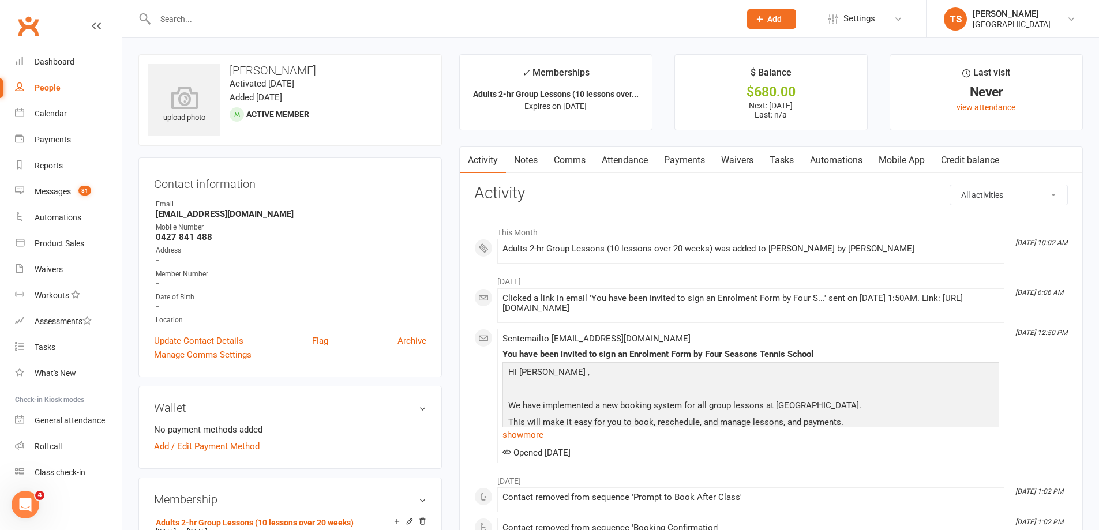
click at [695, 163] on link "Payments" at bounding box center [684, 160] width 57 height 27
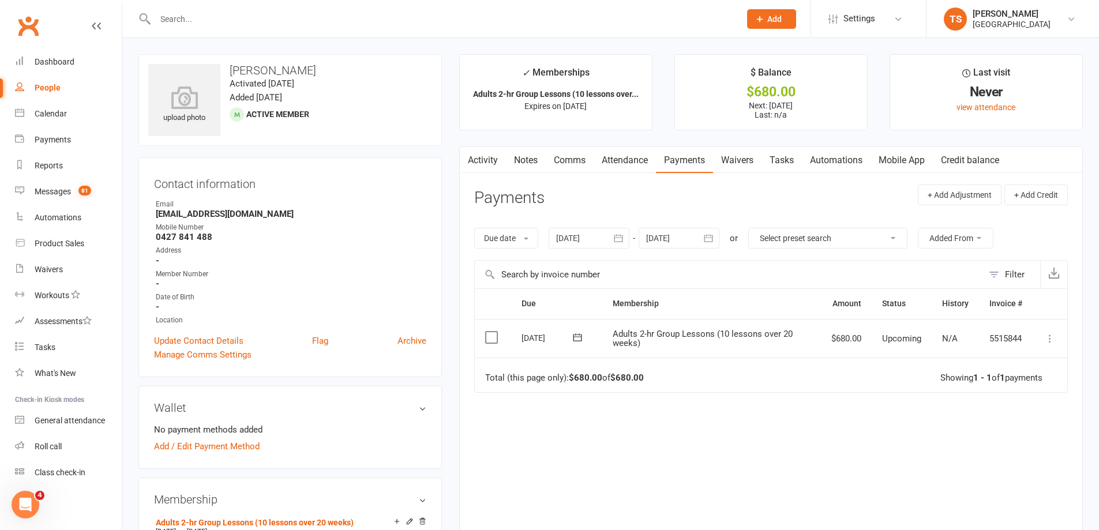
click at [1049, 336] on icon at bounding box center [1050, 339] width 12 height 12
click at [1012, 384] on link "Mark as Paid (POS)" at bounding box center [999, 384] width 114 height 23
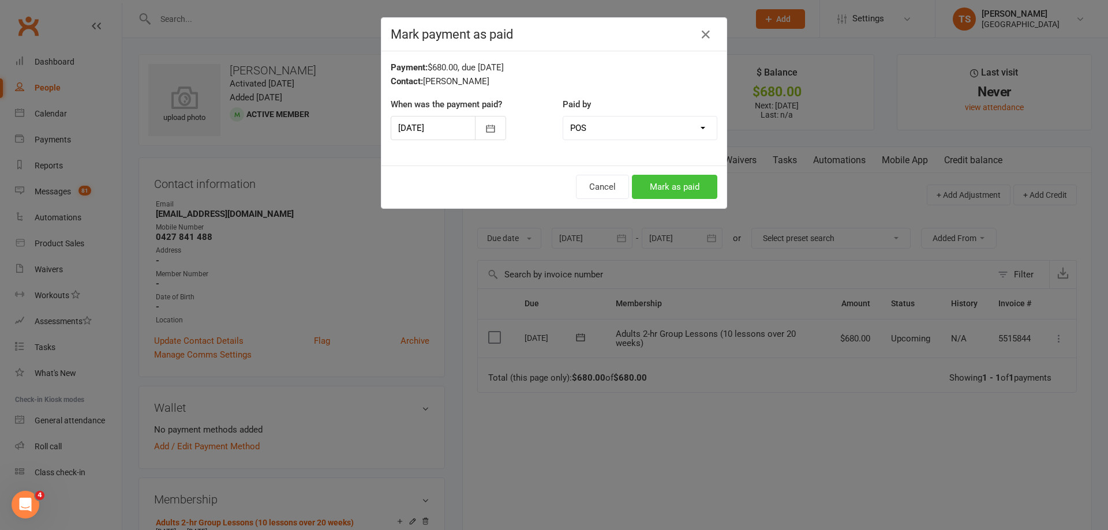
click at [676, 186] on button "Mark as paid" at bounding box center [674, 187] width 85 height 24
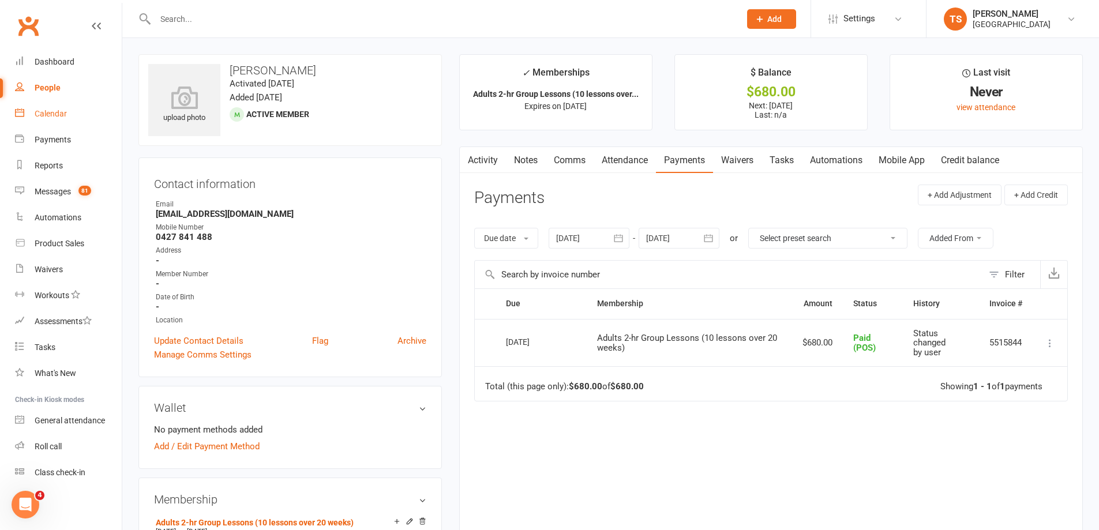
click at [58, 112] on div "Calendar" at bounding box center [51, 113] width 32 height 9
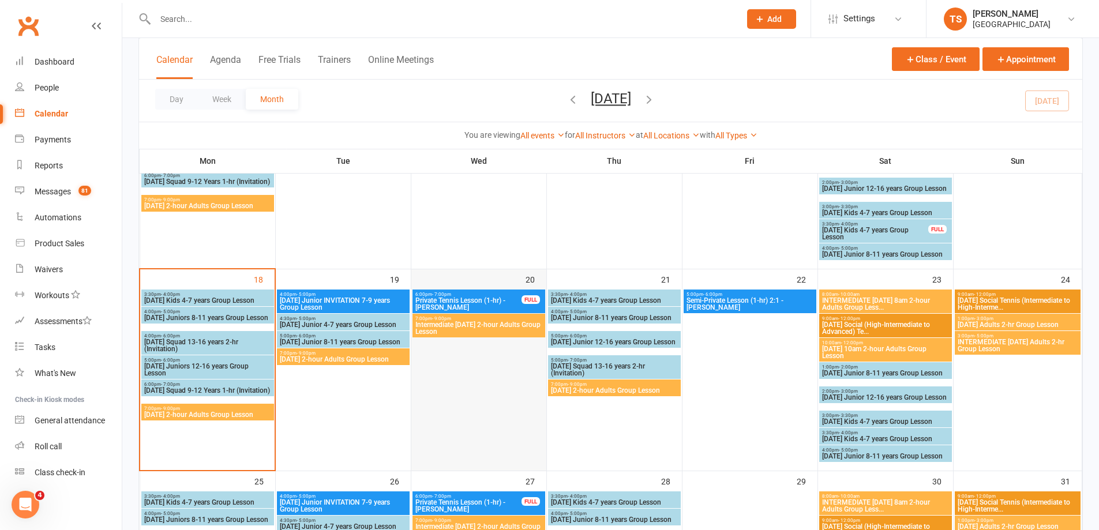
scroll to position [519, 0]
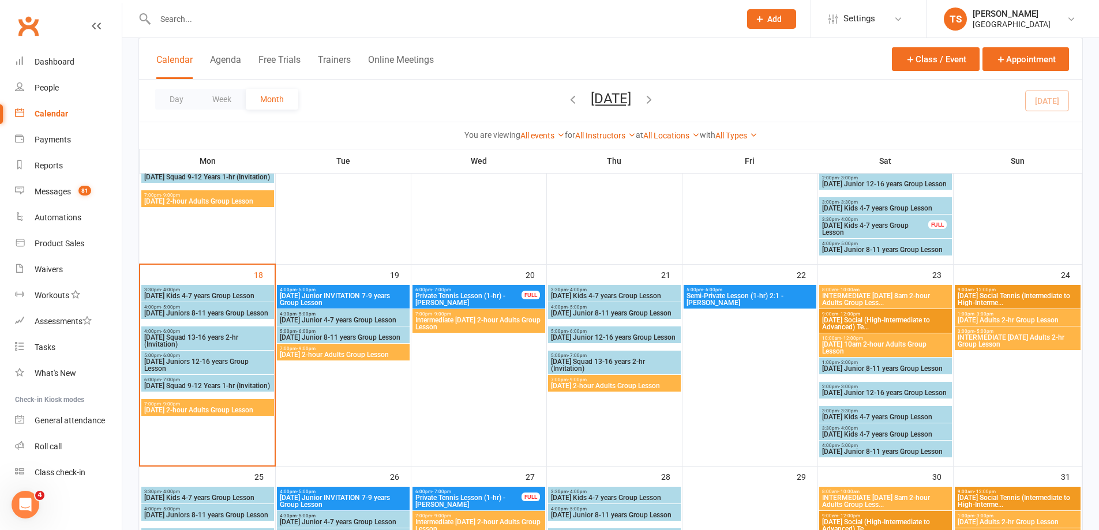
click at [189, 411] on span "[DATE] 2-hour Adults Group Lesson" at bounding box center [208, 410] width 128 height 7
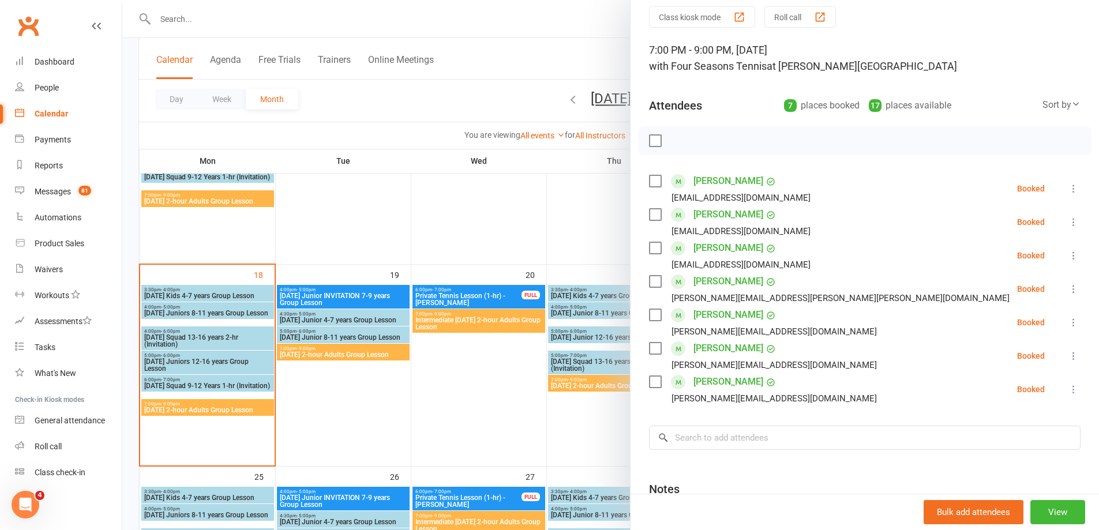
scroll to position [162, 0]
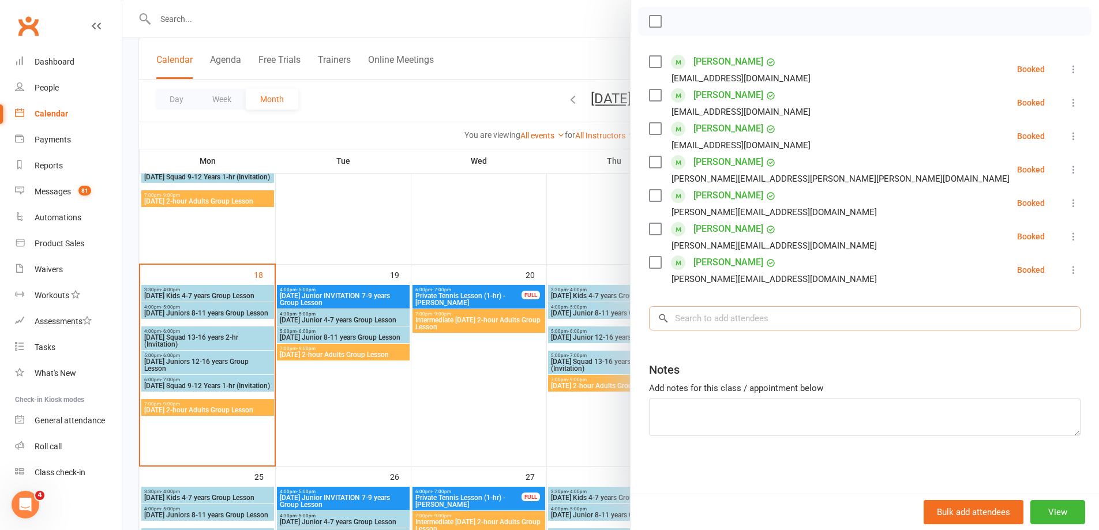
drag, startPoint x: 691, startPoint y: 318, endPoint x: 675, endPoint y: 309, distance: 18.1
click at [690, 317] on input "search" at bounding box center [865, 318] width 432 height 24
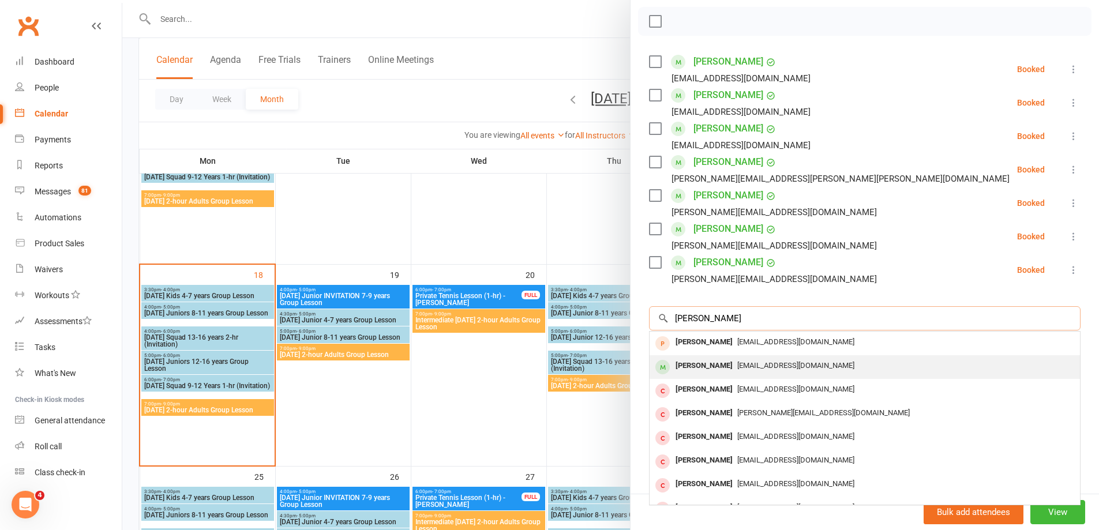
type input "[PERSON_NAME]"
click at [714, 365] on div "[PERSON_NAME]" at bounding box center [704, 366] width 66 height 17
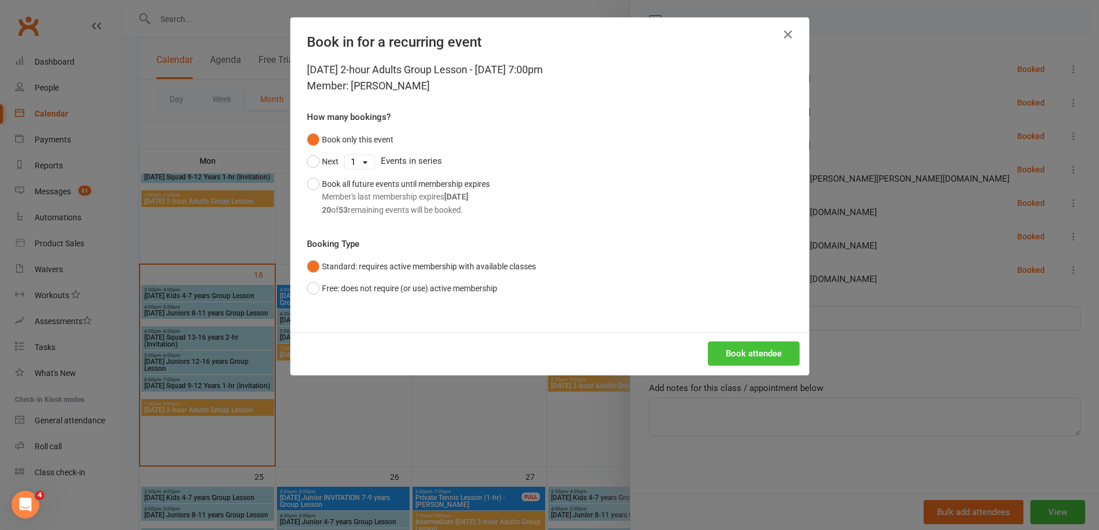
click at [742, 354] on button "Book attendee" at bounding box center [754, 354] width 92 height 24
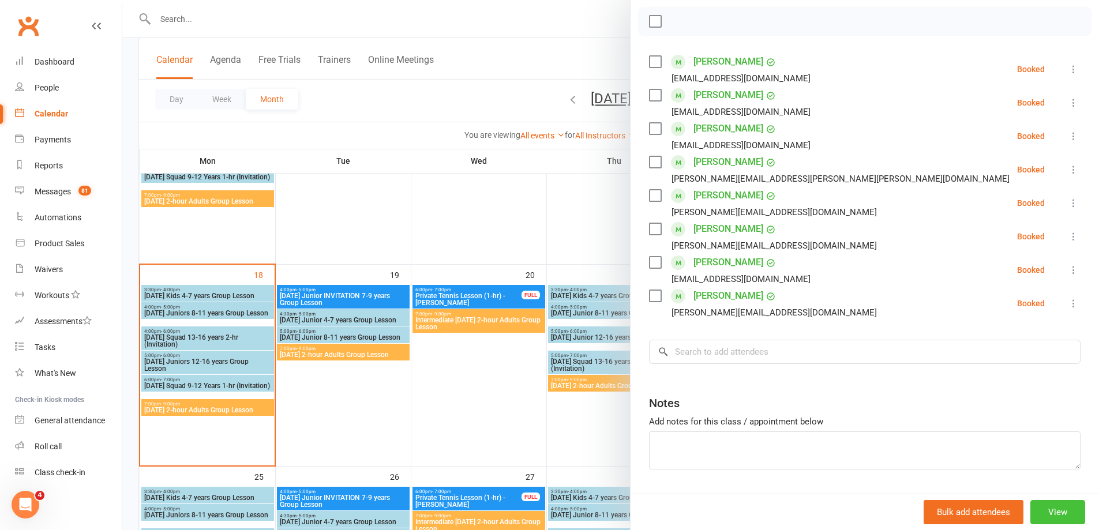
click at [1043, 515] on button "View" at bounding box center [1058, 512] width 55 height 24
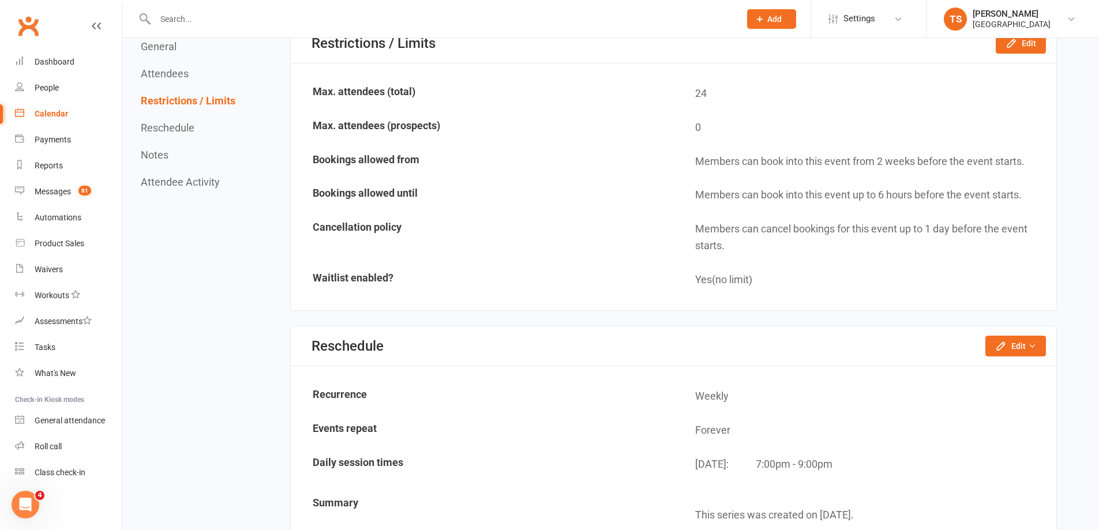
scroll to position [981, 0]
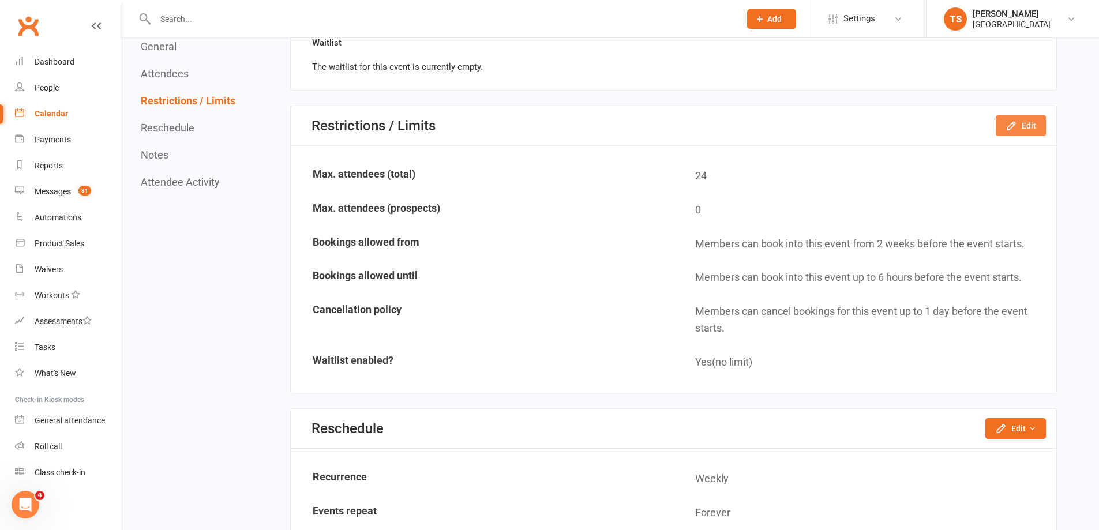
click at [1026, 122] on button "Edit" at bounding box center [1021, 125] width 50 height 21
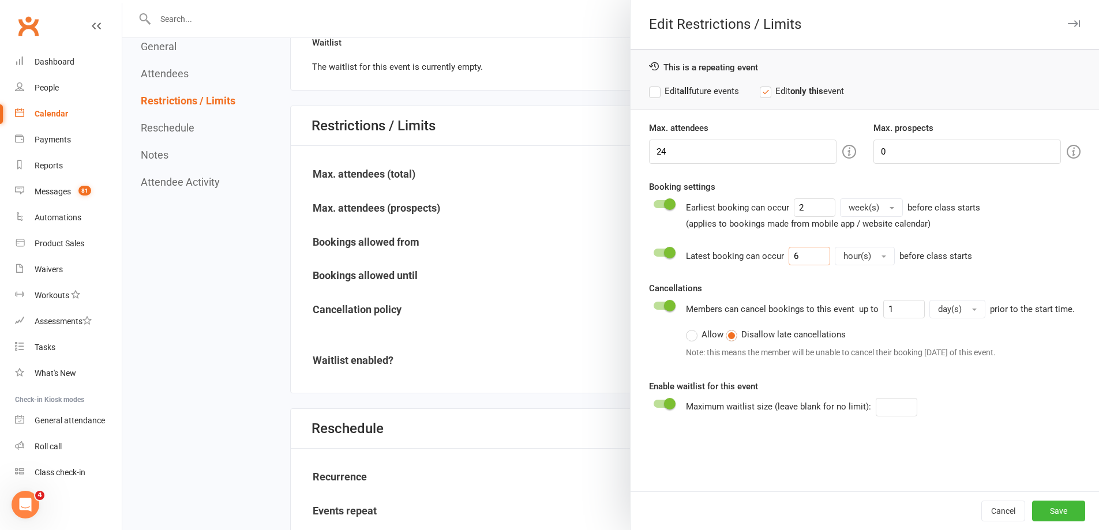
drag, startPoint x: 792, startPoint y: 256, endPoint x: 781, endPoint y: 260, distance: 11.7
click at [781, 260] on div "Latest booking can occur 6 hour(s) before class starts" at bounding box center [829, 256] width 286 height 18
type input "2"
click at [1055, 512] on button "Save" at bounding box center [1058, 511] width 53 height 21
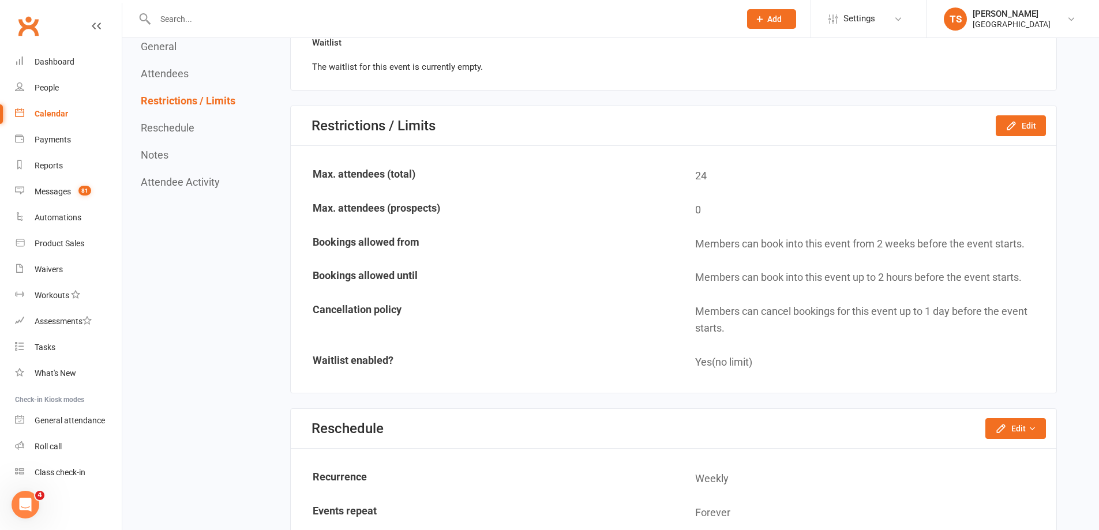
click at [183, 18] on input "text" at bounding box center [442, 19] width 581 height 16
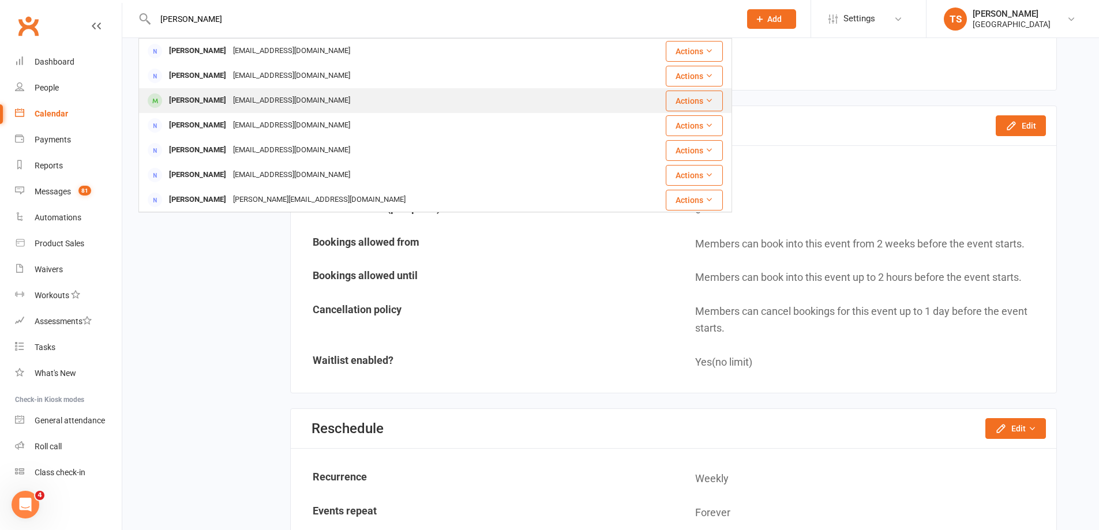
type input "[PERSON_NAME]"
click at [229, 98] on div "[PERSON_NAME]" at bounding box center [198, 100] width 64 height 17
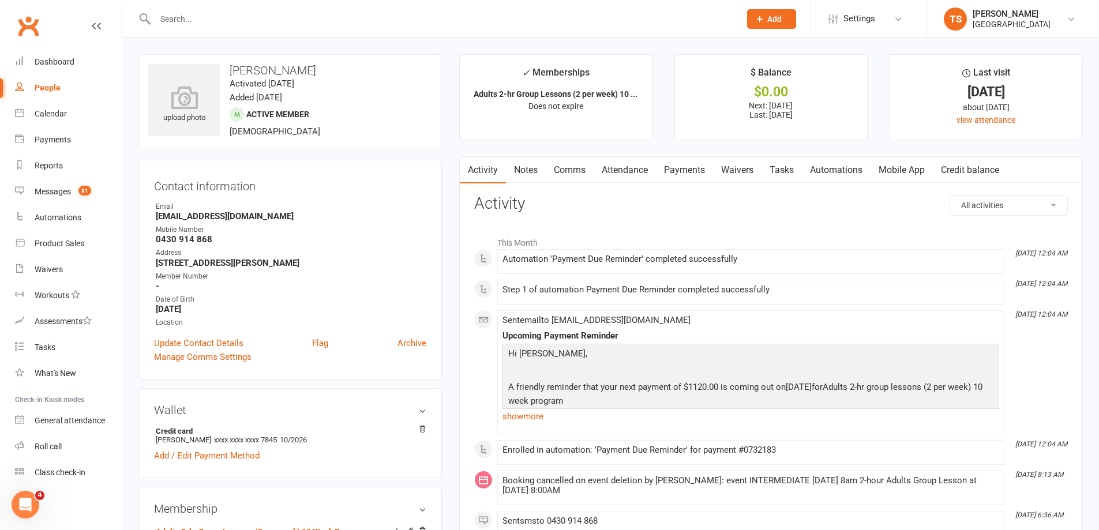
drag, startPoint x: 684, startPoint y: 168, endPoint x: 699, endPoint y: 186, distance: 23.3
click at [684, 167] on link "Payments" at bounding box center [684, 170] width 57 height 27
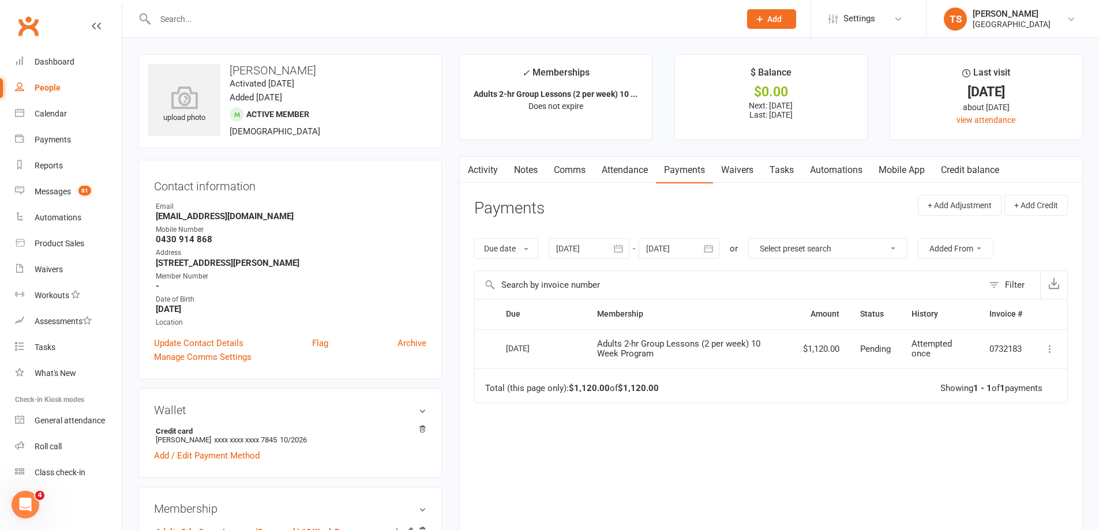
click at [578, 249] on div at bounding box center [589, 248] width 81 height 21
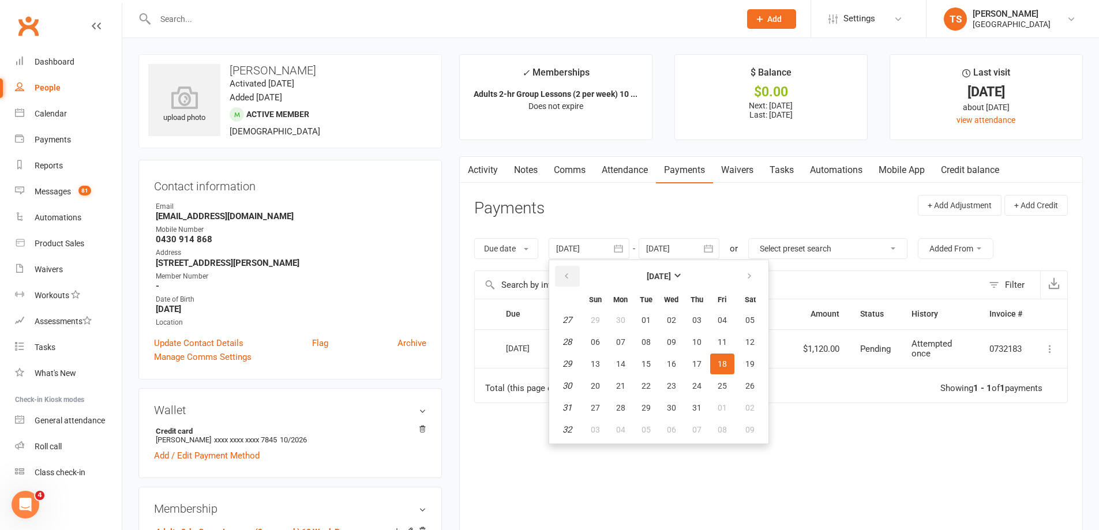
click at [572, 274] on button "button" at bounding box center [567, 276] width 25 height 21
click at [572, 273] on button "button" at bounding box center [567, 276] width 25 height 21
click at [600, 342] on span "02" at bounding box center [595, 342] width 9 height 9
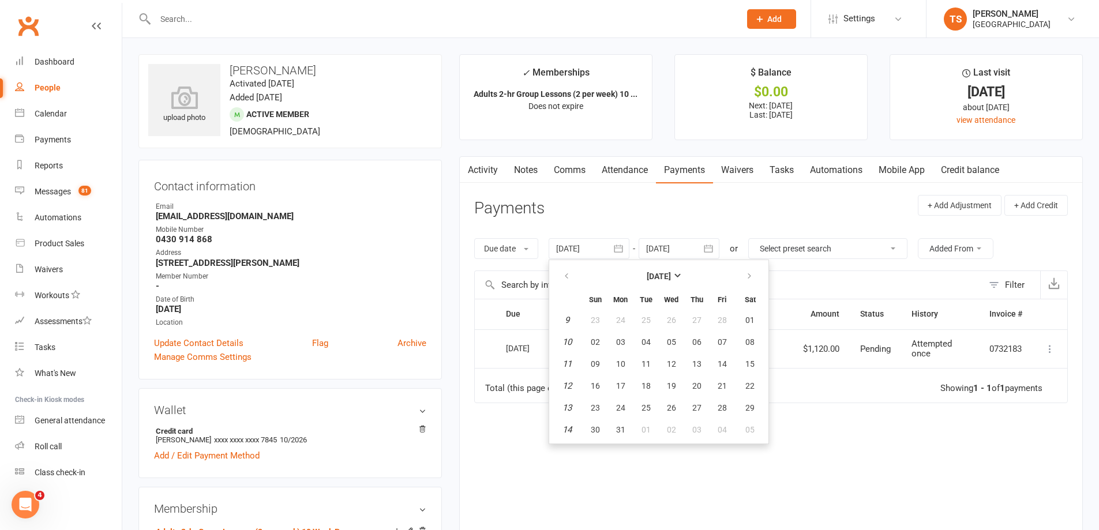
type input "[DATE]"
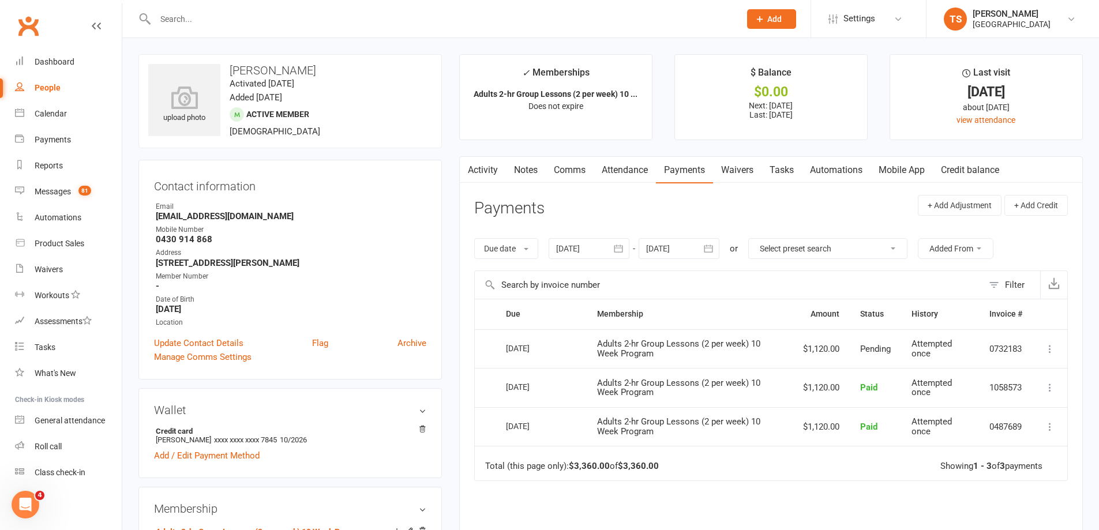
click at [621, 168] on link "Attendance" at bounding box center [625, 170] width 62 height 27
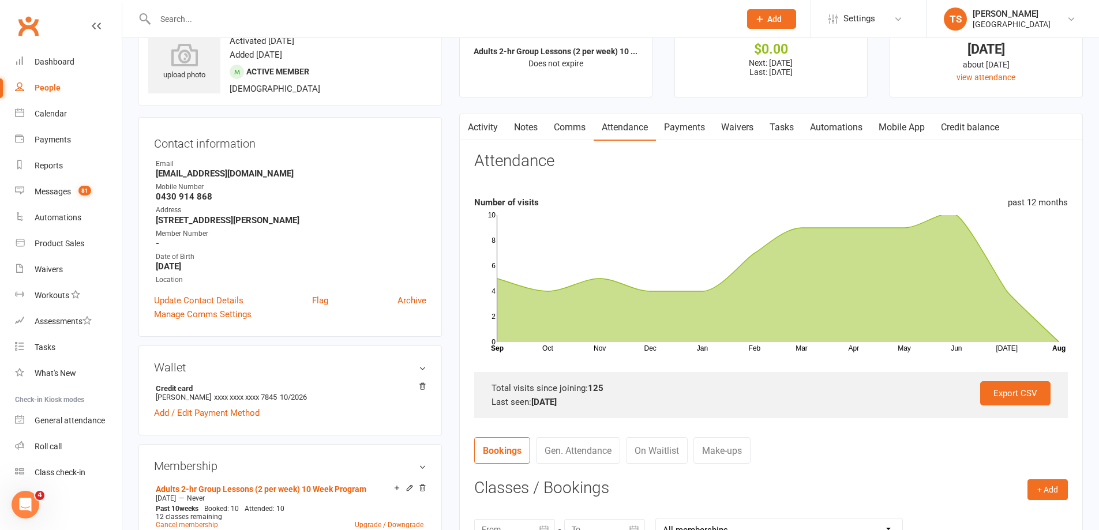
scroll to position [231, 0]
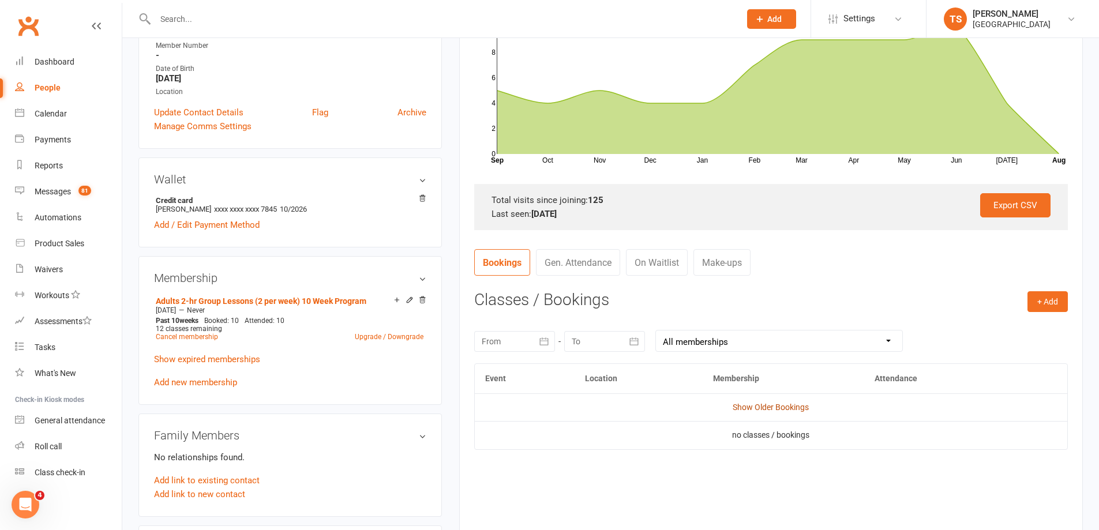
click at [789, 403] on link "Show Older Bookings" at bounding box center [771, 407] width 76 height 9
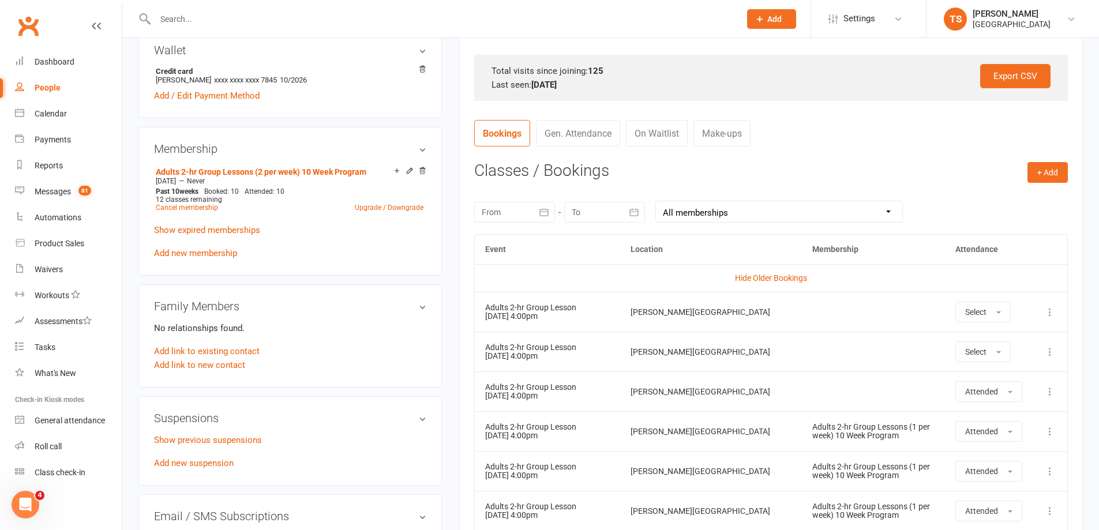
scroll to position [0, 0]
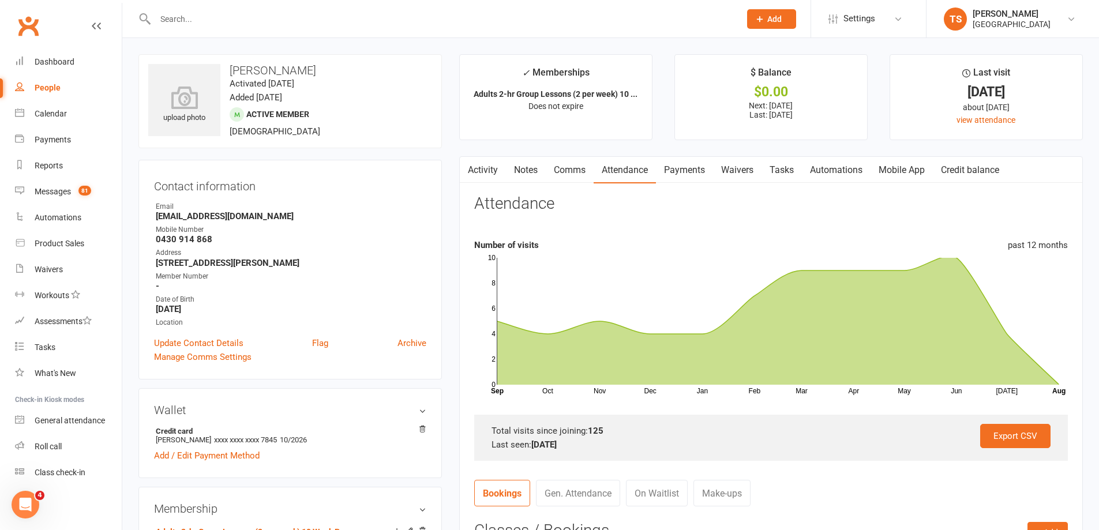
click at [674, 168] on link "Payments" at bounding box center [684, 170] width 57 height 27
